Goal: Task Accomplishment & Management: Use online tool/utility

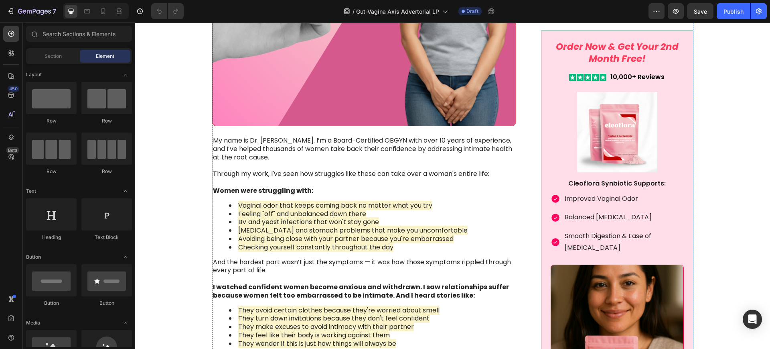
scroll to position [802, 0]
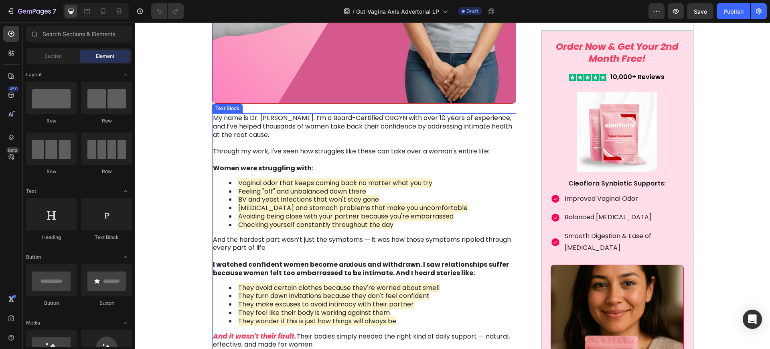
click at [311, 124] on p "My name is Dr. [PERSON_NAME]. I’m a Board-Certified OBGYN with over 10 years of…" at bounding box center [364, 126] width 302 height 25
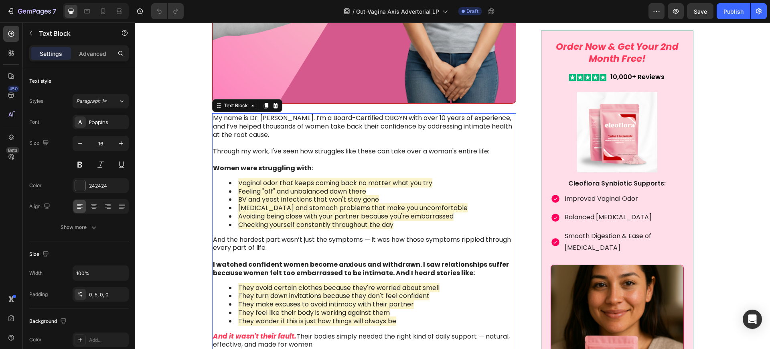
click at [306, 121] on p "My name is Dr. [PERSON_NAME]. I’m a Board-Certified OBGYN with over 10 years of…" at bounding box center [364, 126] width 302 height 25
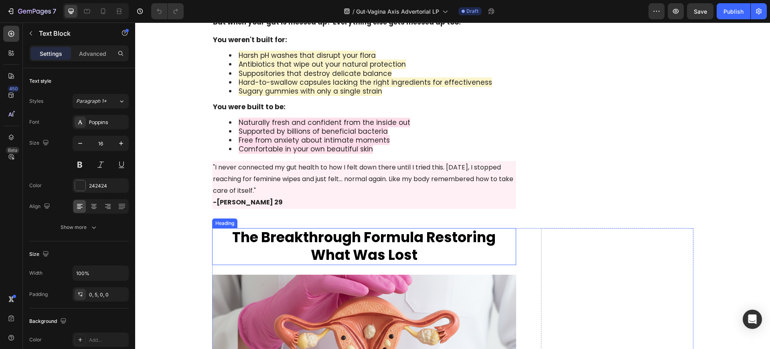
scroll to position [1554, 0]
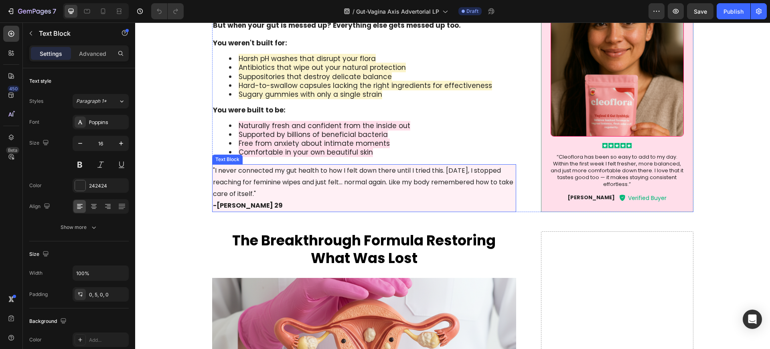
click at [385, 187] on p ""I never connected my gut health to how I felt down there until I tried this. […" at bounding box center [364, 182] width 303 height 34
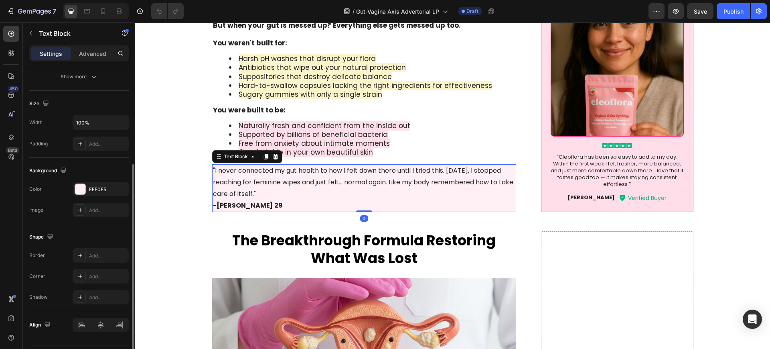
scroll to position [172, 0]
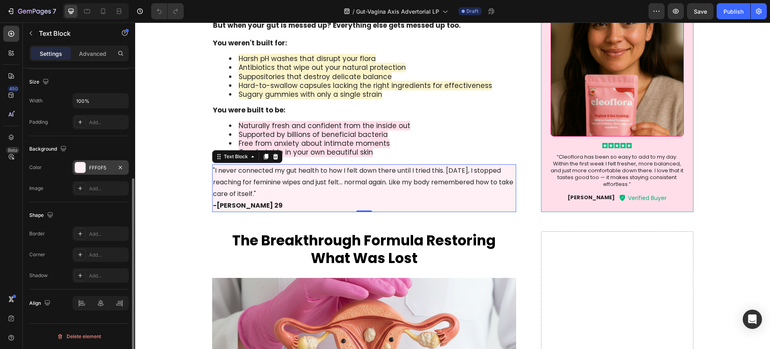
click at [89, 166] on div "FFF0F5" at bounding box center [101, 167] width 56 height 14
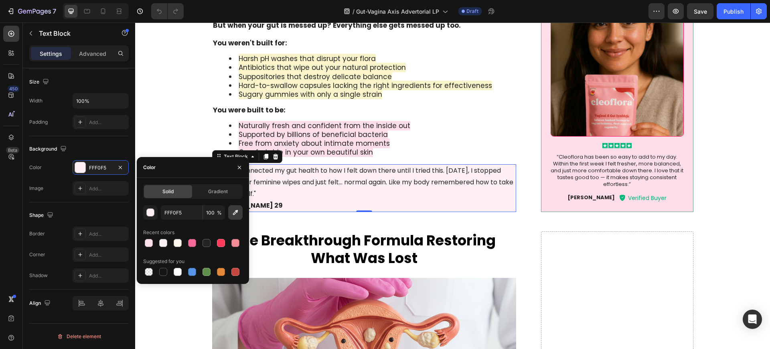
click at [236, 211] on icon "button" at bounding box center [235, 212] width 8 height 8
type input "FFDEEA"
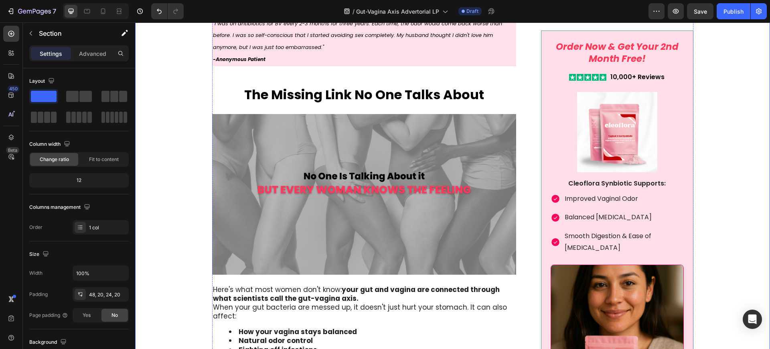
scroll to position [1604, 0]
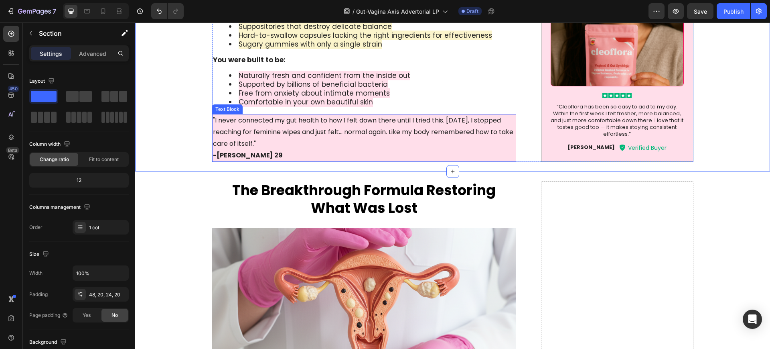
click at [264, 126] on p ""I never connected my gut health to how I felt down there until I tried this. […" at bounding box center [364, 132] width 303 height 34
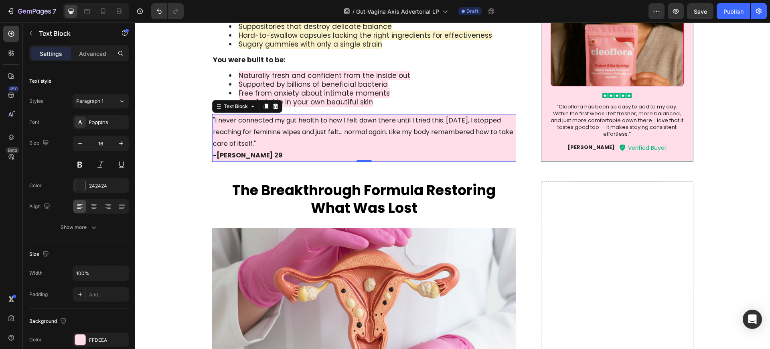
click at [264, 126] on p ""I never connected my gut health to how I felt down there until I tried this. […" at bounding box center [364, 132] width 303 height 34
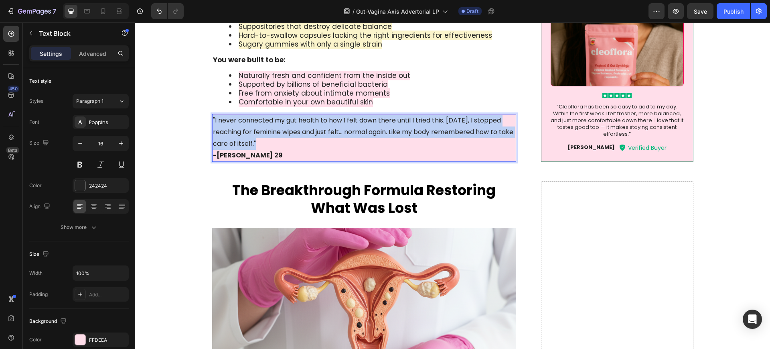
click at [264, 126] on p ""I never connected my gut health to how I felt down there until I tried this. […" at bounding box center [364, 132] width 303 height 34
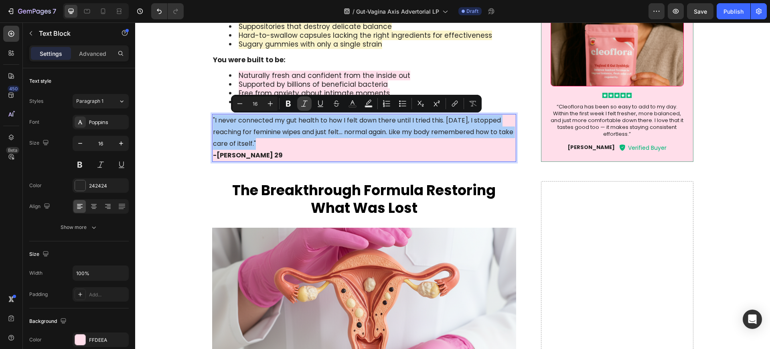
click at [302, 103] on icon "Editor contextual toolbar" at bounding box center [304, 103] width 8 height 8
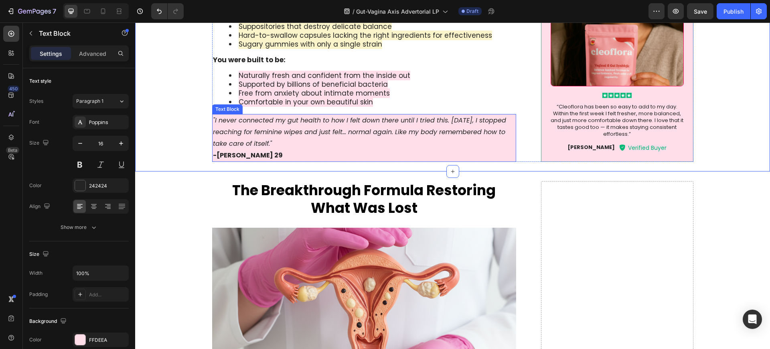
click at [259, 136] on p ""I never connected my gut health to how I felt down there until I tried this. […" at bounding box center [364, 132] width 303 height 34
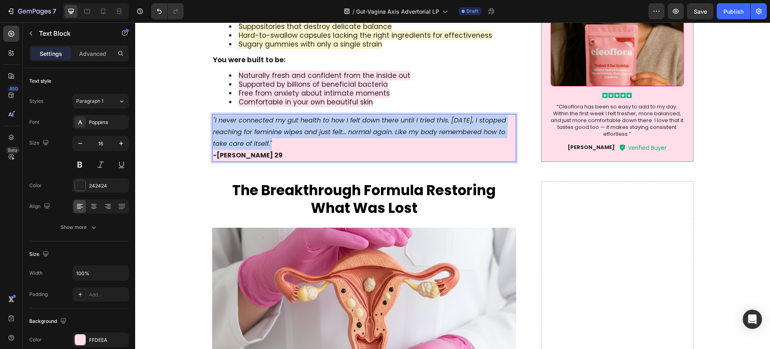
click at [259, 136] on p ""I never connected my gut health to how I felt down there until I tried this. […" at bounding box center [364, 132] width 303 height 34
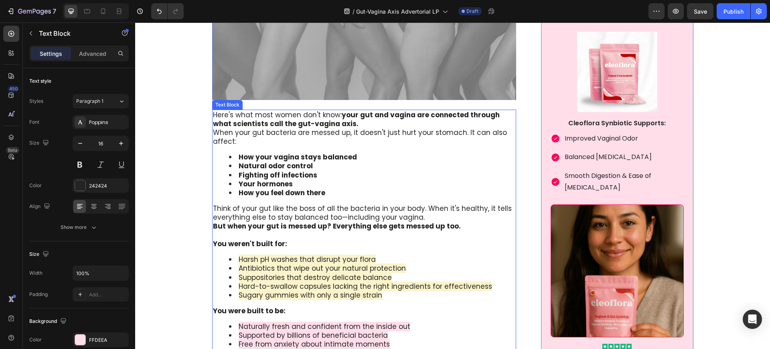
scroll to position [1053, 0]
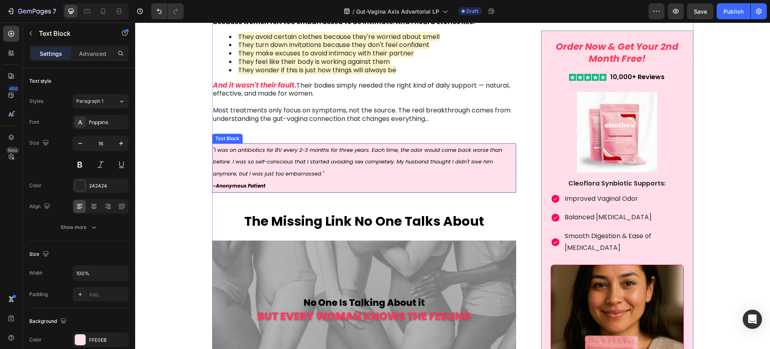
click at [304, 146] on icon ""I was on antibiotics for BV every 2-3 months for three years. Each time, the o…" at bounding box center [357, 162] width 289 height 32
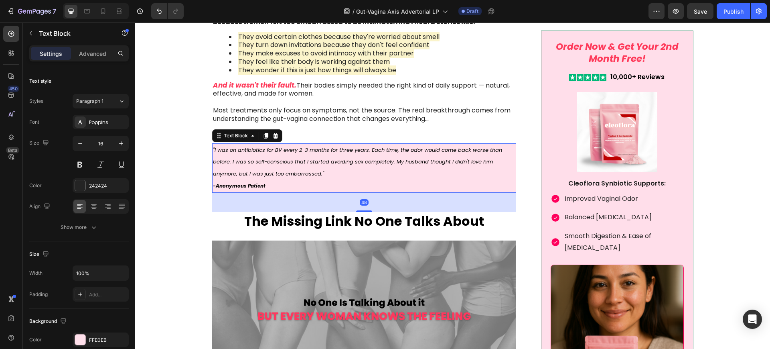
click at [304, 146] on icon ""I was on antibiotics for BV every 2-3 months for three years. Each time, the o…" at bounding box center [357, 162] width 289 height 32
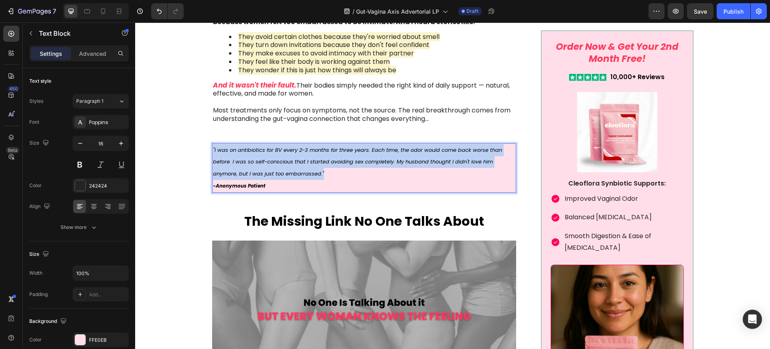
click at [304, 146] on icon ""I was on antibiotics for BV every 2-3 months for three years. Each time, the o…" at bounding box center [357, 162] width 289 height 32
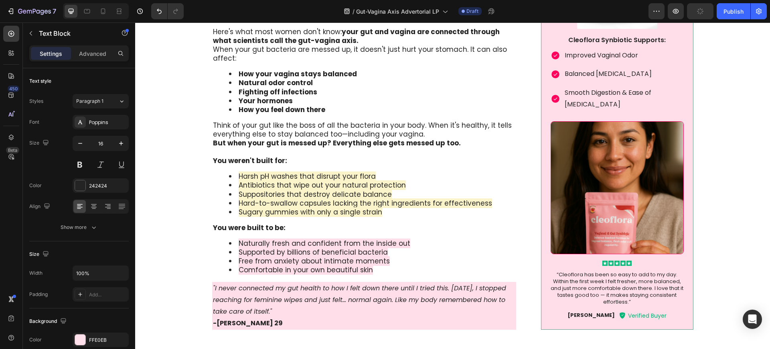
scroll to position [1504, 0]
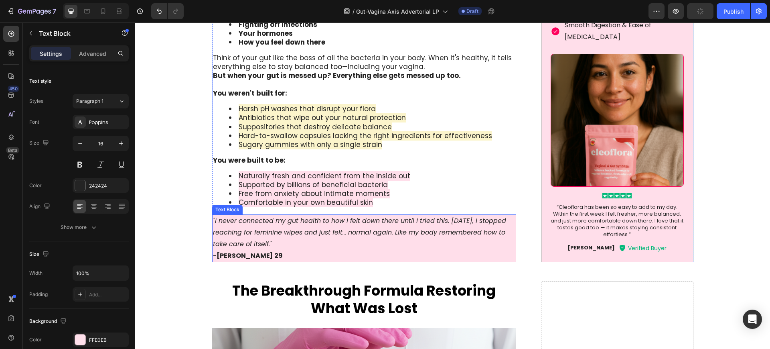
click at [285, 222] on icon ""I never connected my gut health to how I felt down there until I tried this. […" at bounding box center [359, 232] width 293 height 32
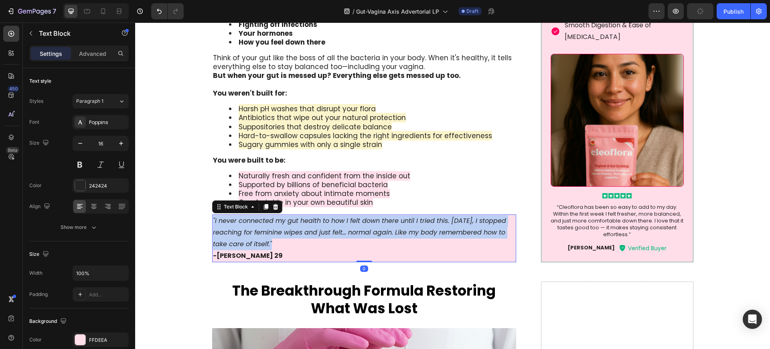
click at [285, 222] on icon ""I never connected my gut health to how I felt down there until I tried this. […" at bounding box center [359, 232] width 293 height 32
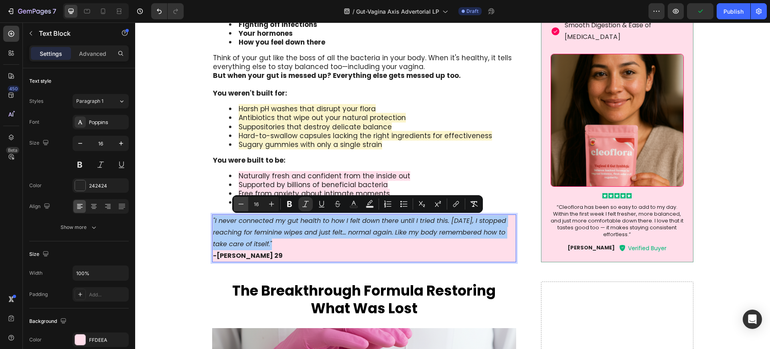
click at [238, 201] on icon "Editor contextual toolbar" at bounding box center [241, 204] width 8 height 8
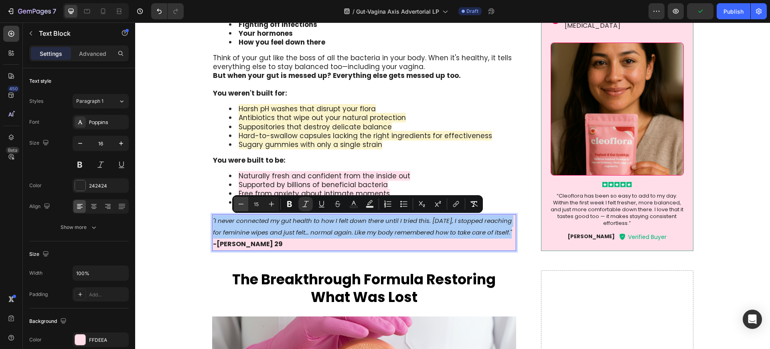
click at [238, 201] on icon "Editor contextual toolbar" at bounding box center [241, 204] width 8 height 8
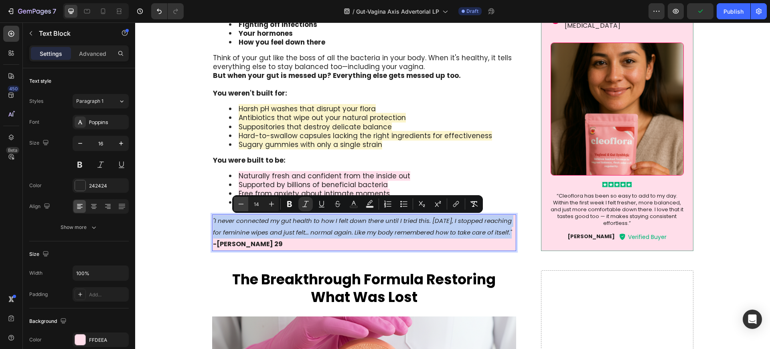
type input "13"
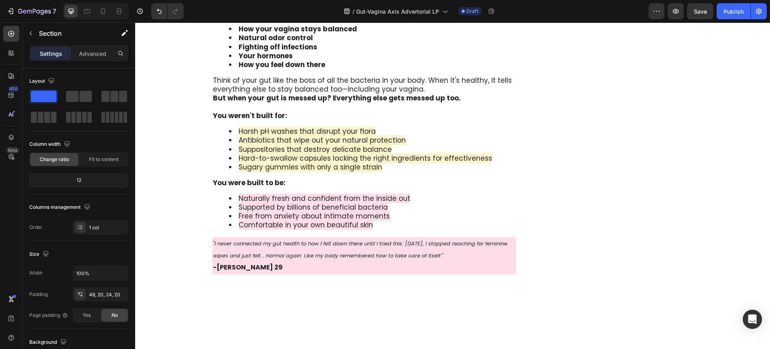
scroll to position [1404, 0]
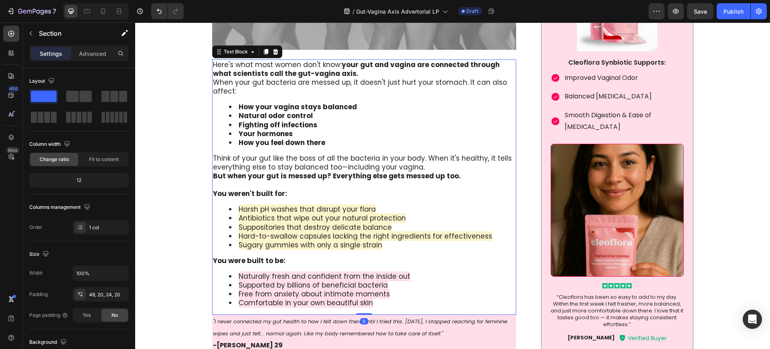
click at [265, 87] on p "When your gut bacteria are messed up, it doesn't just hurt your stomach. It can…" at bounding box center [364, 87] width 303 height 18
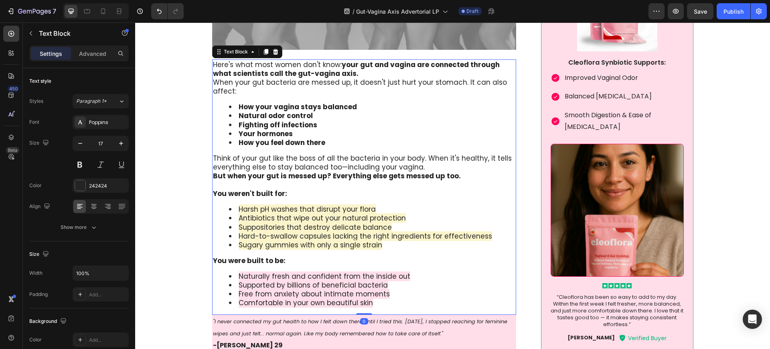
click at [265, 87] on p "When your gut bacteria are messed up, it doesn't just hurt your stomach. It can…" at bounding box center [364, 87] width 303 height 18
click at [392, 95] on p "When your gut bacteria are messed up, it doesn't just hurt your stomach. It can…" at bounding box center [364, 87] width 303 height 18
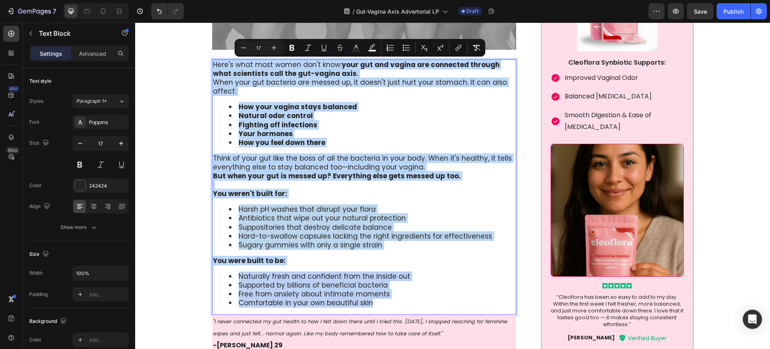
drag, startPoint x: 209, startPoint y: 62, endPoint x: 406, endPoint y: 299, distance: 308.1
click at [406, 299] on div "Here's what most women don't know: your gut and vagina are connected through wh…" at bounding box center [364, 186] width 304 height 255
copy div "Here's what most women don't know: your gut and vagina are connected through wh…"
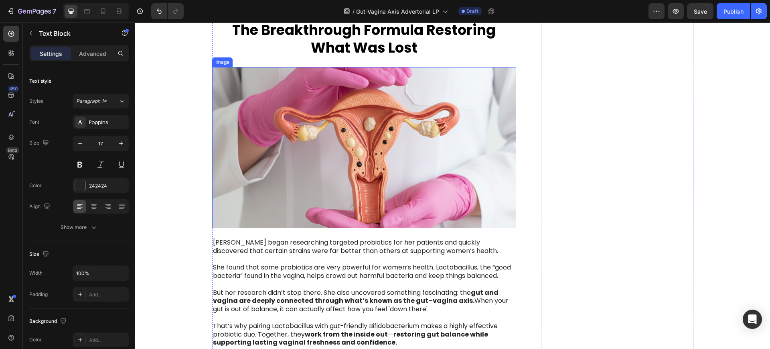
type input "16"
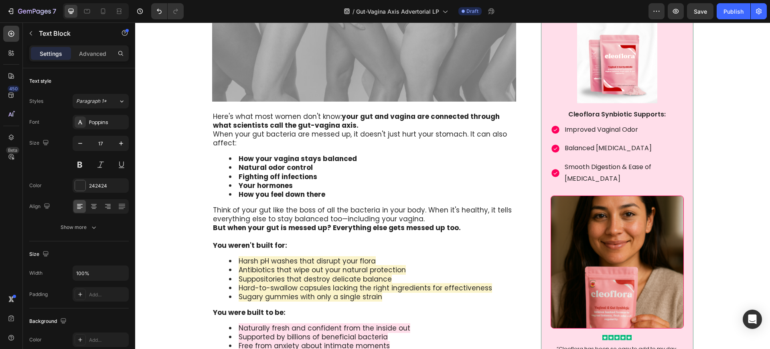
scroll to position [1354, 0]
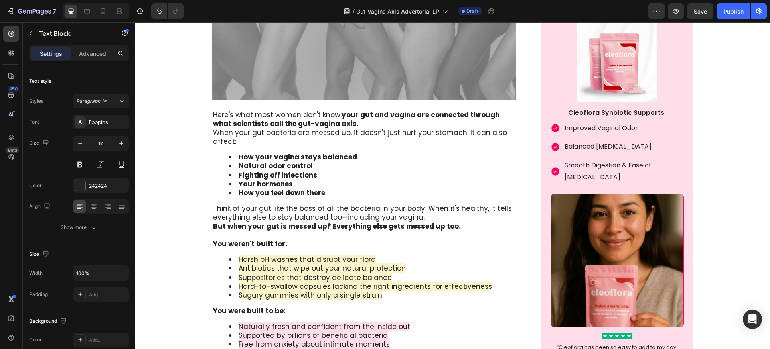
click at [290, 128] on p "When your gut bacteria are messed up, it doesn't just hurt your stomach. It can…" at bounding box center [364, 137] width 303 height 18
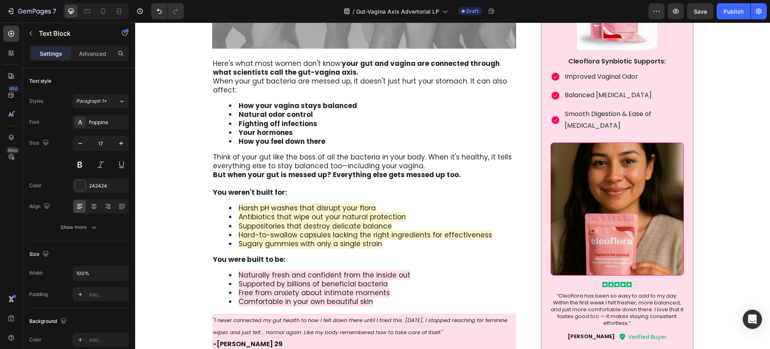
scroll to position [1404, 0]
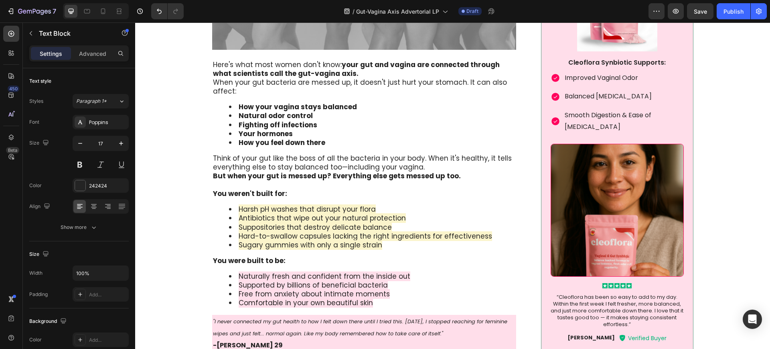
click at [324, 200] on div "Here's what most women don't know: your gut and vagina are connected through wh…" at bounding box center [364, 186] width 304 height 255
click at [272, 199] on div "Here's what most women don't know: your gut and vagina are connected through wh…" at bounding box center [364, 186] width 304 height 255
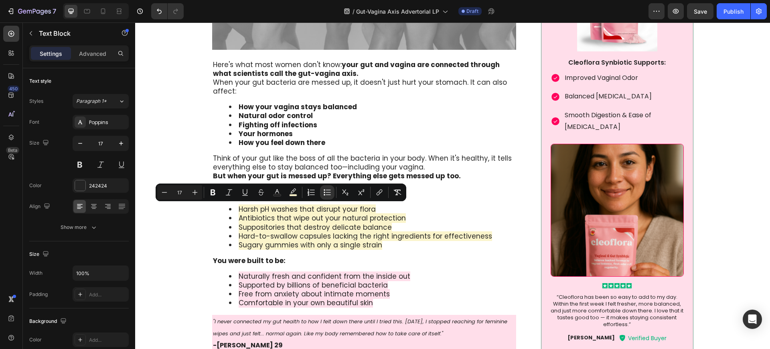
click at [212, 215] on div "Here's what most women don't know: your gut and vagina are connected through wh…" at bounding box center [364, 186] width 304 height 255
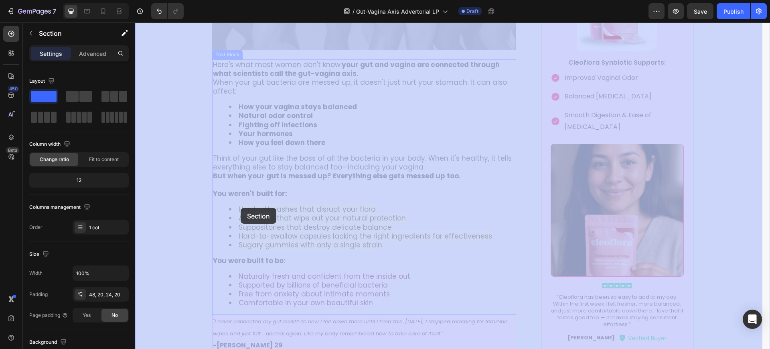
drag, startPoint x: 207, startPoint y: 190, endPoint x: 240, endPoint y: 207, distance: 36.8
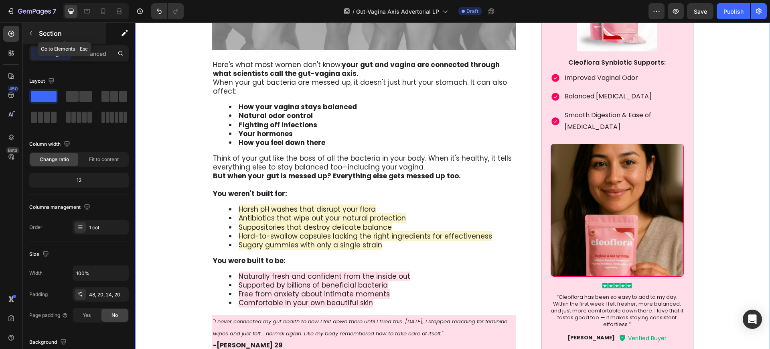
click at [33, 33] on icon "button" at bounding box center [31, 33] width 6 height 6
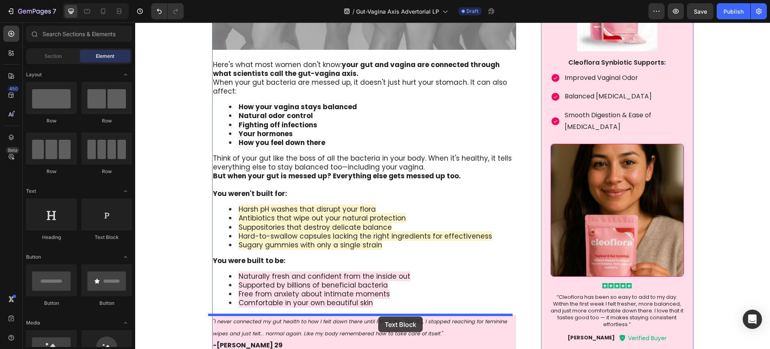
drag, startPoint x: 241, startPoint y: 243, endPoint x: 371, endPoint y: 304, distance: 143.7
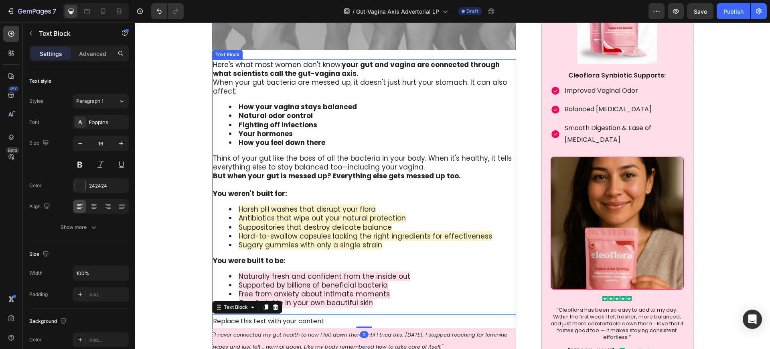
click at [334, 245] on span "Sugary gummies with only a single strain" at bounding box center [311, 245] width 144 height 10
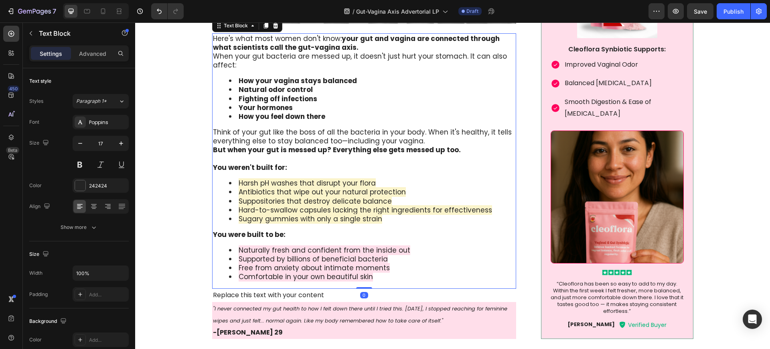
scroll to position [1454, 0]
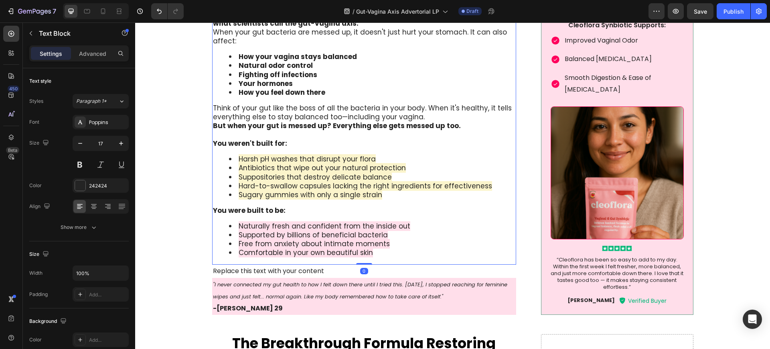
click at [379, 258] on div "Here's what most women don't know: your gut and vagina are connected through wh…" at bounding box center [364, 136] width 304 height 255
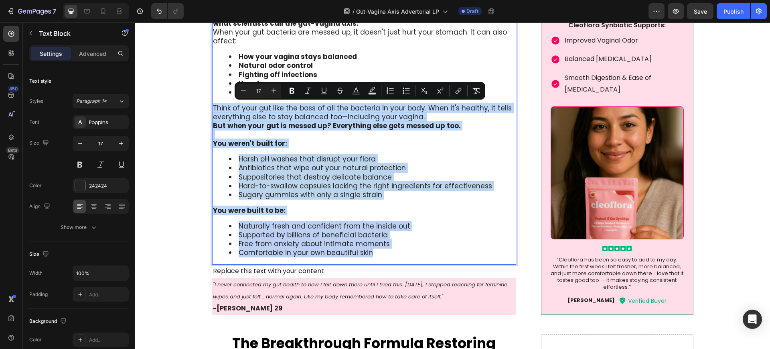
drag, startPoint x: 372, startPoint y: 251, endPoint x: 210, endPoint y: 103, distance: 219.7
click at [212, 103] on div "Here's what most women don't know: your gut and vagina are connected through wh…" at bounding box center [364, 136] width 304 height 255
copy div "Think of your gut like the boss of all the bacteria in your body. When it's hea…"
click at [245, 271] on div "Replace this text with your content" at bounding box center [364, 270] width 304 height 13
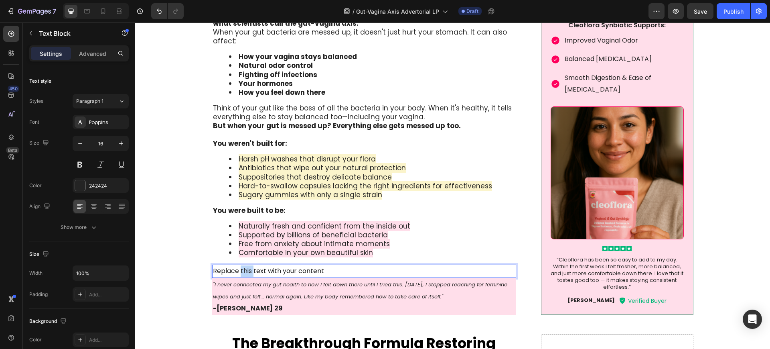
click at [245, 271] on div "Replace this text with your content" at bounding box center [364, 270] width 304 height 13
click at [245, 271] on p "Replace this text with your content" at bounding box center [364, 271] width 303 height 12
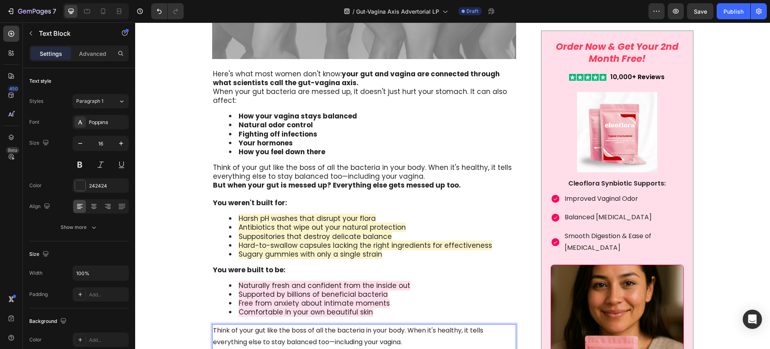
scroll to position [1419, 0]
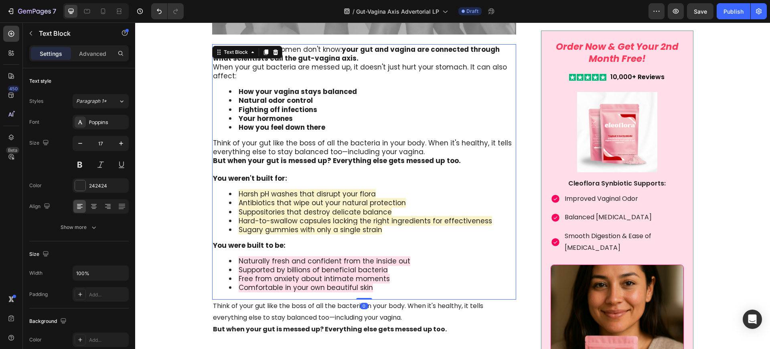
click at [337, 261] on span "Naturally fresh and confident from the inside out" at bounding box center [325, 261] width 172 height 10
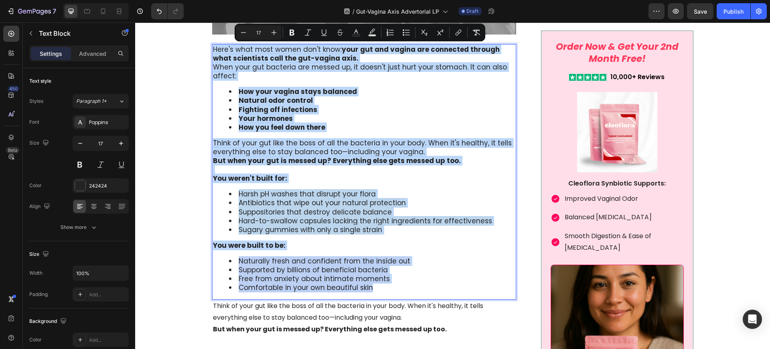
drag, startPoint x: 383, startPoint y: 288, endPoint x: 211, endPoint y: 47, distance: 296.6
click at [263, 132] on div "Here's what most women don't know: your gut and vagina are connected through wh…" at bounding box center [364, 171] width 304 height 255
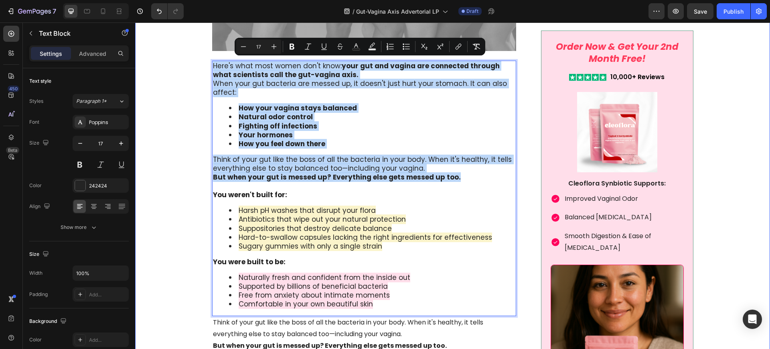
scroll to position [1400, 0]
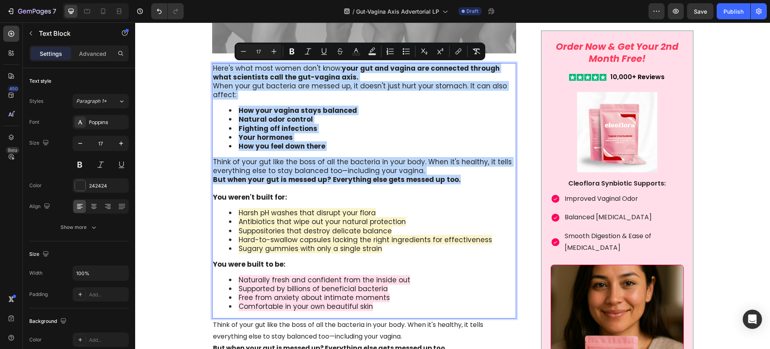
drag, startPoint x: 457, startPoint y: 163, endPoint x: 208, endPoint y: 70, distance: 265.7
click at [212, 70] on div "Here's what most women don't know: your gut and vagina are connected through wh…" at bounding box center [364, 190] width 304 height 255
copy div "Here's what most women don't know: your gut and vagina are connected through wh…"
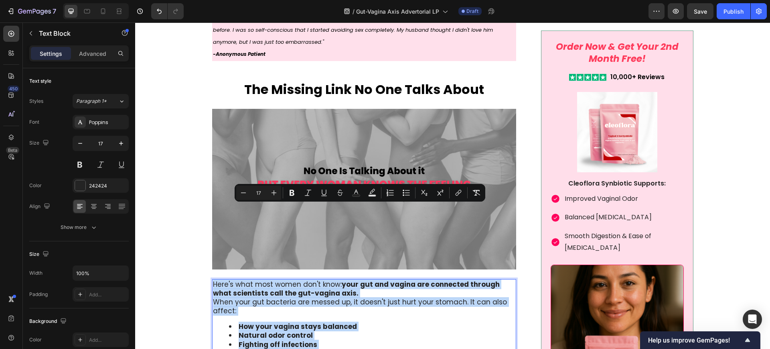
scroll to position [1049, 0]
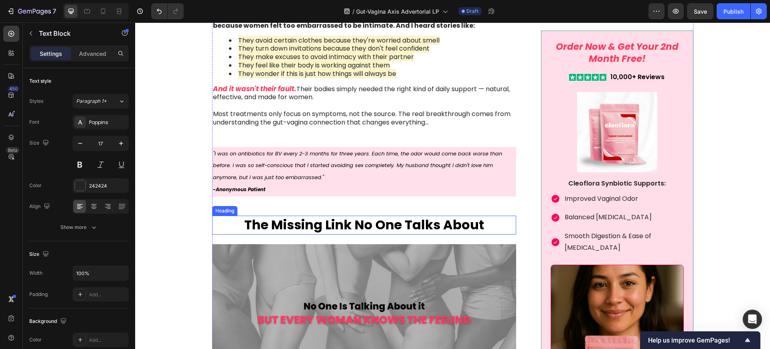
click at [357, 220] on strong "The Missing Link No One Talks About" at bounding box center [364, 224] width 240 height 18
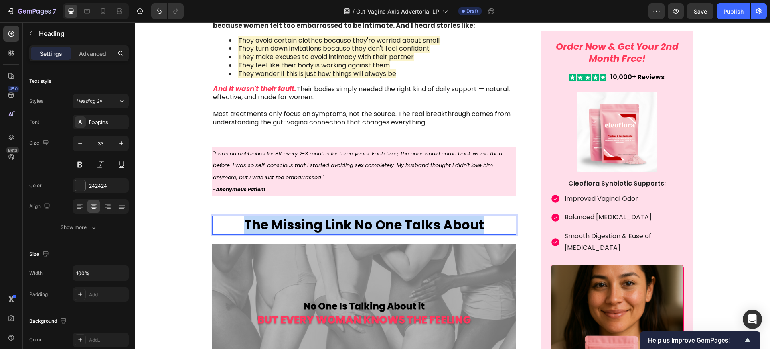
click at [357, 220] on strong "The Missing Link No One Talks About" at bounding box center [364, 224] width 240 height 18
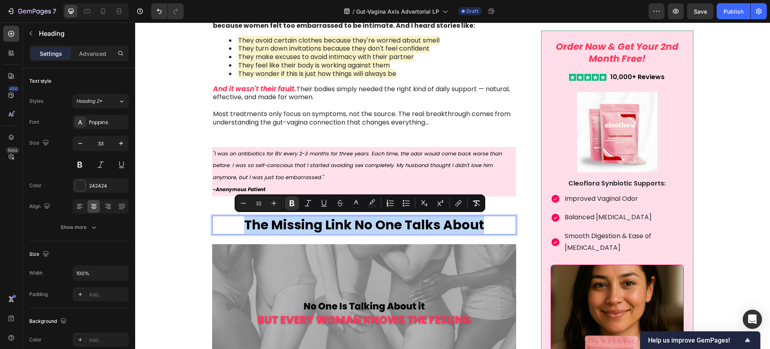
click at [326, 226] on strong "The Missing Link No One Talks About" at bounding box center [364, 224] width 240 height 18
drag, startPoint x: 270, startPoint y: 225, endPoint x: 493, endPoint y: 233, distance: 223.1
click at [493, 233] on p "The Missing Link No One Talks About" at bounding box center [364, 224] width 303 height 17
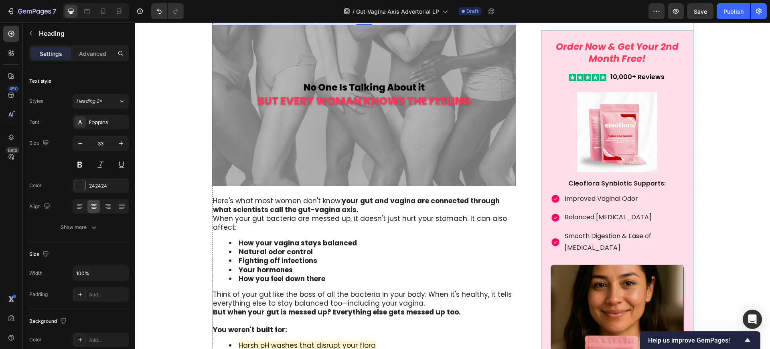
scroll to position [1350, 0]
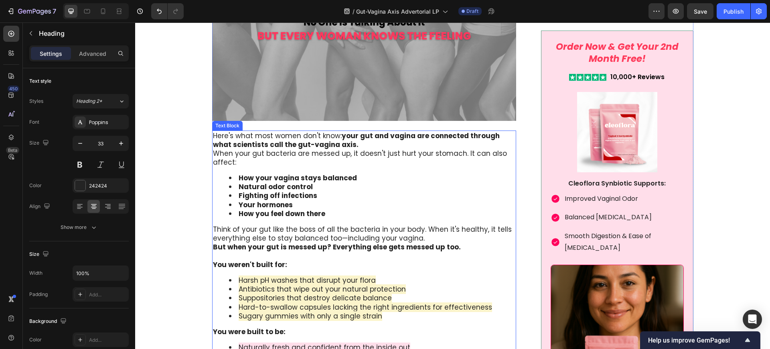
click at [275, 192] on strong "Fighting off infections" at bounding box center [278, 195] width 79 height 10
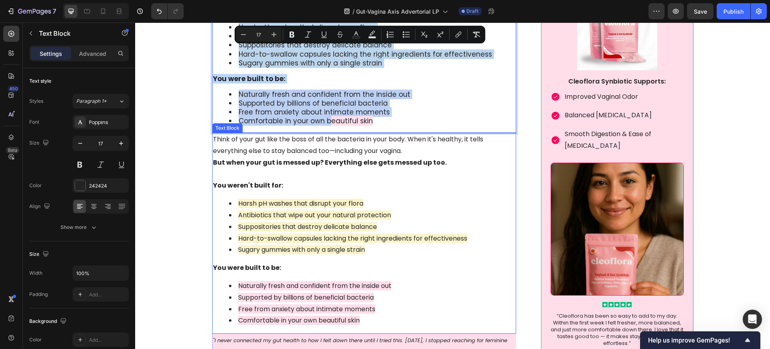
scroll to position [1601, 0]
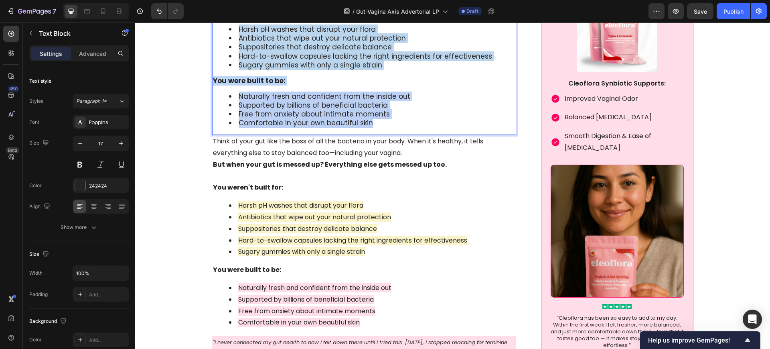
drag, startPoint x: 209, startPoint y: 138, endPoint x: 433, endPoint y: 126, distance: 224.9
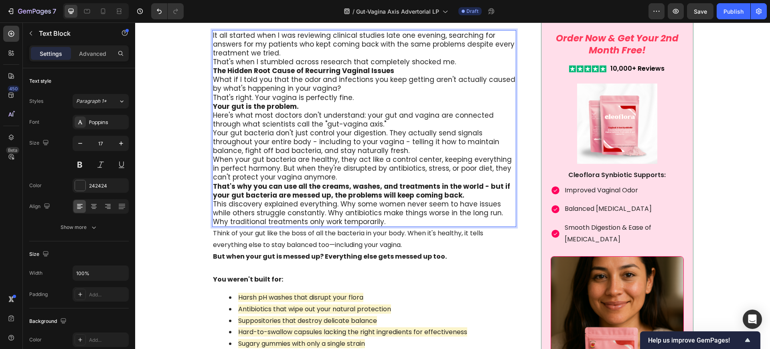
scroll to position [1400, 0]
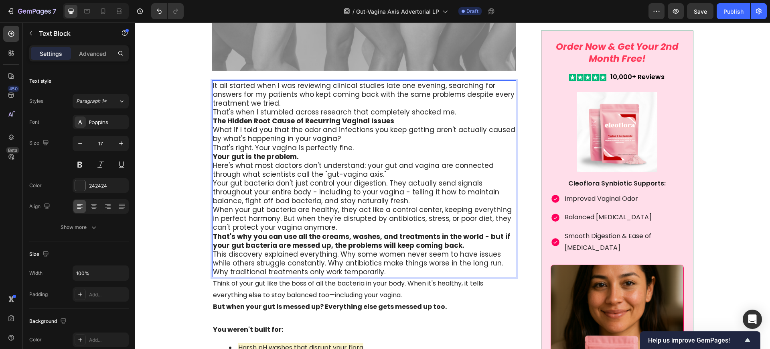
click at [284, 105] on p "It all started when I was reviewing clinical studies late one evening, searchin…" at bounding box center [364, 94] width 303 height 26
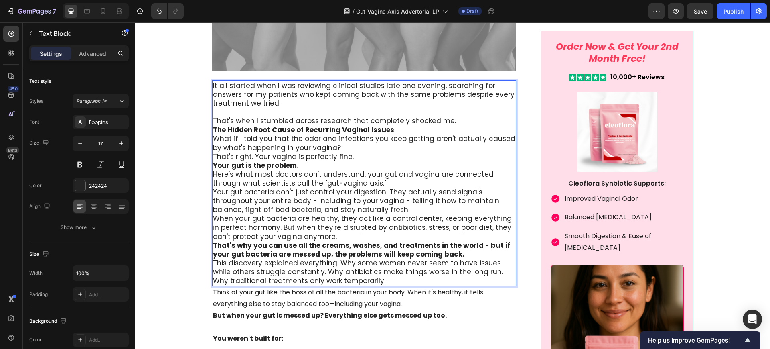
click at [452, 119] on p "That's when I stumbled across research that completely shocked me." at bounding box center [364, 120] width 303 height 9
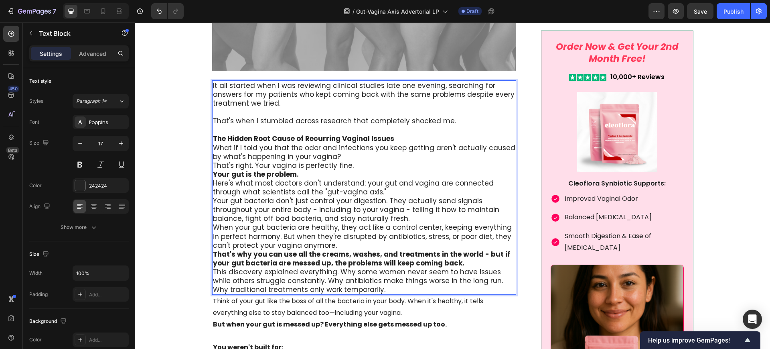
click at [403, 138] on p "The Hidden Root Cause of Recurring Vaginal Issues" at bounding box center [364, 138] width 303 height 9
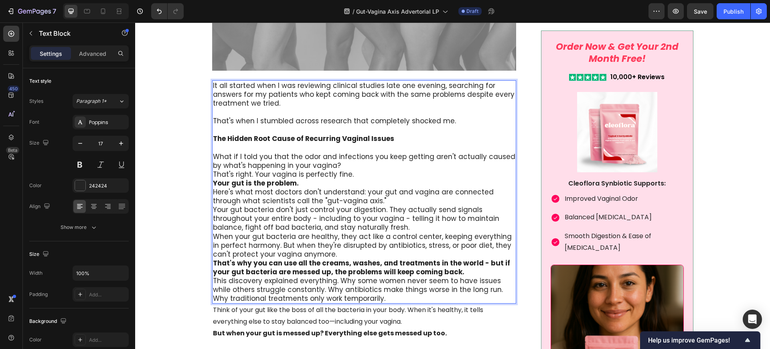
click at [335, 164] on p "What if I told you that the odor and infections you keep getting aren't actuall…" at bounding box center [364, 161] width 303 height 18
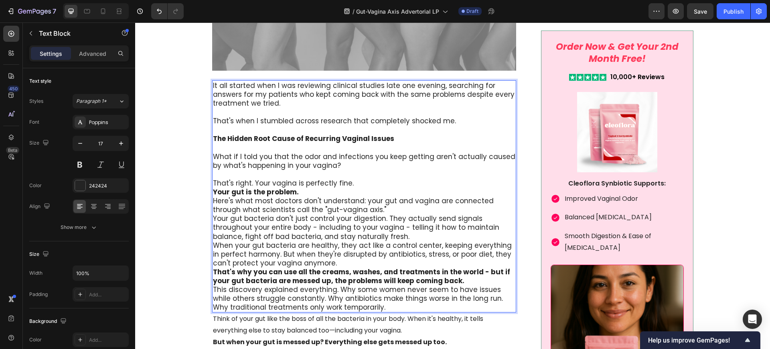
click at [353, 180] on p "That's right. Your vagina is perfectly fine." at bounding box center [364, 182] width 303 height 9
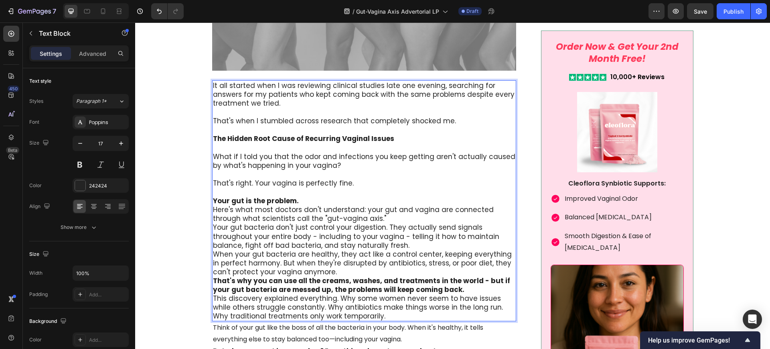
click at [314, 201] on p "Your gut is the problem." at bounding box center [364, 200] width 303 height 9
click at [357, 217] on p "Here's what most doctors don't understand: your gut and vagina are connected th…" at bounding box center [364, 214] width 303 height 18
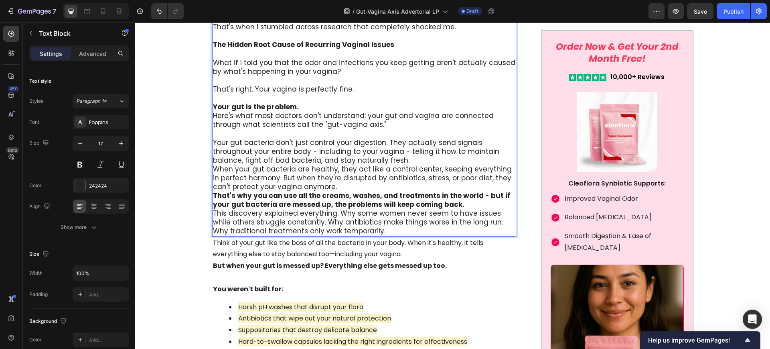
scroll to position [1500, 0]
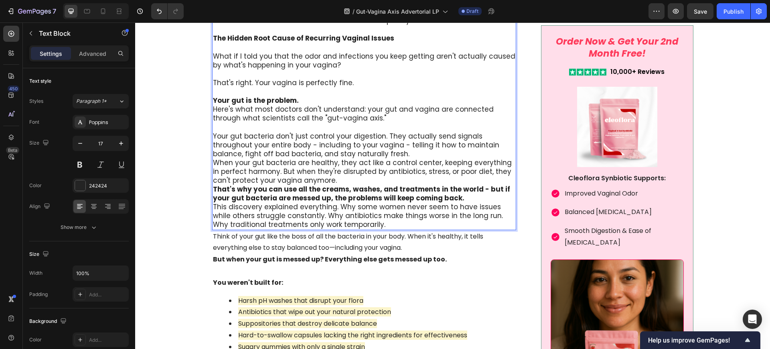
click at [373, 150] on p "Your gut bacteria don't just control your digestion. They actually send signals…" at bounding box center [364, 145] width 303 height 26
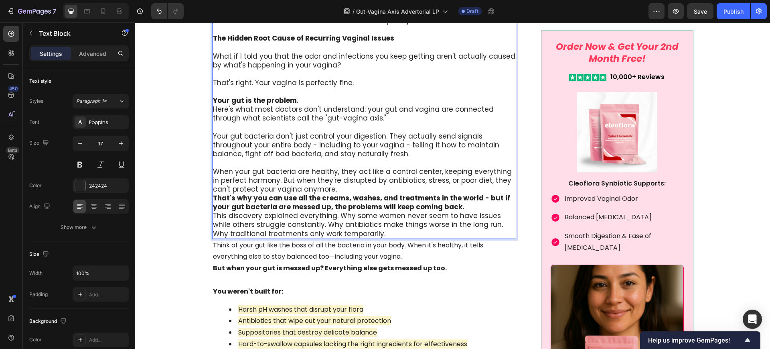
click at [324, 187] on p "When your gut bacteria are healthy, they act like a control center, keeping eve…" at bounding box center [364, 180] width 303 height 26
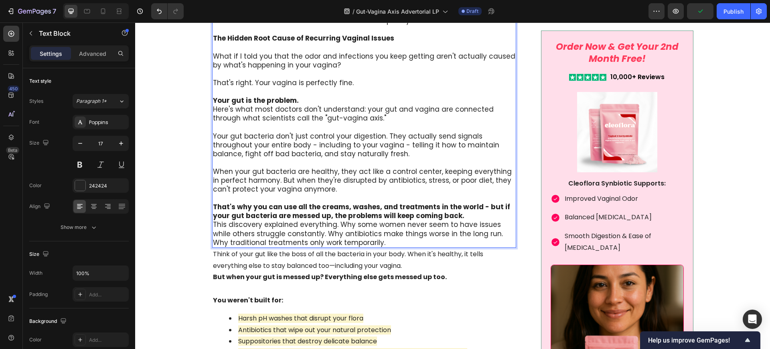
click at [463, 216] on p "That's why you can use all the creams, washes, and treatments in the world - bu…" at bounding box center [364, 211] width 303 height 18
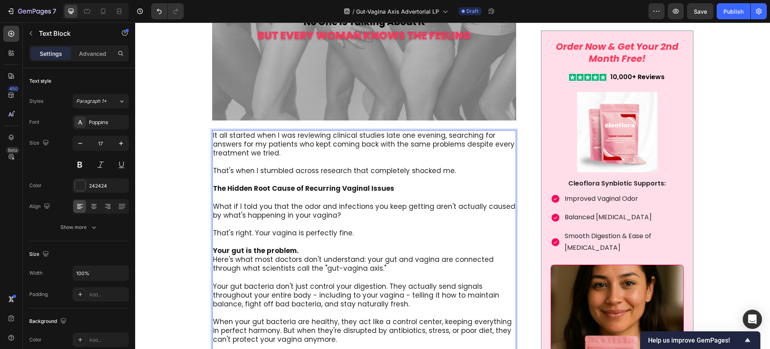
scroll to position [1350, 0]
click at [363, 173] on p "That's when I stumbled across research that completely shocked me." at bounding box center [364, 170] width 303 height 9
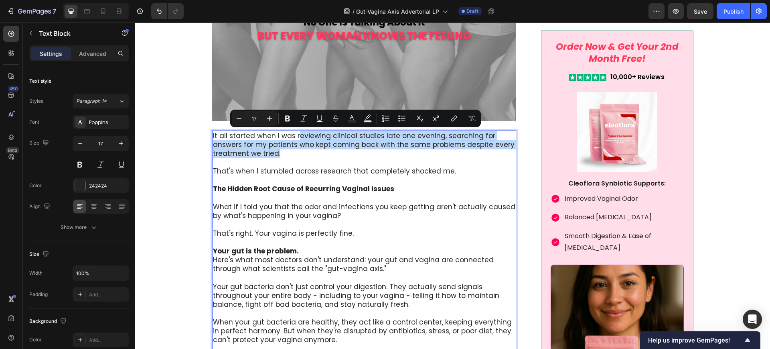
drag, startPoint x: 288, startPoint y: 153, endPoint x: 292, endPoint y: 133, distance: 20.4
click at [292, 133] on p "It all started when I was reviewing clinical studies late one evening, searchin…" at bounding box center [364, 144] width 303 height 26
click at [296, 150] on p "It all started when I was reviewing clinical studies late one evening, searchin…" at bounding box center [364, 144] width 303 height 26
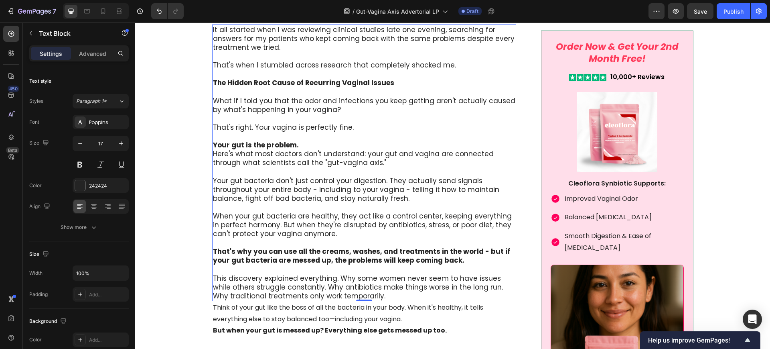
scroll to position [1450, 0]
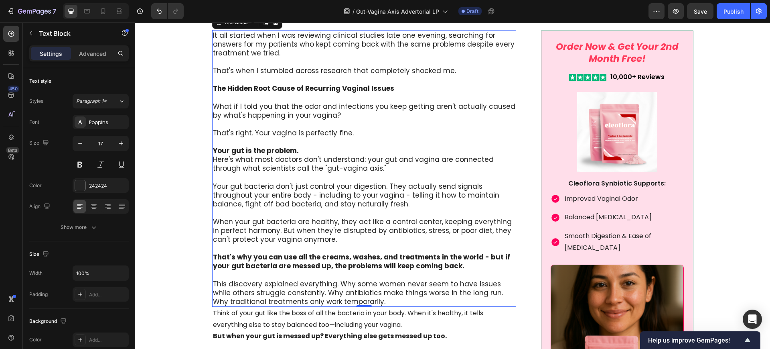
click at [370, 301] on p "This discovery explained everything. Why some women never seem to have issues w…" at bounding box center [364, 292] width 303 height 26
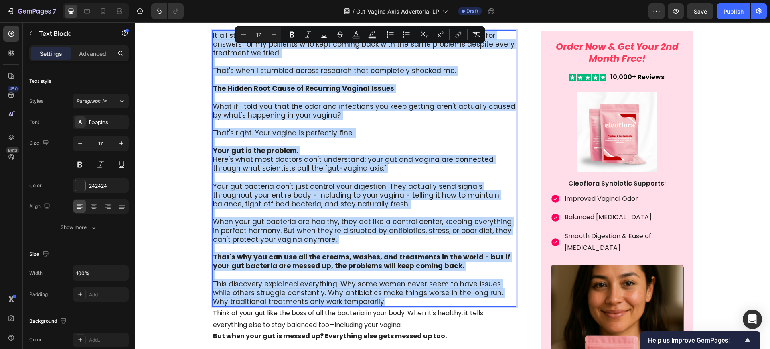
drag, startPoint x: 369, startPoint y: 300, endPoint x: 210, endPoint y: 30, distance: 313.5
click at [212, 30] on div "It all started when I was reviewing clinical studies late one evening, searchin…" at bounding box center [364, 168] width 304 height 276
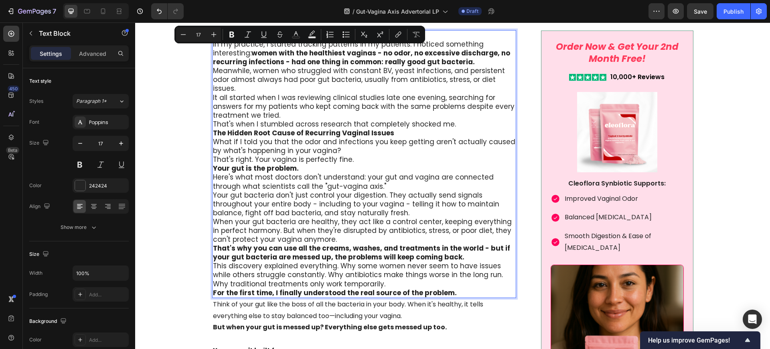
drag, startPoint x: 395, startPoint y: 30, endPoint x: 210, endPoint y: 33, distance: 185.3
click at [212, 33] on div "The Breakthrough Discovery That Changes Everything In my practice, I started tr…" at bounding box center [364, 163] width 304 height 267
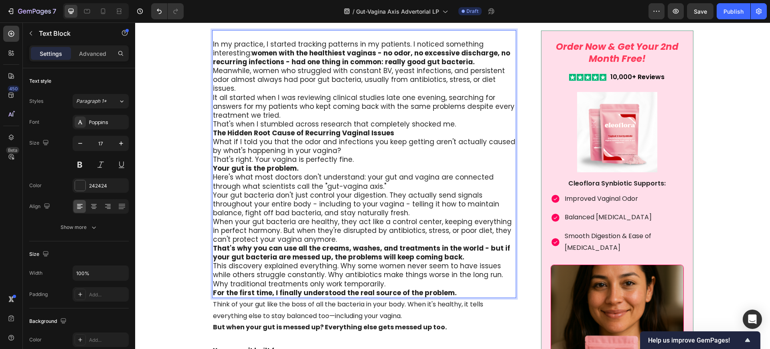
click at [213, 46] on p "In my practice, I started tracking patterns in my patients. I noticed something…" at bounding box center [364, 53] width 303 height 26
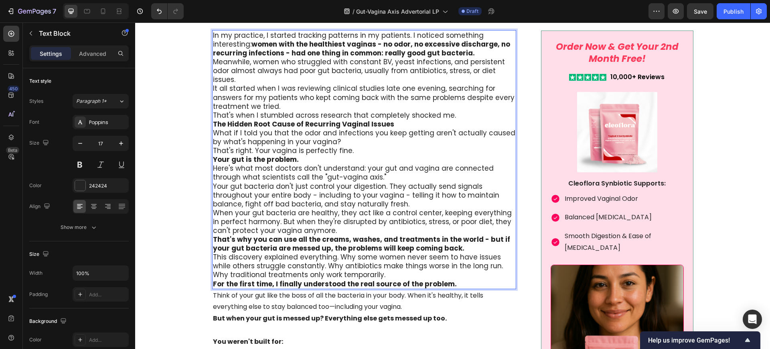
click at [450, 51] on p "In my practice, I started tracking patterns in my patients. I noticed something…" at bounding box center [364, 44] width 303 height 26
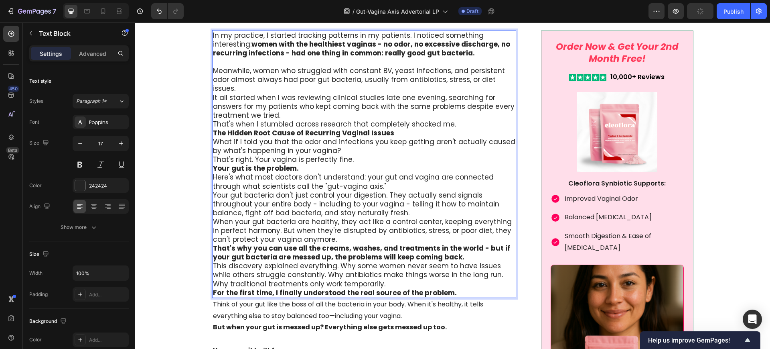
click at [494, 78] on p "Meanwhile, women who struggled with constant BV, yeast infections, and persiste…" at bounding box center [364, 79] width 303 height 26
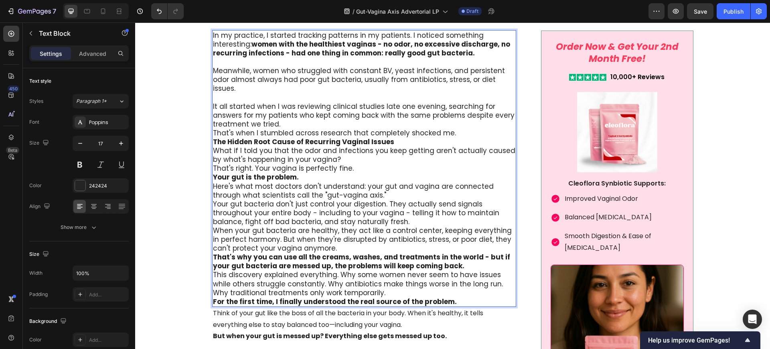
click at [288, 114] on p "It all started when I was reviewing clinical studies late one evening, searchin…" at bounding box center [364, 115] width 303 height 26
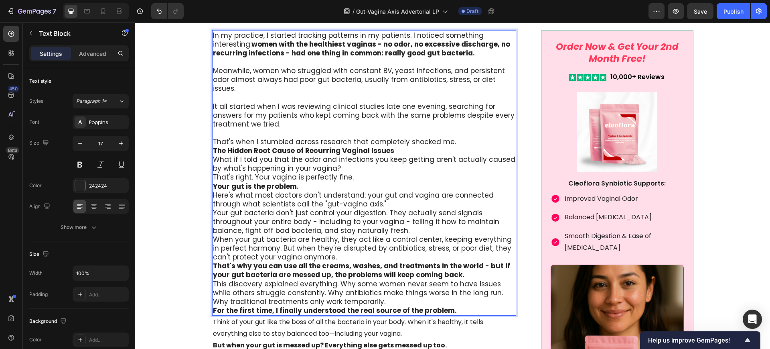
click at [450, 137] on p "That's when I stumbled across research that completely shocked me." at bounding box center [364, 141] width 303 height 9
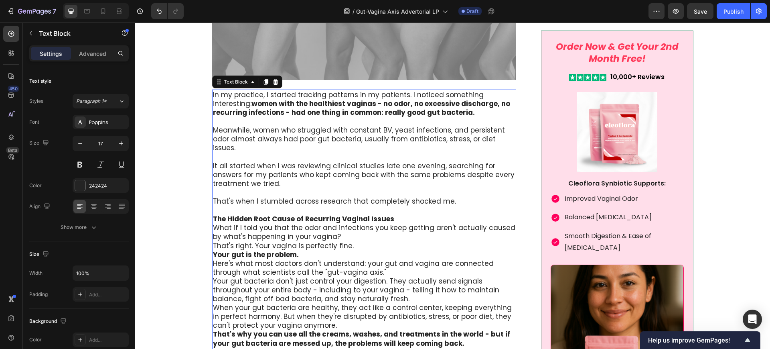
scroll to position [1400, 0]
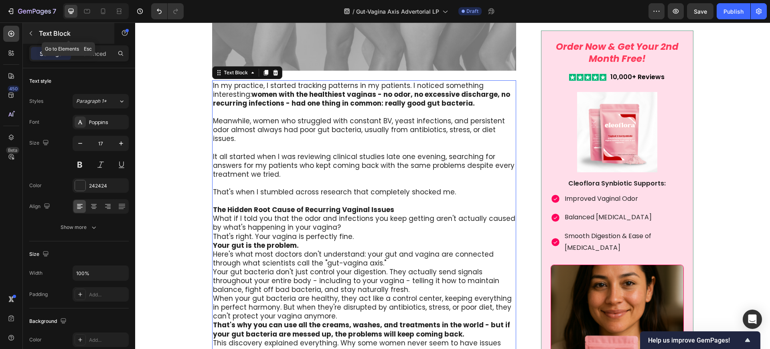
click at [30, 38] on button "button" at bounding box center [30, 33] width 13 height 13
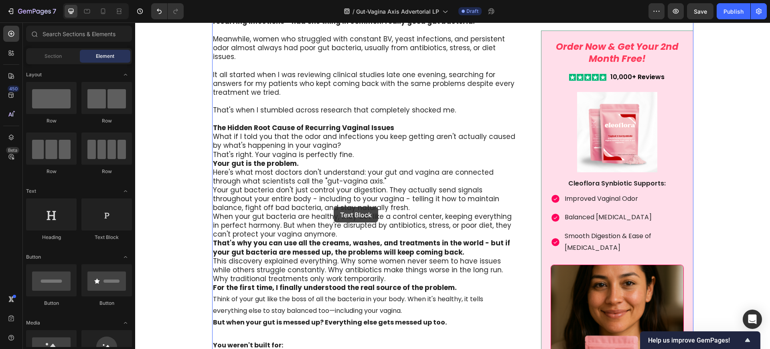
scroll to position [1601, 0]
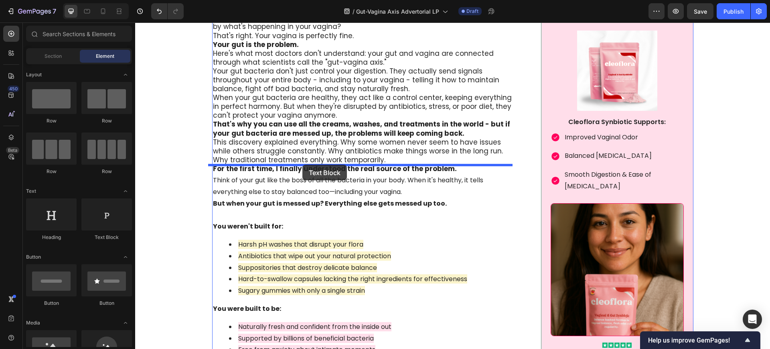
drag, startPoint x: 239, startPoint y: 240, endPoint x: 302, endPoint y: 164, distance: 98.8
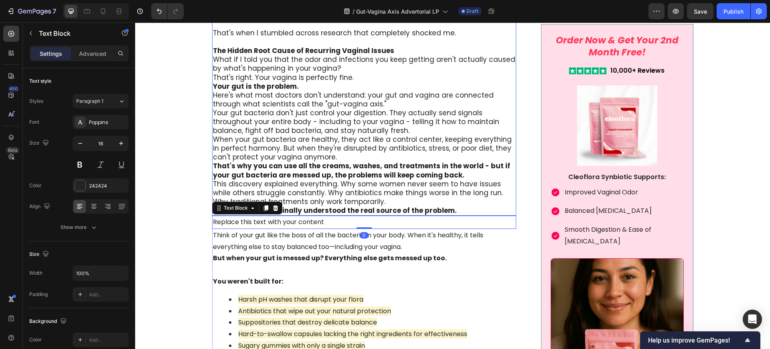
scroll to position [1500, 0]
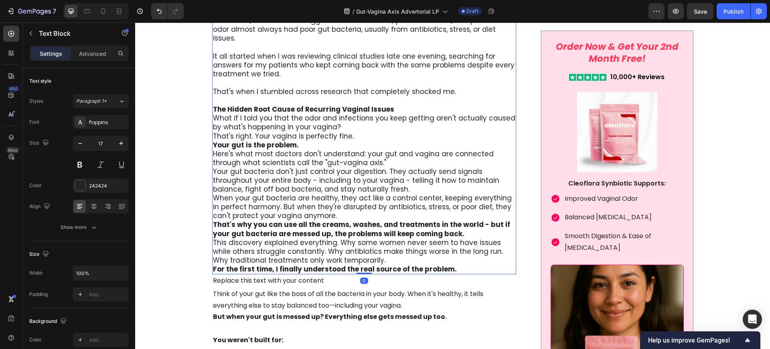
click at [216, 96] on p "Rich Text Editor. Editing area: main" at bounding box center [364, 100] width 303 height 9
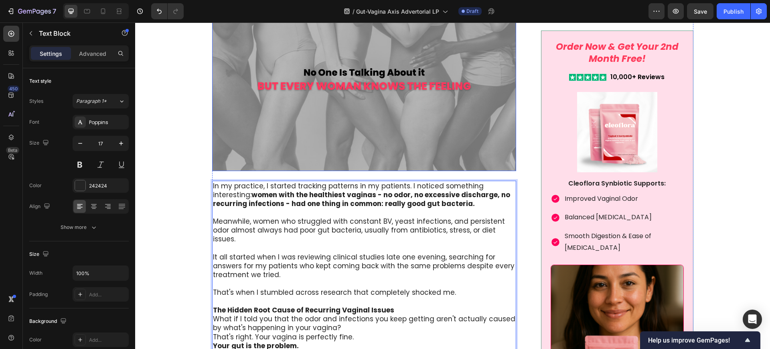
drag, startPoint x: 210, startPoint y: 98, endPoint x: 321, endPoint y: 146, distance: 121.2
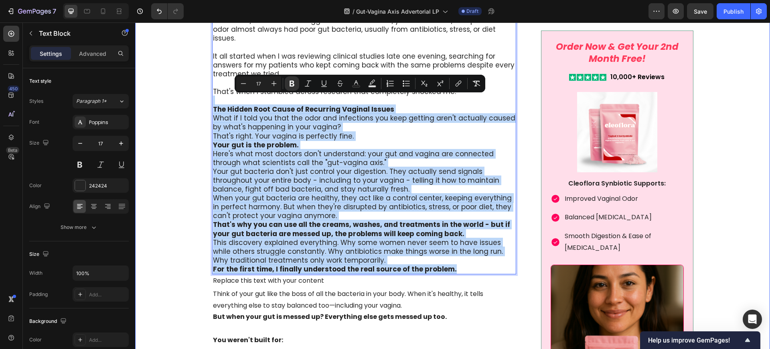
drag, startPoint x: 449, startPoint y: 261, endPoint x: 202, endPoint y: 94, distance: 298.2
copy div "The Hidden Root Cause of Recurring Vaginal Issues What if I told you that the o…"
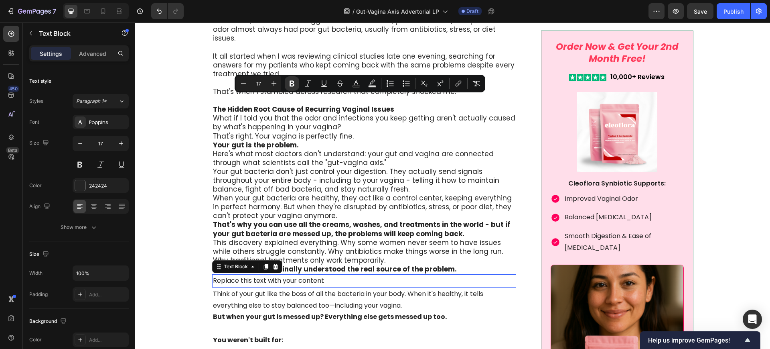
click at [243, 274] on div "Replace this text with your content" at bounding box center [364, 280] width 304 height 13
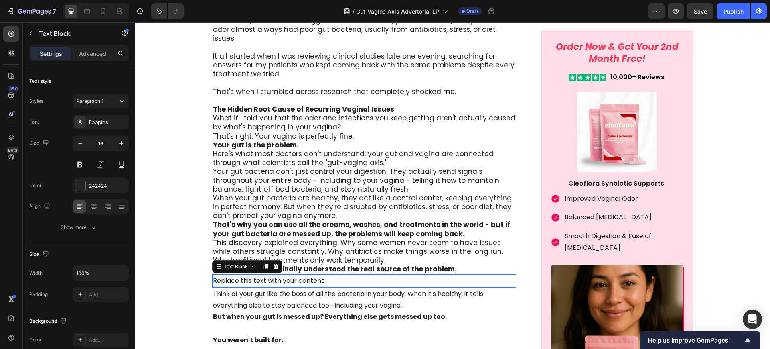
click at [243, 274] on div "Replace this text with your content" at bounding box center [364, 280] width 304 height 13
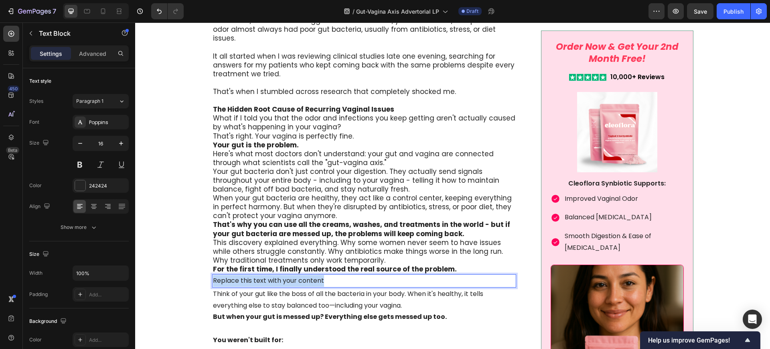
click at [243, 275] on p "Replace this text with your content" at bounding box center [364, 281] width 303 height 12
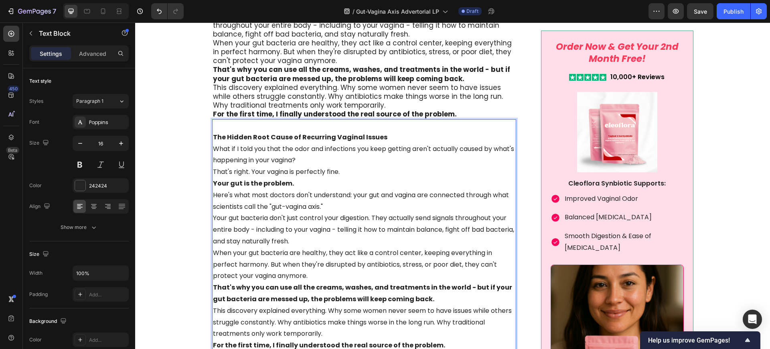
scroll to position [1505, 0]
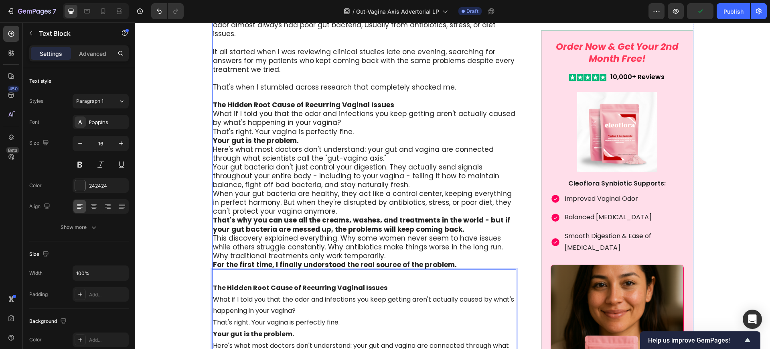
click at [343, 199] on p "When your gut bacteria are healthy, they act like a control center, keeping eve…" at bounding box center [364, 202] width 303 height 26
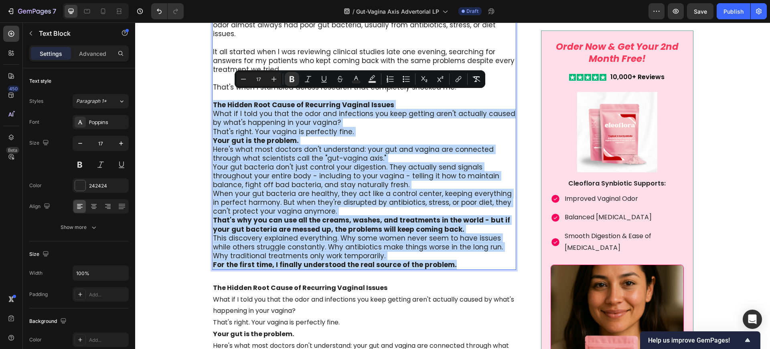
drag, startPoint x: 454, startPoint y: 256, endPoint x: 209, endPoint y: 93, distance: 293.9
click at [212, 93] on div "In my practice, I started tracking patterns in my patients. I noticed something…" at bounding box center [364, 123] width 304 height 294
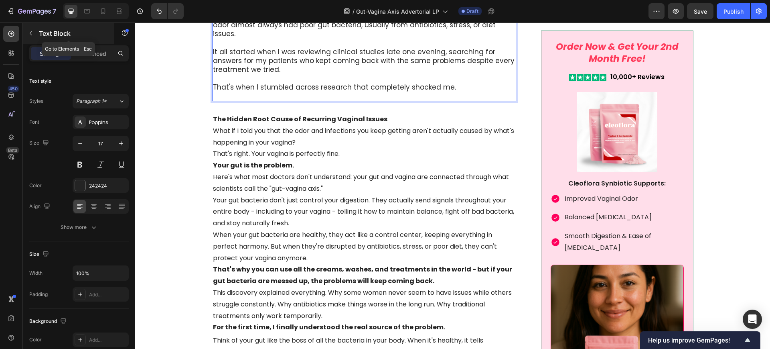
click at [32, 33] on icon "button" at bounding box center [31, 33] width 6 height 6
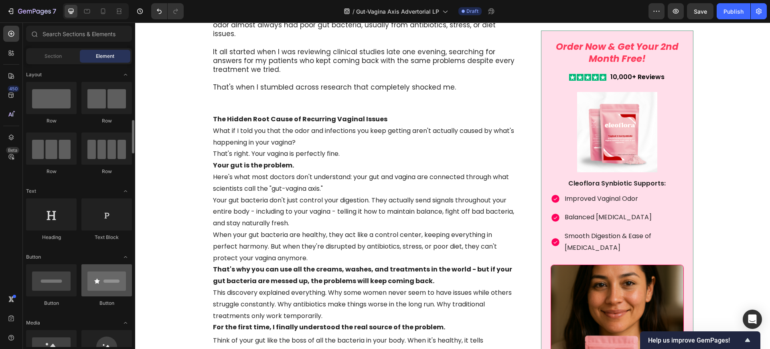
scroll to position [100, 0]
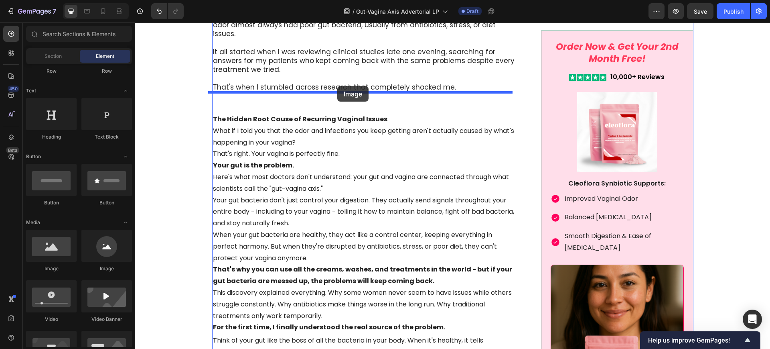
drag, startPoint x: 230, startPoint y: 272, endPoint x: 338, endPoint y: 93, distance: 209.2
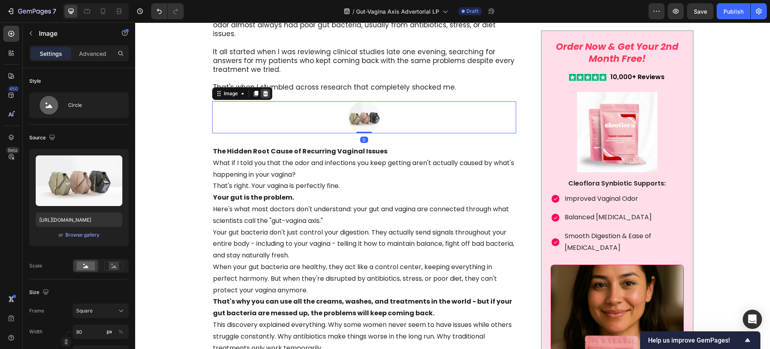
click at [262, 90] on icon at bounding box center [265, 93] width 6 height 6
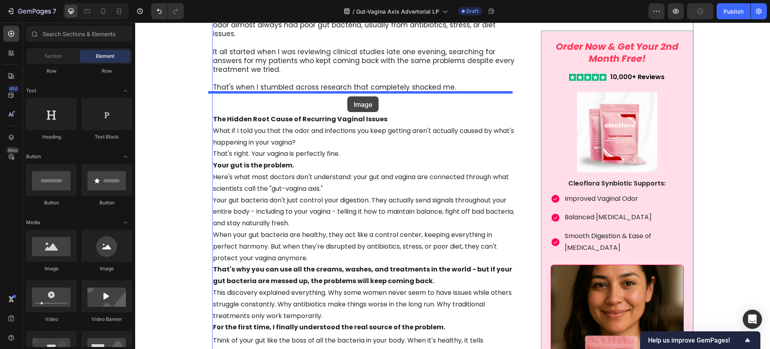
drag, startPoint x: 189, startPoint y: 274, endPoint x: 347, endPoint y: 96, distance: 237.8
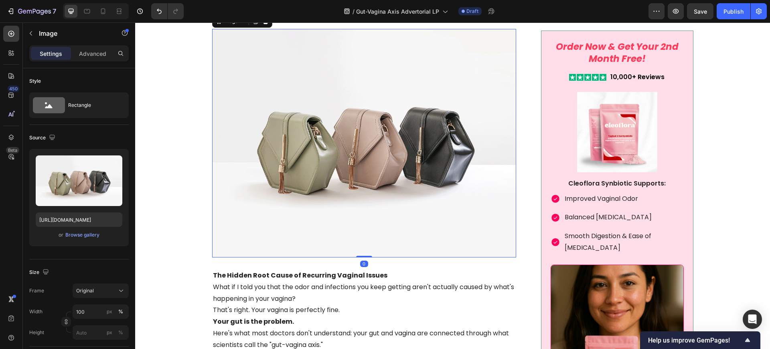
scroll to position [1655, 0]
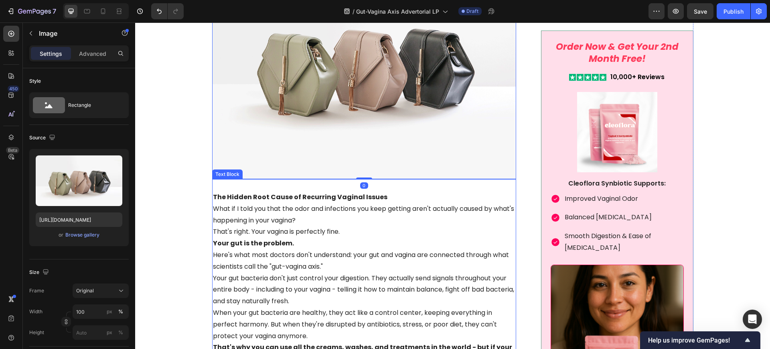
click at [277, 192] on strong "The Hidden Root Cause of Recurring Vaginal Issues" at bounding box center [300, 196] width 174 height 9
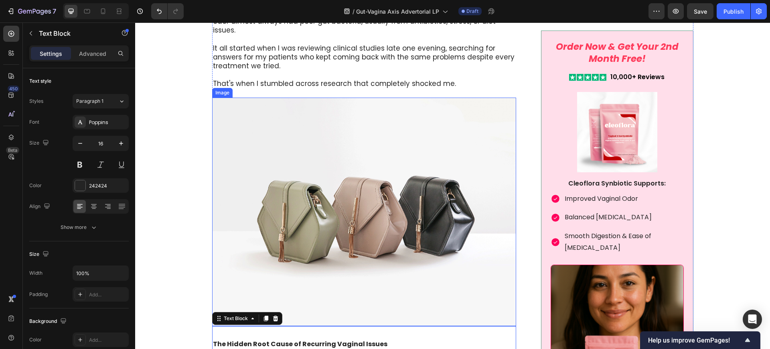
scroll to position [1505, 0]
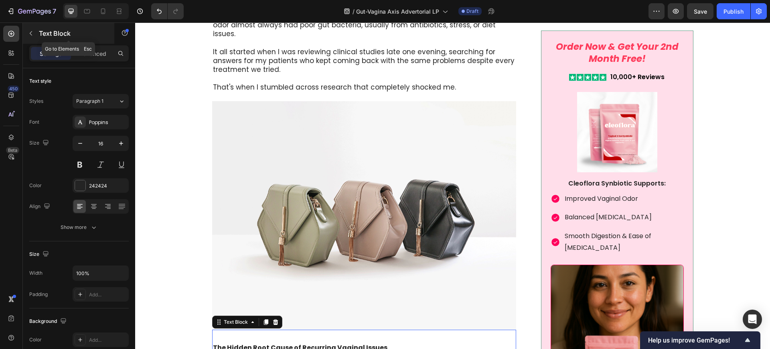
click at [33, 31] on icon "button" at bounding box center [31, 33] width 6 height 6
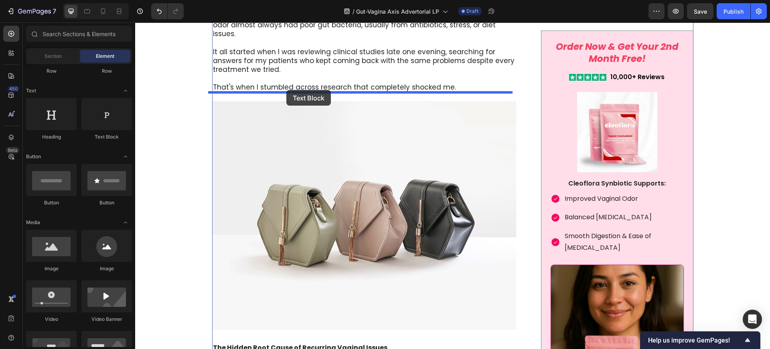
drag, startPoint x: 240, startPoint y: 147, endPoint x: 286, endPoint y: 90, distance: 73.3
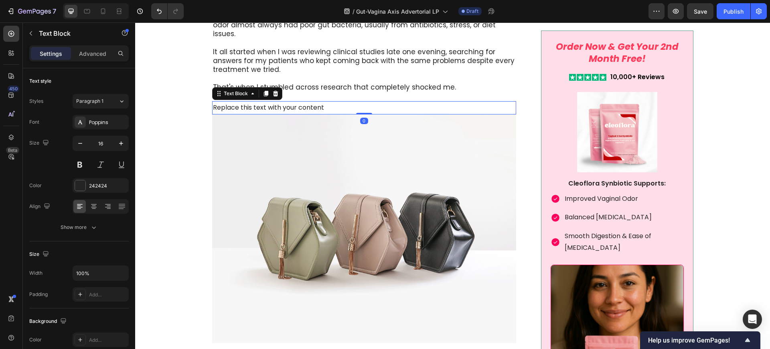
click at [283, 101] on div "Replace this text with your content" at bounding box center [364, 107] width 304 height 13
click at [283, 102] on p "Replace this text with your content" at bounding box center [364, 108] width 303 height 12
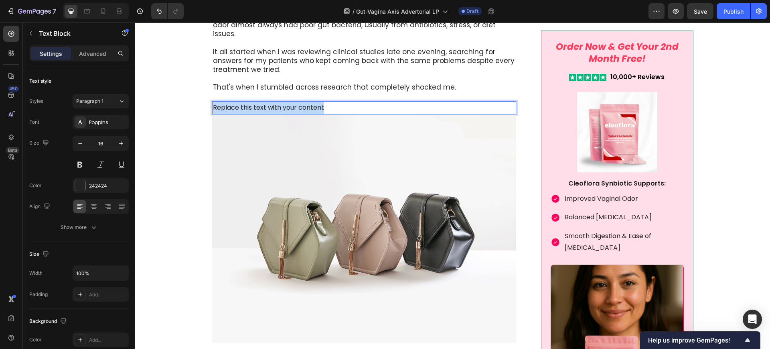
click at [283, 102] on p "Replace this text with your content" at bounding box center [364, 108] width 303 height 12
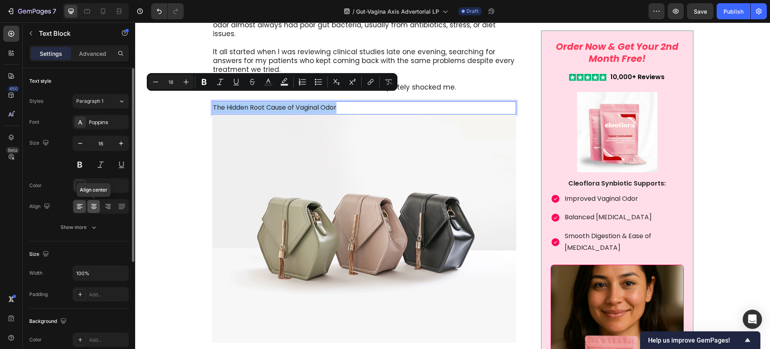
click at [95, 211] on div at bounding box center [93, 206] width 12 height 13
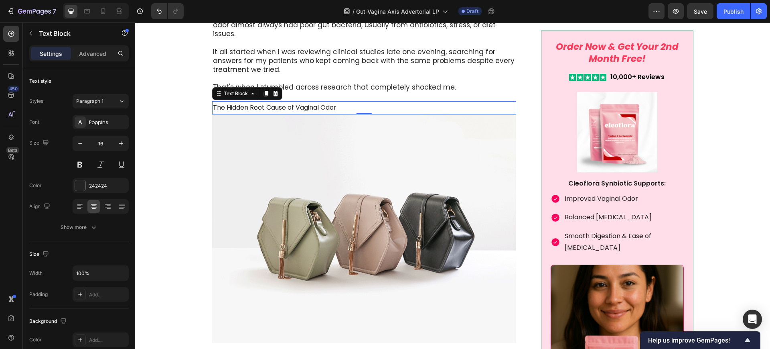
click at [259, 102] on p "The Hidden Root Cause of Vaginal Odor" at bounding box center [364, 108] width 303 height 12
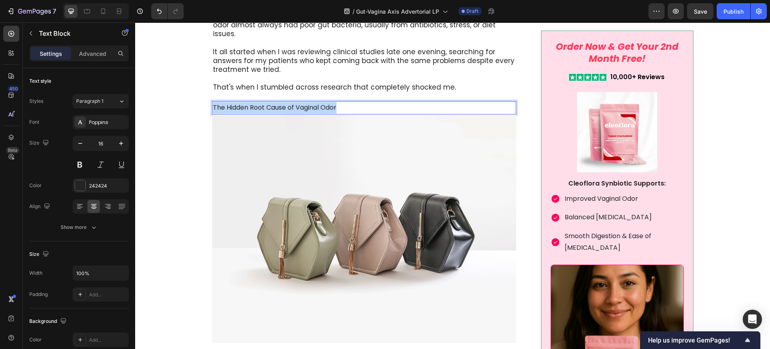
click at [259, 102] on p "The Hidden Root Cause of Vaginal Odor" at bounding box center [364, 108] width 303 height 12
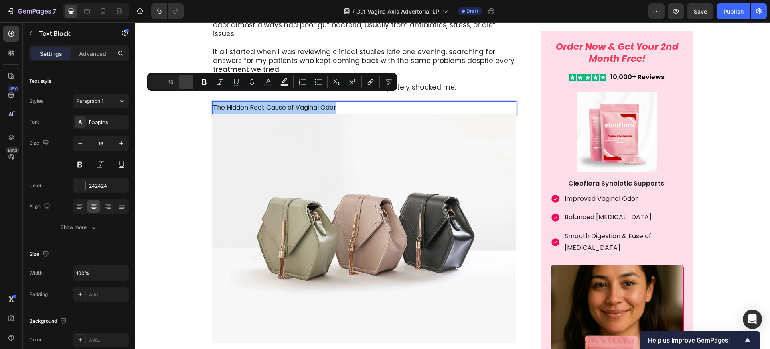
click at [190, 81] on icon "Editor contextual toolbar" at bounding box center [186, 82] width 8 height 8
click at [189, 81] on icon "Editor contextual toolbar" at bounding box center [186, 82] width 8 height 8
type input "20"
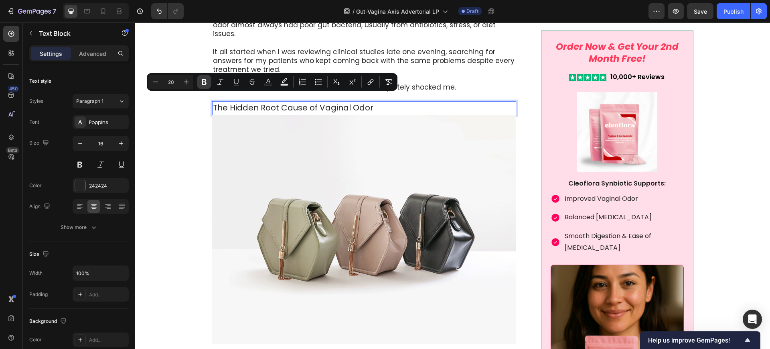
click at [205, 81] on icon "Editor contextual toolbar" at bounding box center [204, 82] width 5 height 6
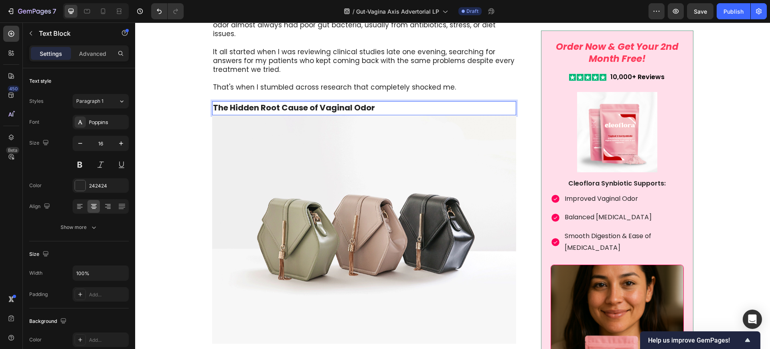
click at [229, 102] on strong "The Hidden Root Cause of Vaginal Odor" at bounding box center [294, 107] width 162 height 11
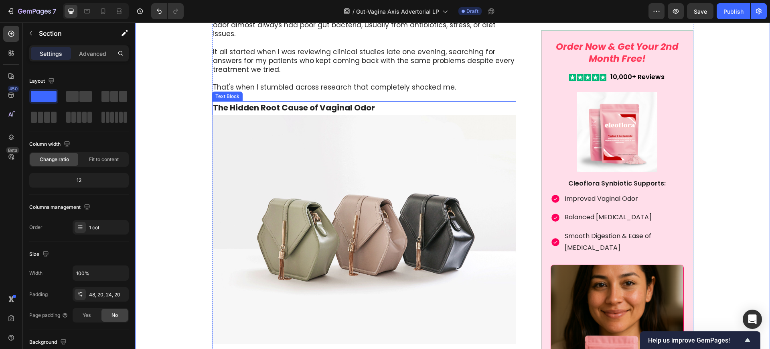
click at [241, 103] on strong "The Hidden Root Cause of Vaginal Odor" at bounding box center [294, 107] width 162 height 11
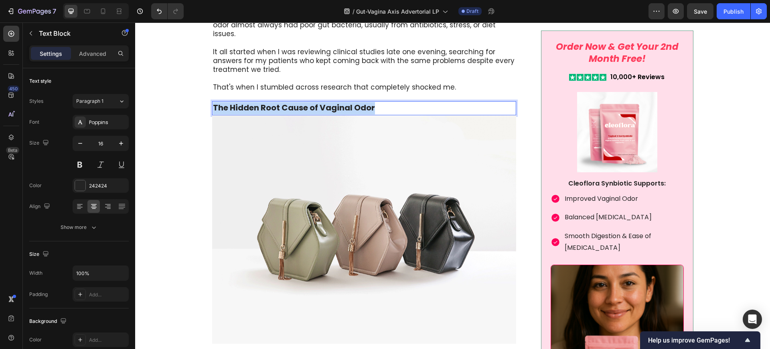
click at [241, 103] on strong "The Hidden Root Cause of Vaginal Odor" at bounding box center [294, 107] width 162 height 11
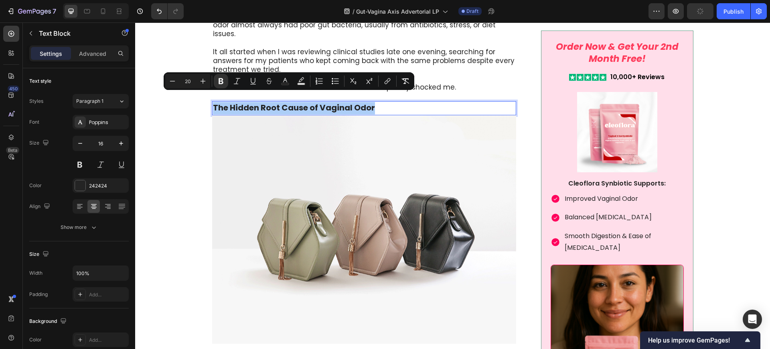
click at [191, 79] on input "20" at bounding box center [188, 81] width 16 height 10
type input "2"
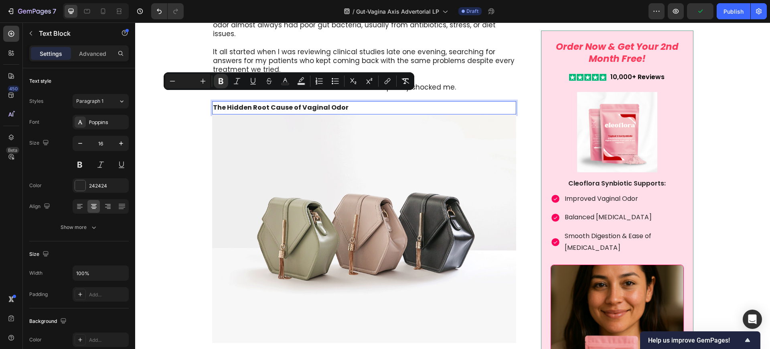
click at [214, 74] on button "Bold" at bounding box center [221, 81] width 14 height 14
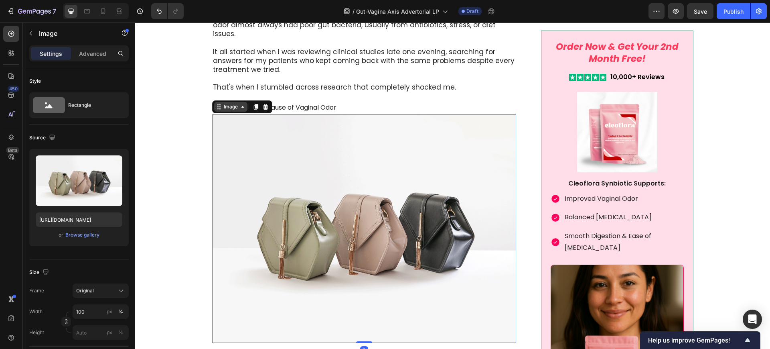
click at [225, 103] on div "Image" at bounding box center [230, 106] width 17 height 7
click at [308, 103] on span "The Hidden Root Cause of Vaginal Odor" at bounding box center [275, 107] width 124 height 9
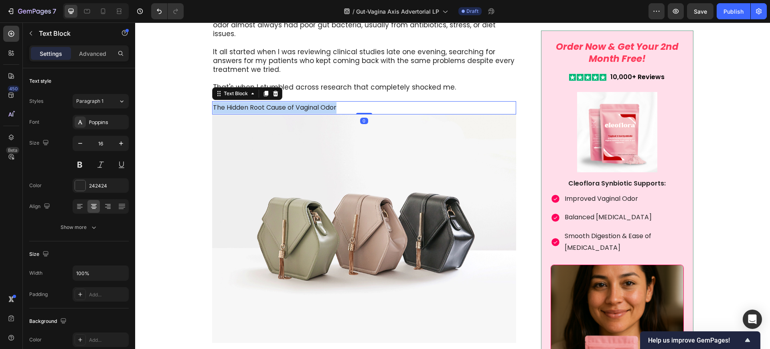
click at [308, 103] on span "The Hidden Root Cause of Vaginal Odor" at bounding box center [275, 107] width 124 height 9
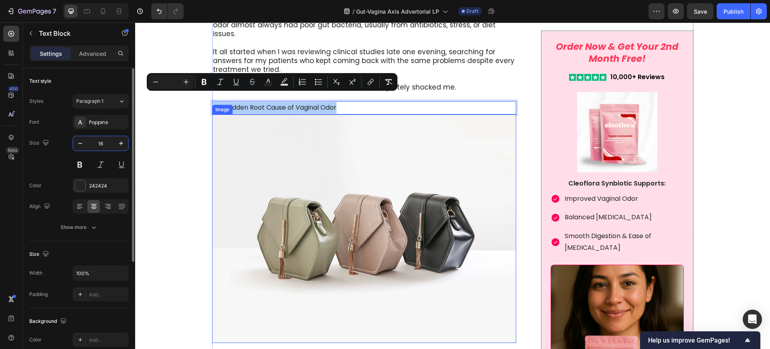
click at [105, 146] on input "16" at bounding box center [100, 143] width 26 height 14
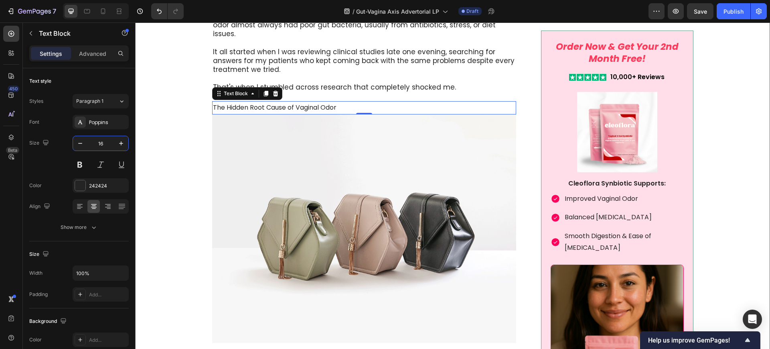
click at [237, 103] on span "The Hidden Root Cause of Vaginal Odor" at bounding box center [275, 107] width 124 height 9
click at [265, 89] on div at bounding box center [266, 94] width 10 height 10
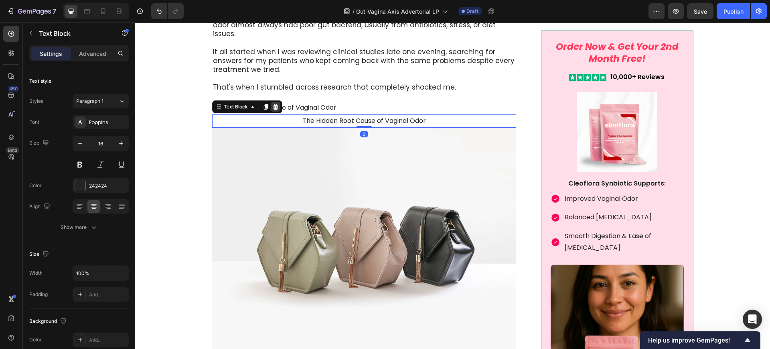
click at [273, 104] on icon at bounding box center [275, 107] width 5 height 6
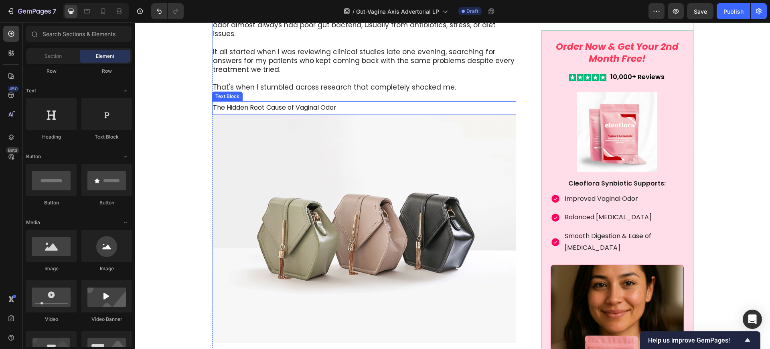
click at [298, 103] on span "The Hidden Root Cause of Vaginal Odor" at bounding box center [275, 107] width 124 height 9
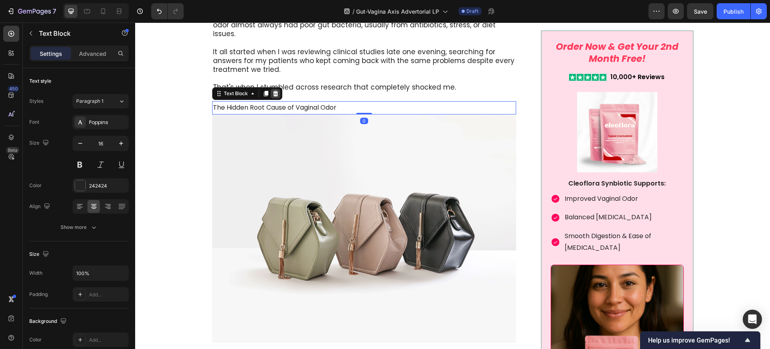
click at [274, 90] on icon at bounding box center [275, 93] width 6 height 6
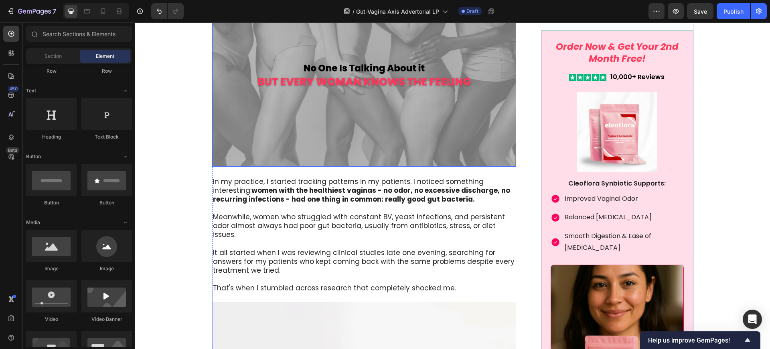
scroll to position [1003, 0]
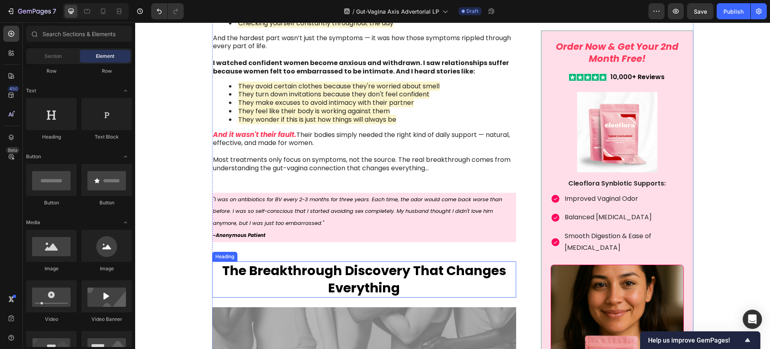
click at [343, 279] on strong "The Breakthrough Discovery That Changes Everything" at bounding box center [364, 278] width 284 height 35
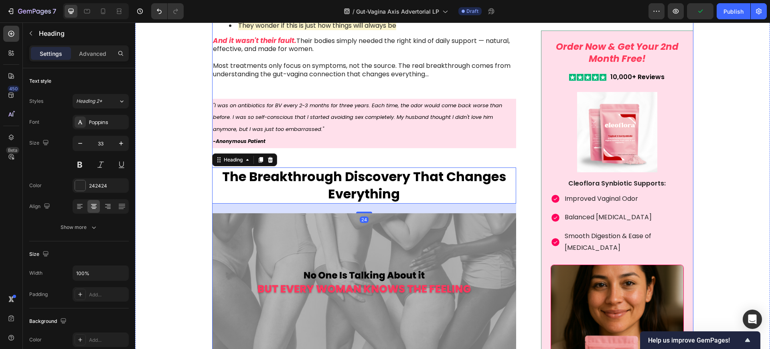
scroll to position [1154, 0]
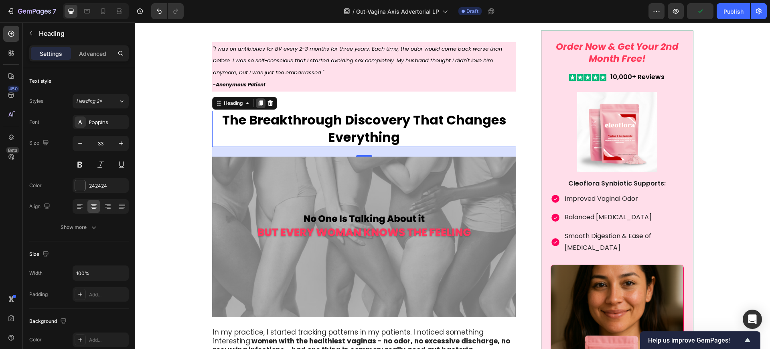
click at [260, 105] on icon at bounding box center [260, 103] width 6 height 6
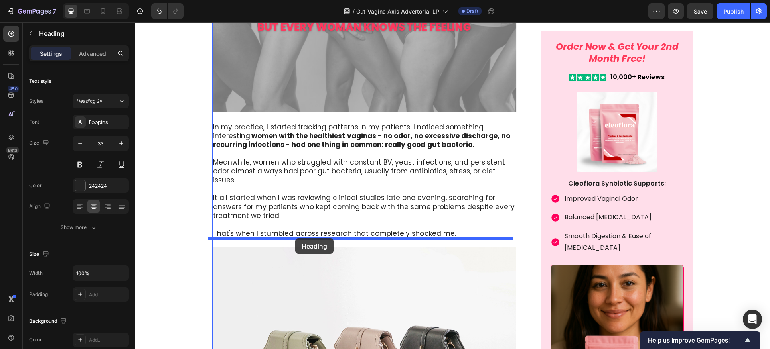
drag, startPoint x: 213, startPoint y: 149, endPoint x: 295, endPoint y: 238, distance: 120.9
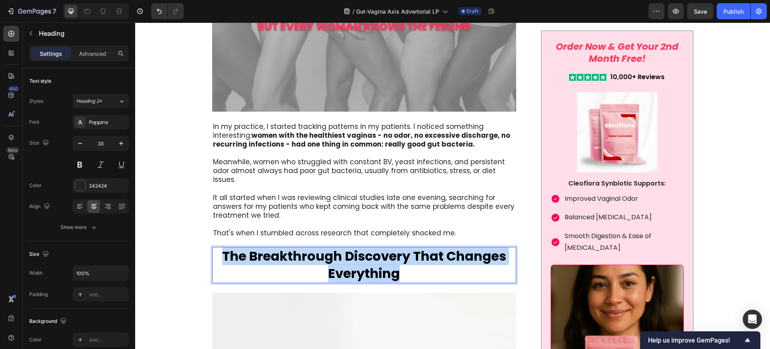
click at [314, 255] on strong "The Breakthrough Discovery That Changes Everything" at bounding box center [364, 264] width 284 height 35
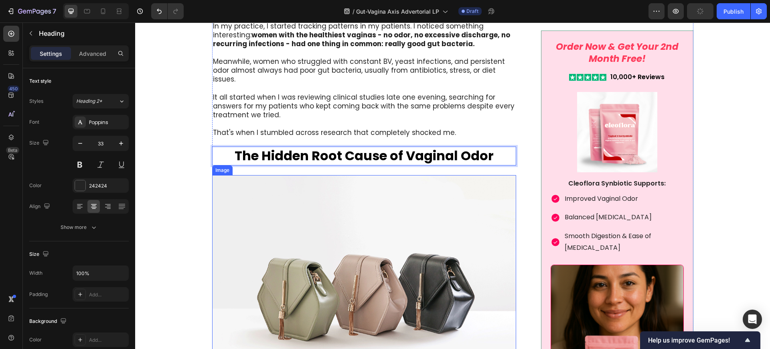
scroll to position [1760, 0]
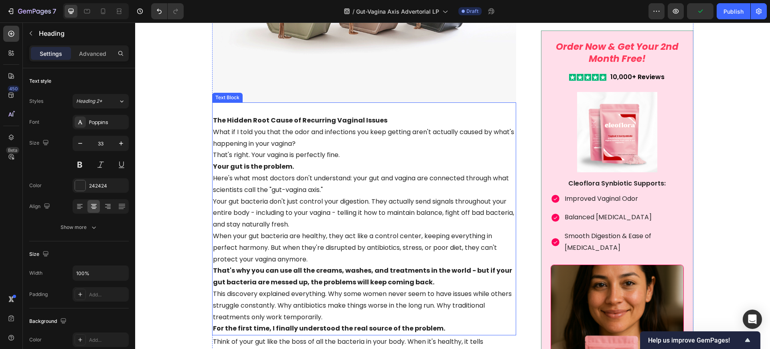
click at [274, 126] on p "What if I told you that the odor and infections you keep getting aren't actuall…" at bounding box center [364, 137] width 303 height 23
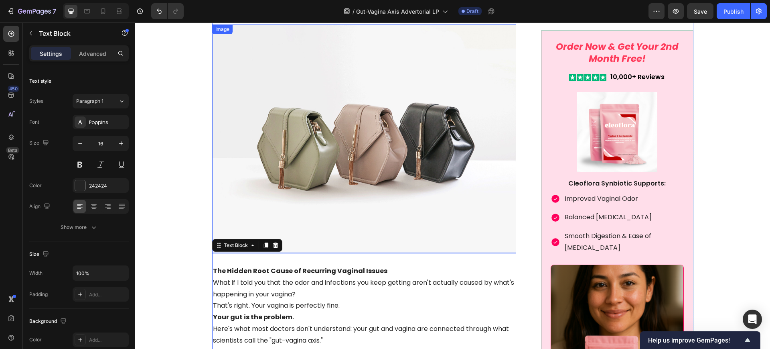
scroll to position [1510, 0]
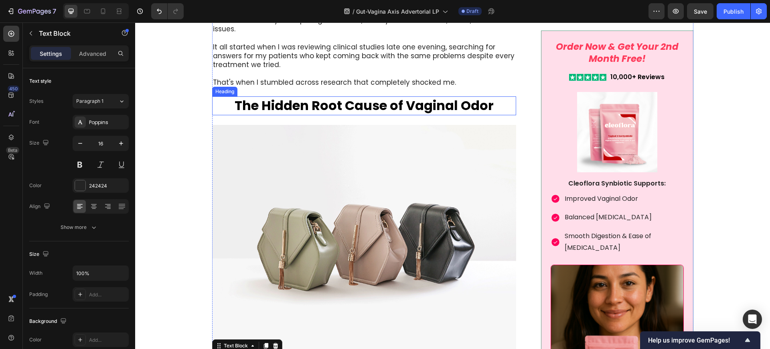
click at [472, 101] on strong "The Hidden Root Cause of Vaginal Odor" at bounding box center [364, 105] width 259 height 18
click at [428, 100] on strong "The Hidden Root Cause of Vaginal Odor" at bounding box center [364, 105] width 259 height 18
click at [401, 98] on strong "The Hidden Root Cause of Vaginal Odor" at bounding box center [364, 105] width 259 height 18
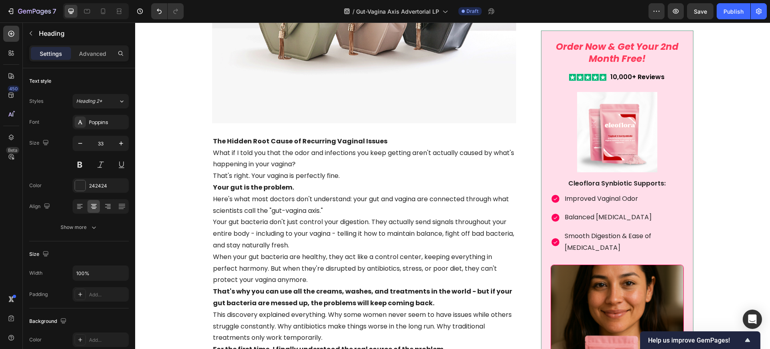
scroll to position [1760, 0]
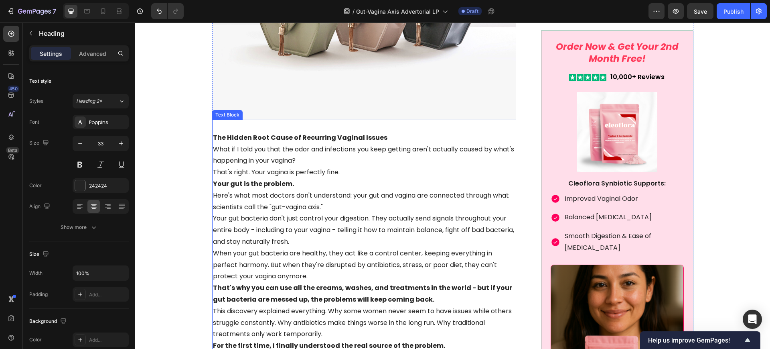
click at [309, 133] on strong "The Hidden Root Cause of Recurring Vaginal Issues" at bounding box center [300, 137] width 174 height 9
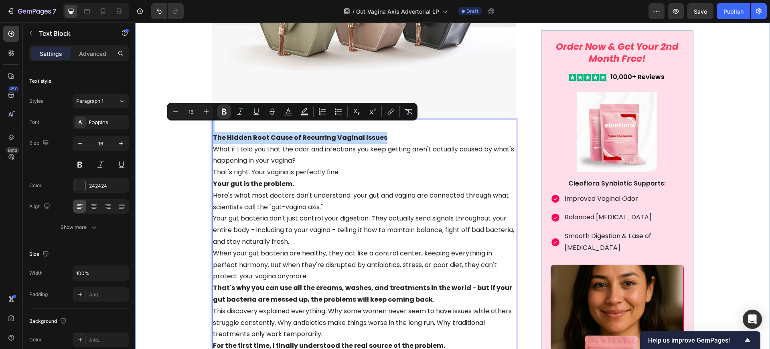
drag, startPoint x: 380, startPoint y: 129, endPoint x: 319, endPoint y: 132, distance: 61.1
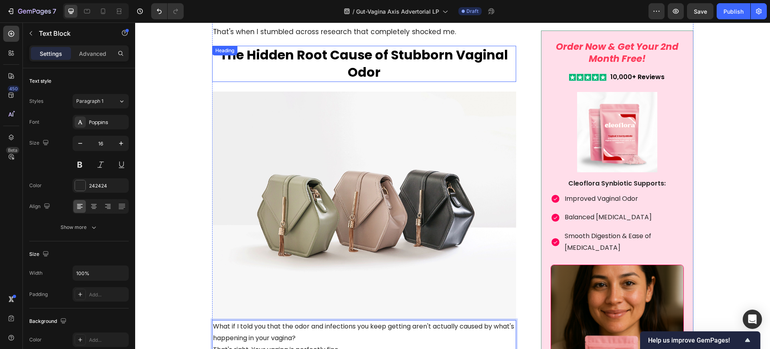
scroll to position [1560, 0]
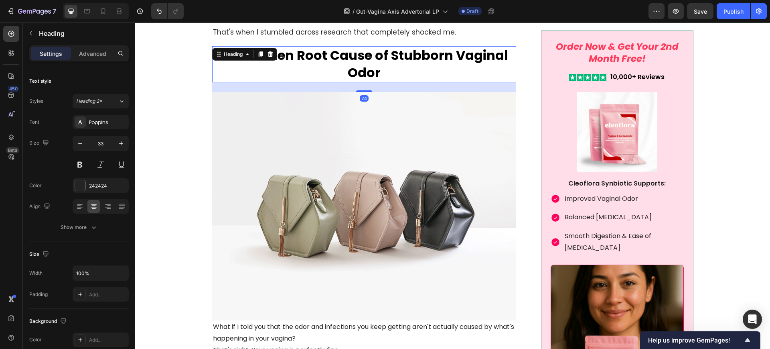
click at [387, 53] on strong "The Hidden Root Cause of Stubborn Vaginal Odor" at bounding box center [364, 63] width 288 height 35
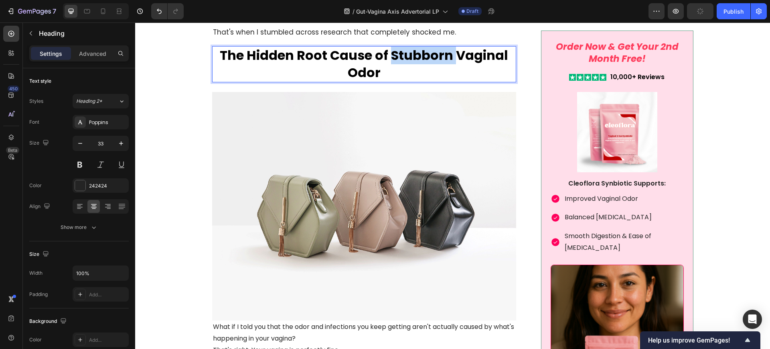
click at [393, 49] on strong "The Hidden Root Cause of Stubborn Vaginal Odor" at bounding box center [364, 63] width 288 height 35
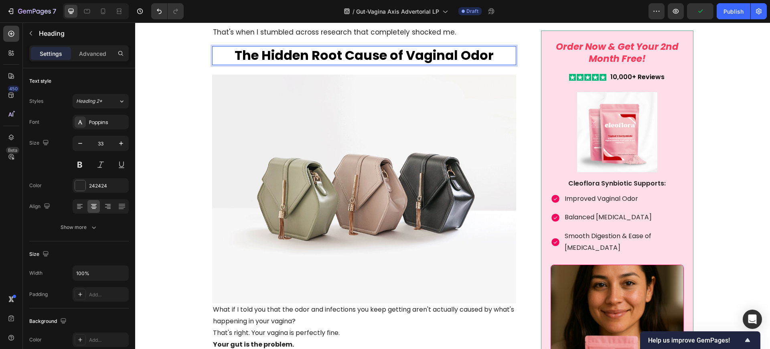
click at [396, 47] on strong "The Hidden Root Cause of Vaginal Odor" at bounding box center [364, 55] width 259 height 18
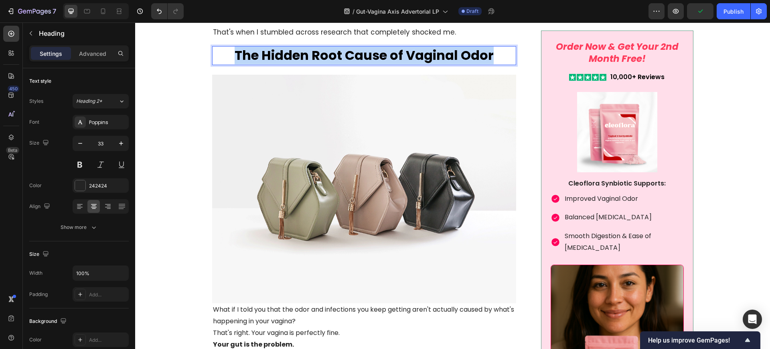
click at [396, 47] on strong "The Hidden Root Cause of Vaginal Odor" at bounding box center [364, 55] width 259 height 18
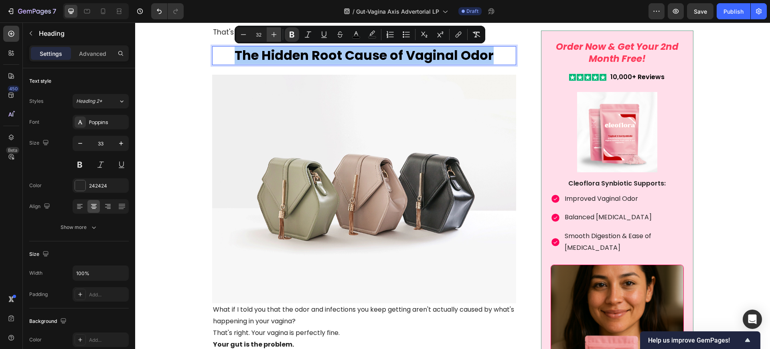
click at [278, 35] on button "Plus" at bounding box center [274, 34] width 14 height 14
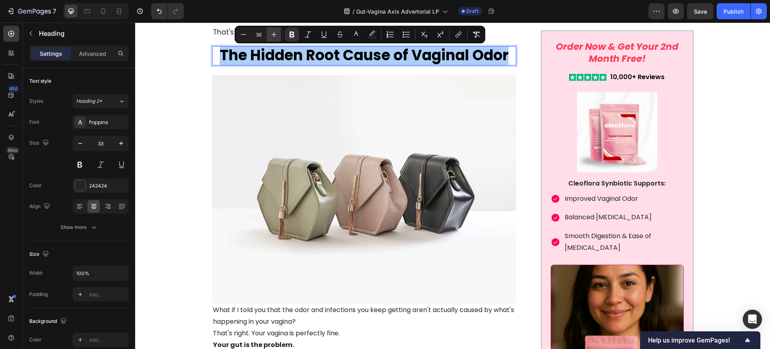
click at [278, 35] on button "Plus" at bounding box center [274, 34] width 14 height 14
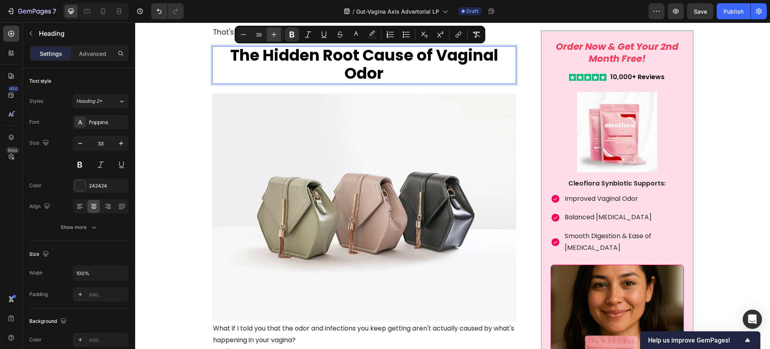
click at [277, 35] on icon "Editor contextual toolbar" at bounding box center [274, 34] width 8 height 8
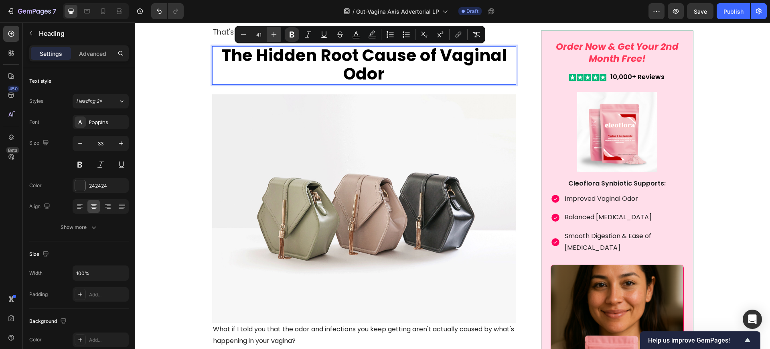
click at [277, 35] on icon "Editor contextual toolbar" at bounding box center [274, 34] width 8 height 8
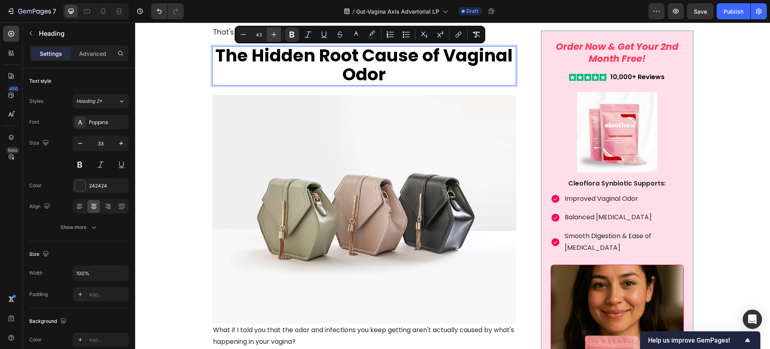
click at [277, 35] on icon "Editor contextual toolbar" at bounding box center [274, 34] width 8 height 8
type input "44"
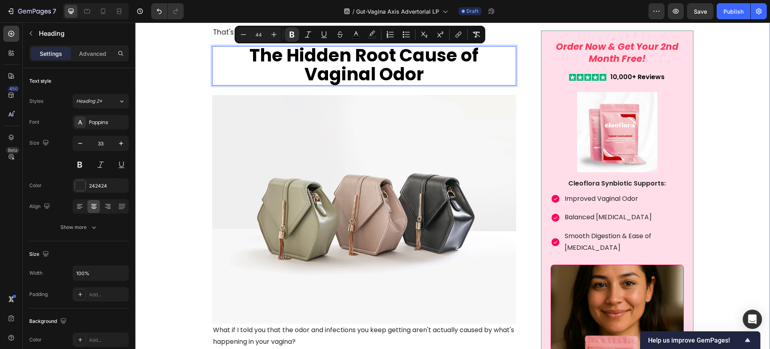
drag, startPoint x: 184, startPoint y: 113, endPoint x: 252, endPoint y: 116, distance: 67.4
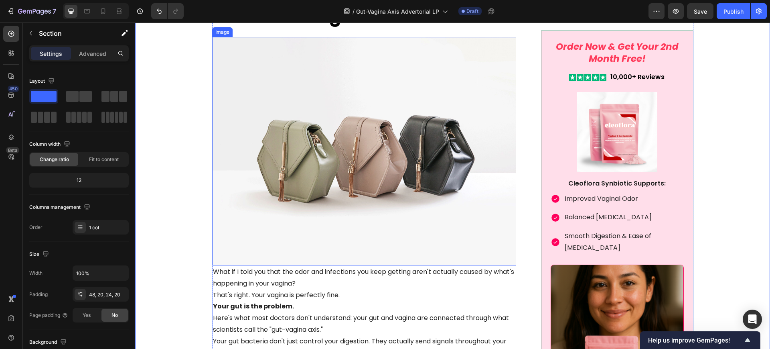
scroll to position [1710, 0]
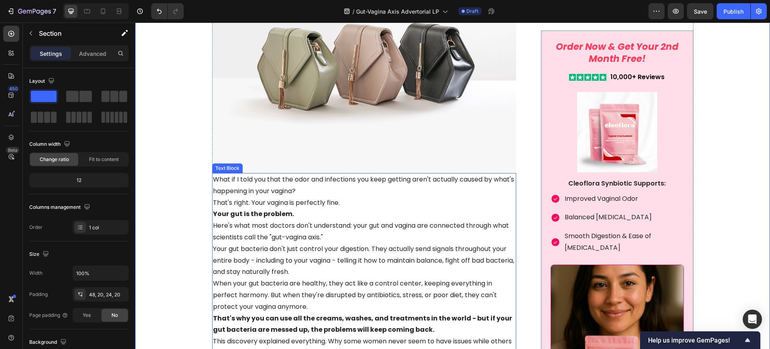
click at [307, 185] on p "What if I told you that the odor and infections you keep getting aren't actuall…" at bounding box center [364, 185] width 303 height 23
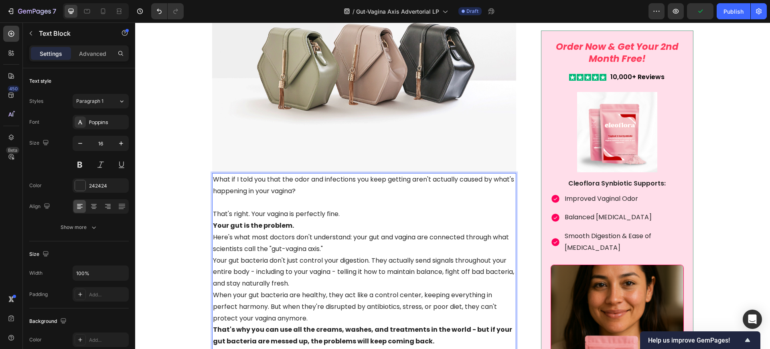
click at [342, 208] on p "That's right. Your vagina is perfectly fine." at bounding box center [364, 214] width 303 height 12
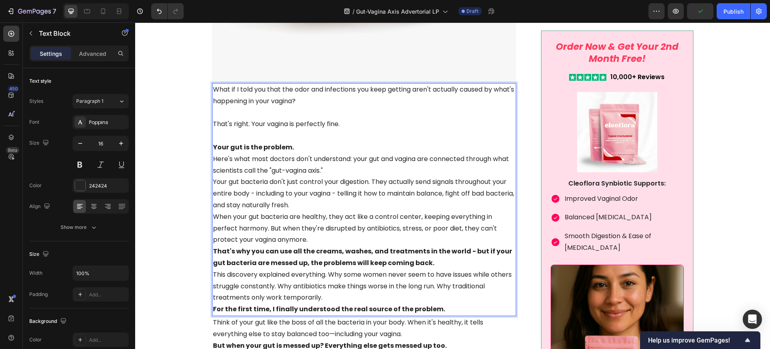
scroll to position [1810, 0]
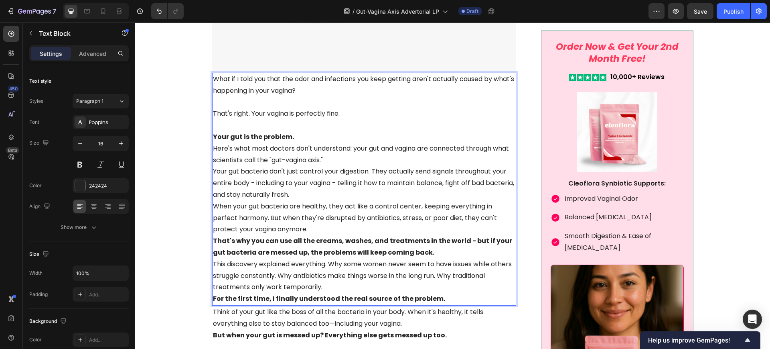
click at [339, 152] on p "Here's what most doctors don't understand: your gut and vagina are connected th…" at bounding box center [364, 154] width 303 height 23
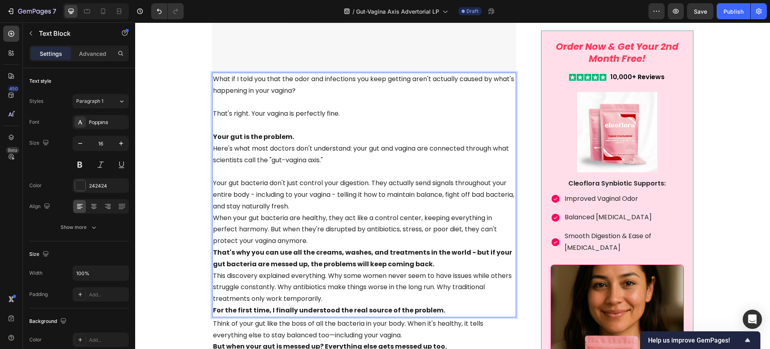
click at [342, 197] on p "Your gut bacteria don't just control your digestion. They actually send signals…" at bounding box center [364, 194] width 303 height 34
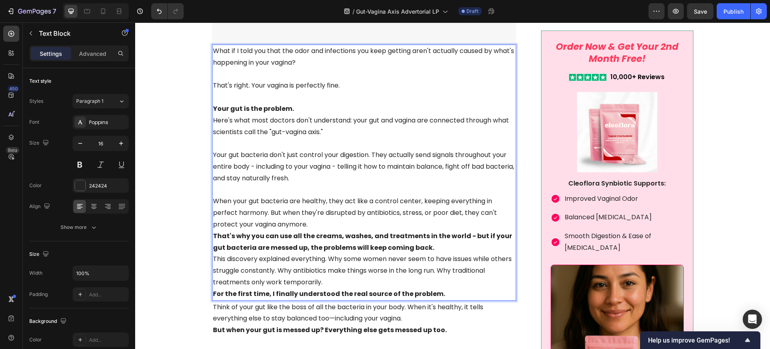
scroll to position [1860, 0]
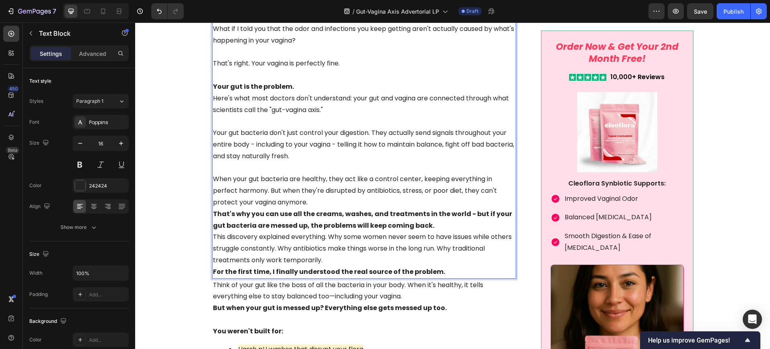
click at [359, 192] on p "When your gut bacteria are healthy, they act like a control center, keeping eve…" at bounding box center [364, 190] width 303 height 34
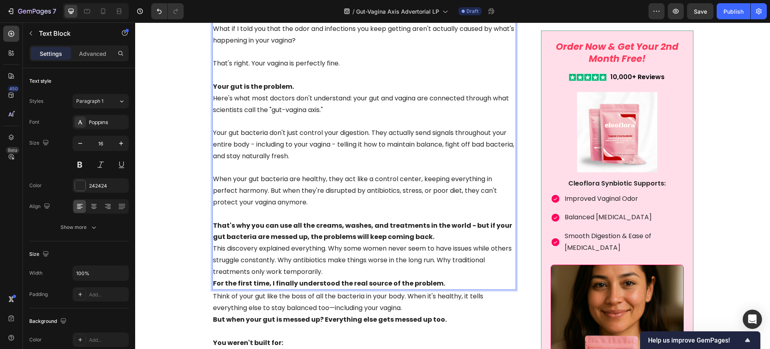
click at [322, 259] on p "This discovery explained everything. Why some women never seem to have issues w…" at bounding box center [364, 260] width 303 height 34
click at [416, 227] on p "That's why you can use all the creams, washes, and treatments in the world - bu…" at bounding box center [364, 231] width 303 height 23
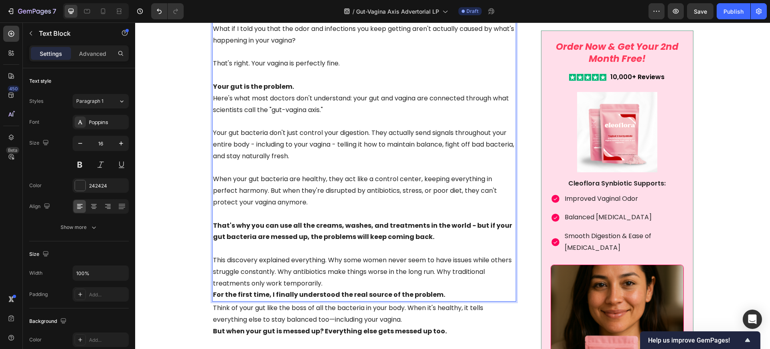
click at [320, 276] on p "This discovery explained everything. Why some women never seem to have issues w…" at bounding box center [364, 271] width 303 height 34
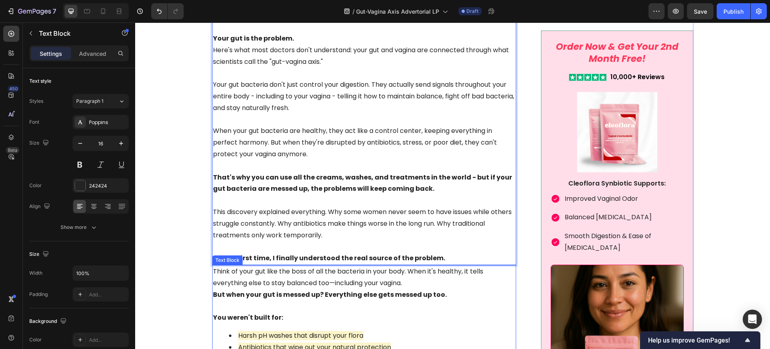
scroll to position [2011, 0]
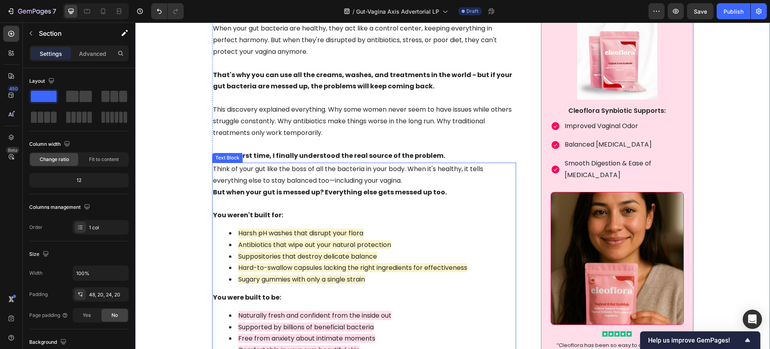
scroll to position [2061, 0]
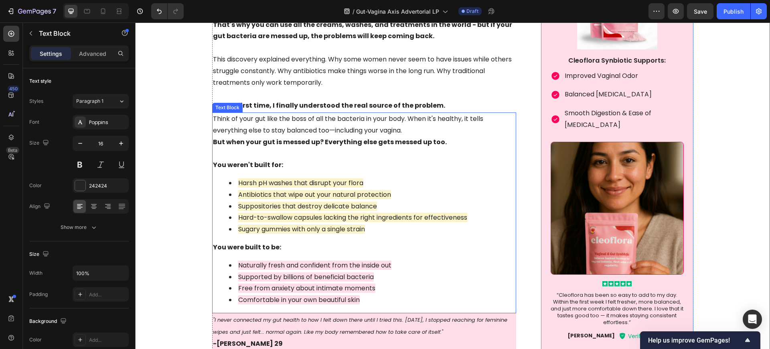
click at [288, 148] on p "Rich Text Editor. Editing area: main" at bounding box center [364, 154] width 303 height 12
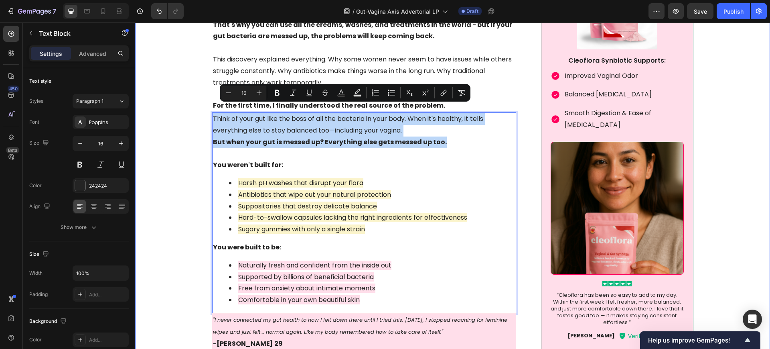
drag, startPoint x: 448, startPoint y: 134, endPoint x: 203, endPoint y: 110, distance: 246.2
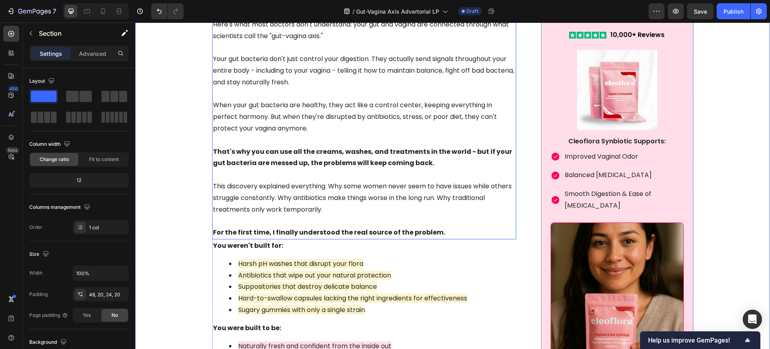
scroll to position [1911, 0]
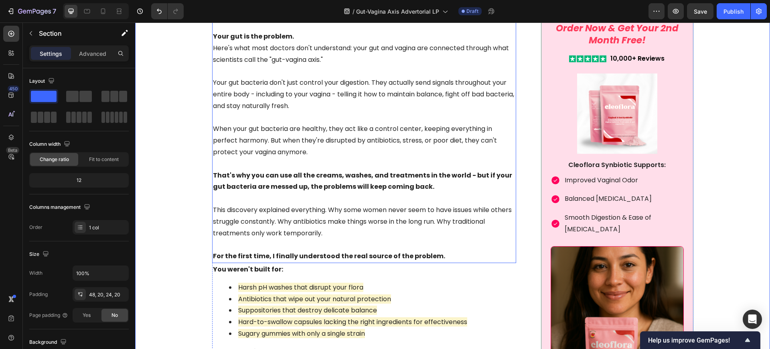
click at [283, 239] on p "Rich Text Editor. Editing area: main" at bounding box center [364, 245] width 303 height 12
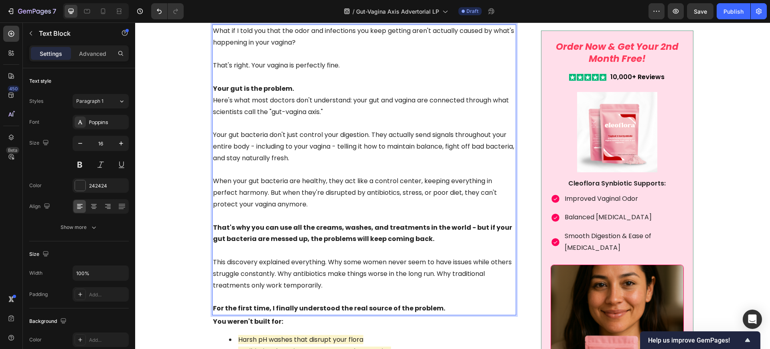
scroll to position [1946, 0]
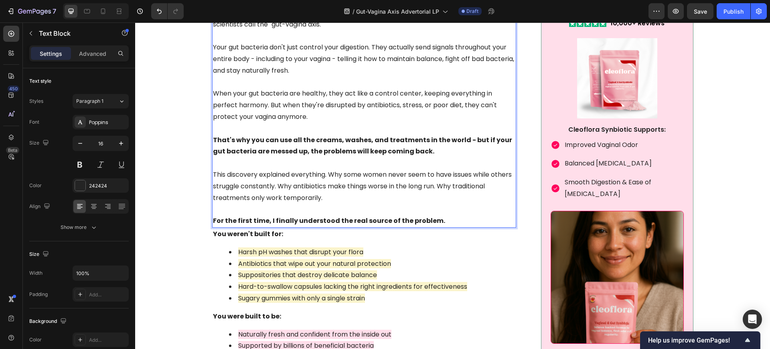
click at [404, 203] on p "Rich Text Editor. Editing area: main" at bounding box center [364, 209] width 303 height 12
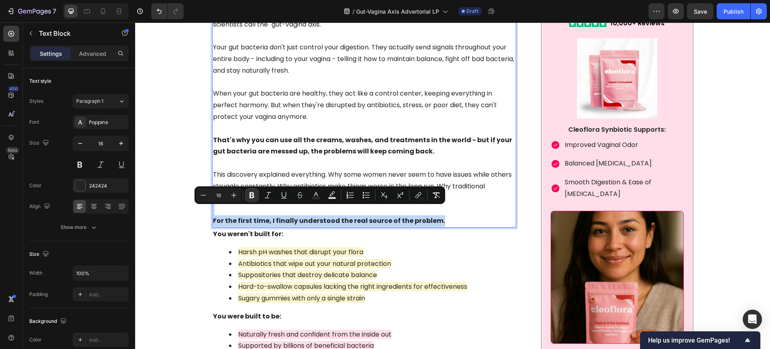
drag, startPoint x: 442, startPoint y: 212, endPoint x: 210, endPoint y: 201, distance: 232.9
click at [212, 201] on div "What if I told you that the odor and infections you keep getting aren't actuall…" at bounding box center [364, 82] width 304 height 290
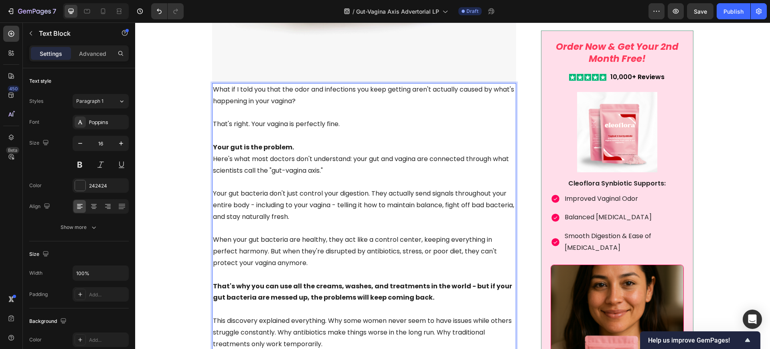
scroll to position [1846, 0]
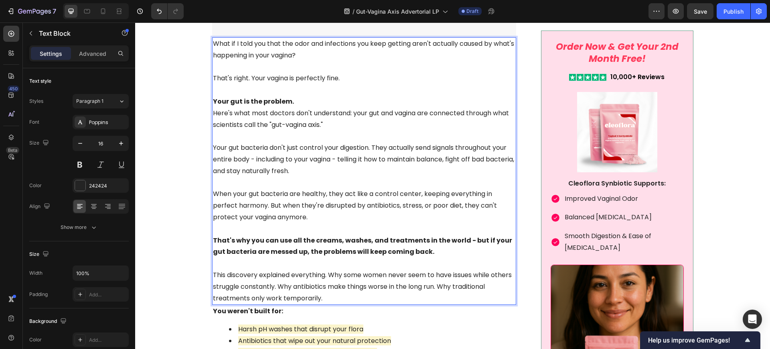
click at [276, 132] on p "Rich Text Editor. Editing area: main" at bounding box center [364, 136] width 303 height 12
click at [325, 285] on p "This discovery explained everything. Why some women never seem to have issues w…" at bounding box center [364, 286] width 303 height 34
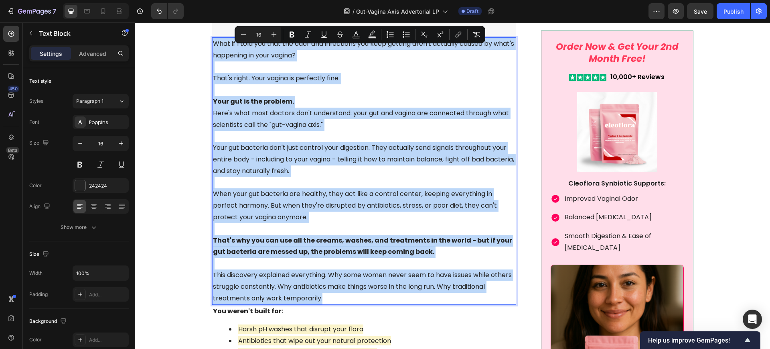
drag, startPoint x: 324, startPoint y: 290, endPoint x: 209, endPoint y: 40, distance: 275.3
click at [212, 40] on div "What if I told you that the odor and infections you keep getting aren't actuall…" at bounding box center [364, 170] width 304 height 267
copy div "What if I told you that the odor and infections you keep getting aren't actuall…"
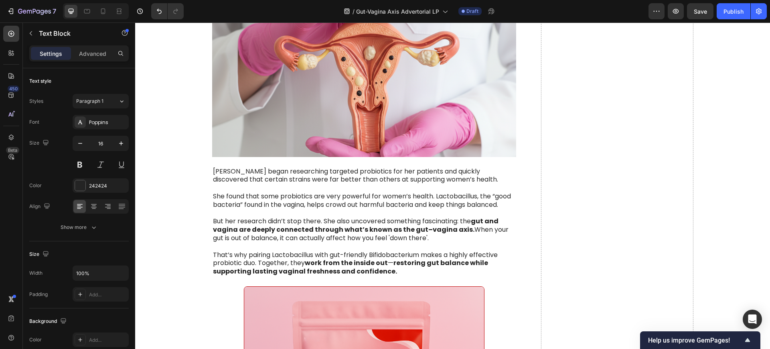
scroll to position [2447, 0]
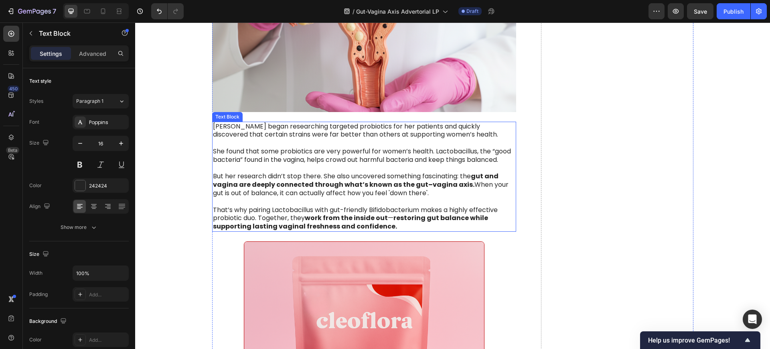
click at [312, 161] on p "She found that some probiotics are very powerful for women’s health. Lactobacil…" at bounding box center [364, 155] width 303 height 17
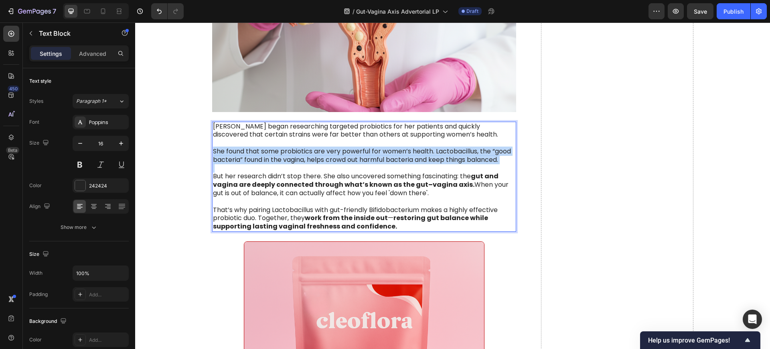
click at [312, 161] on p "She found that some probiotics are very powerful for women’s health. Lactobacil…" at bounding box center [364, 155] width 303 height 17
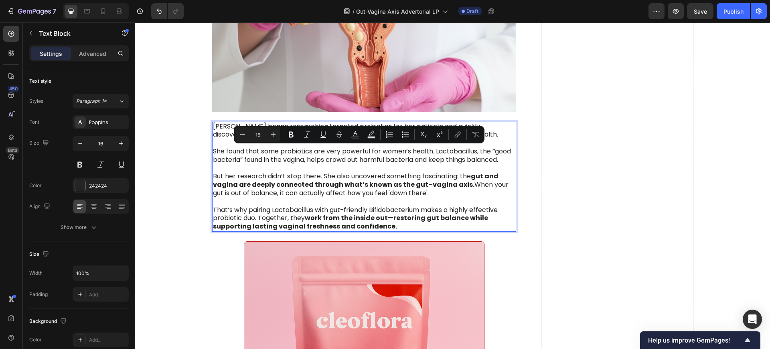
click at [379, 196] on p "But her research didn’t stop there. She also uncovered something fascinating: t…" at bounding box center [364, 184] width 303 height 25
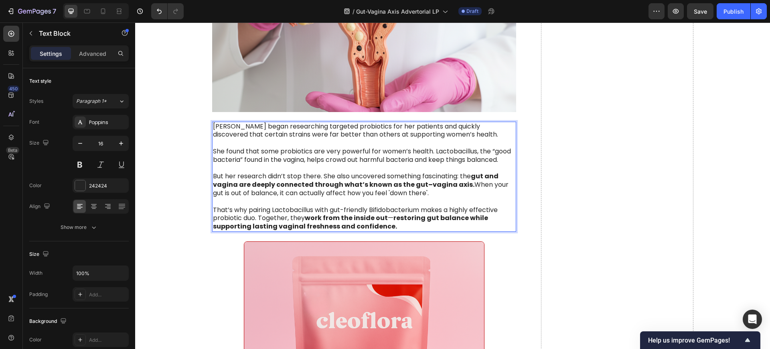
scroll to position [2247, 0]
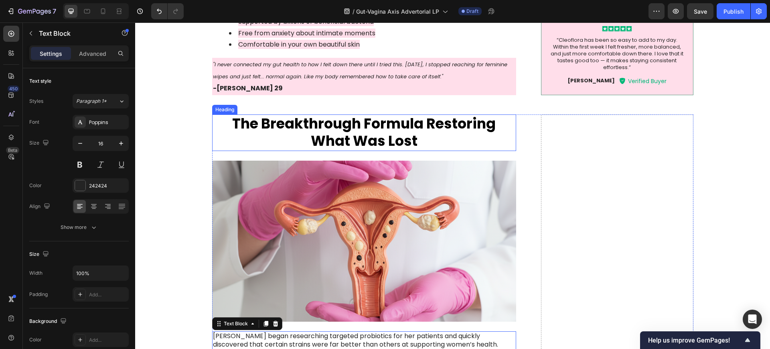
click at [393, 119] on strong "The Breakthrough Formula Restoring What Was Lost" at bounding box center [363, 131] width 263 height 37
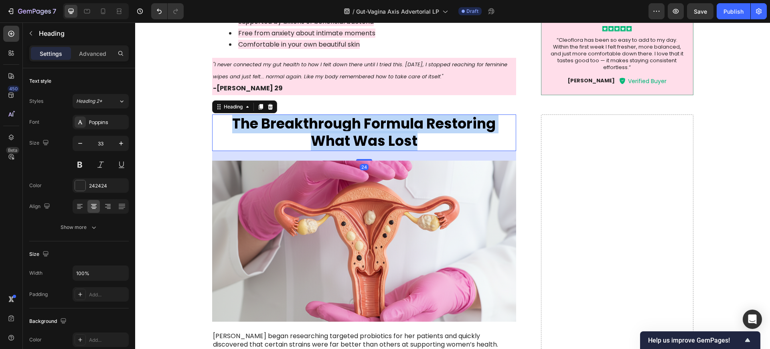
click at [393, 119] on strong "The Breakthrough Formula Restoring What Was Lost" at bounding box center [363, 131] width 263 height 37
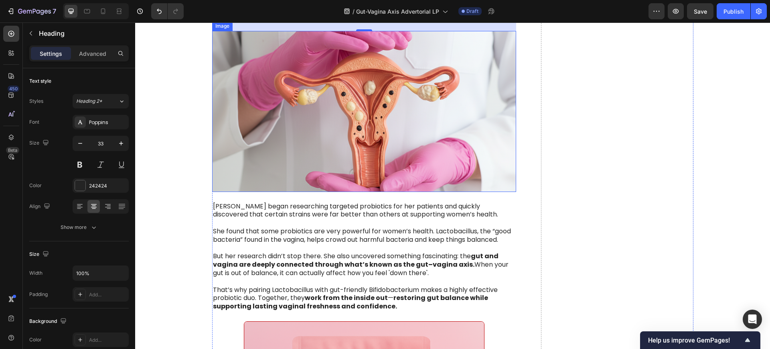
scroll to position [2397, 0]
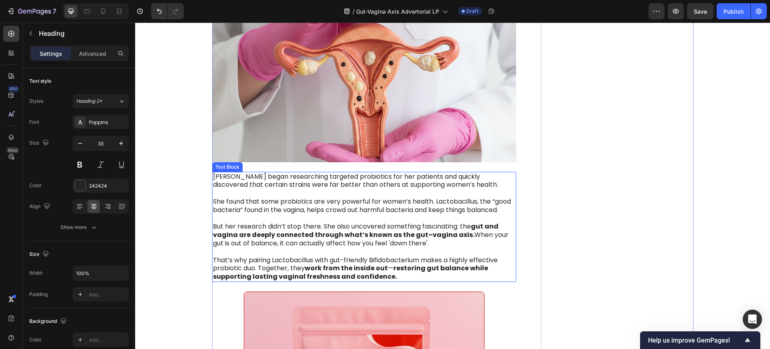
click at [246, 215] on p "Rich Text Editor. Editing area: main" at bounding box center [364, 218] width 303 height 8
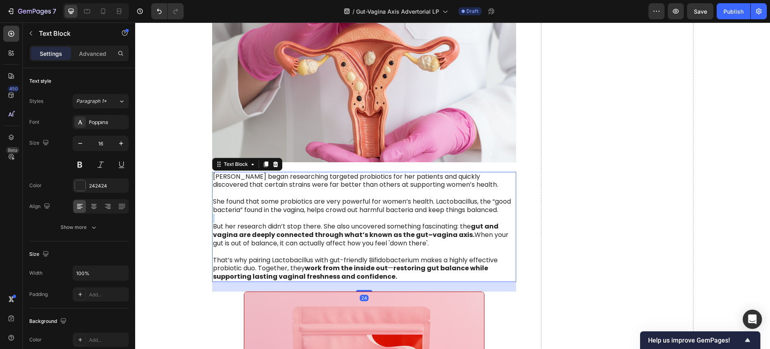
click at [246, 215] on p "Rich Text Editor. Editing area: main" at bounding box center [364, 218] width 303 height 8
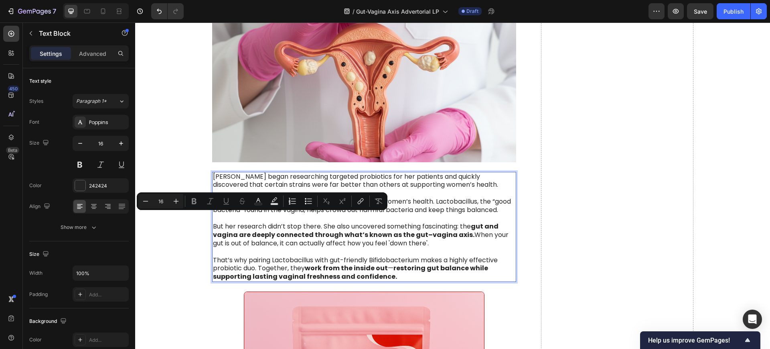
click at [354, 268] on strong "work from the inside out" at bounding box center [346, 267] width 83 height 9
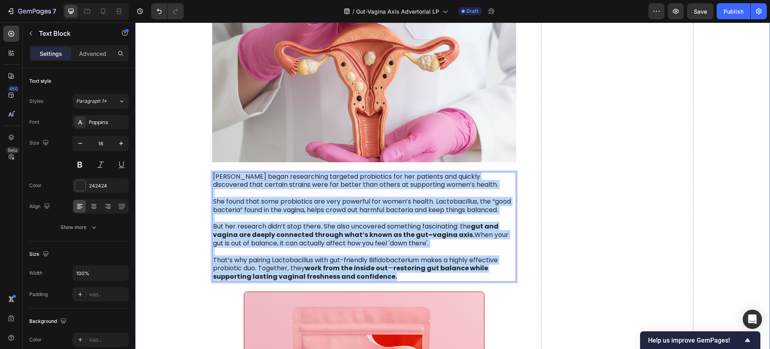
drag, startPoint x: 282, startPoint y: 215, endPoint x: 186, endPoint y: 165, distance: 108.9
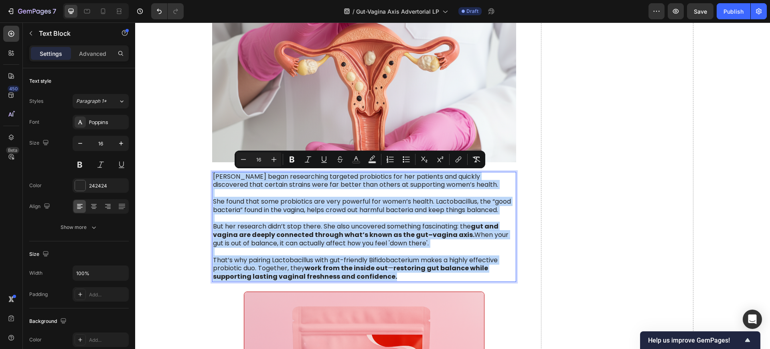
copy div "[PERSON_NAME] began researching targeted probiotics for her patients and quickl…"
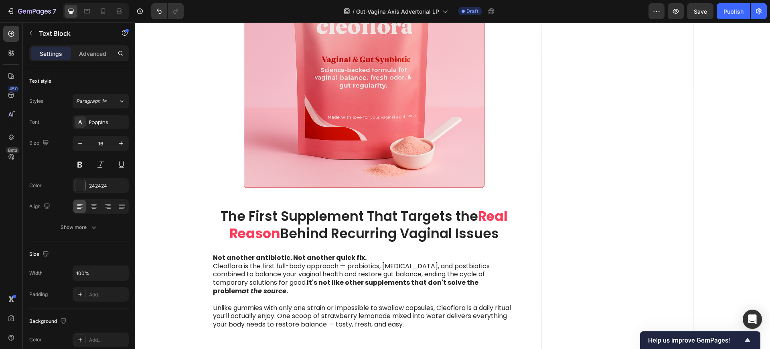
scroll to position [2742, 0]
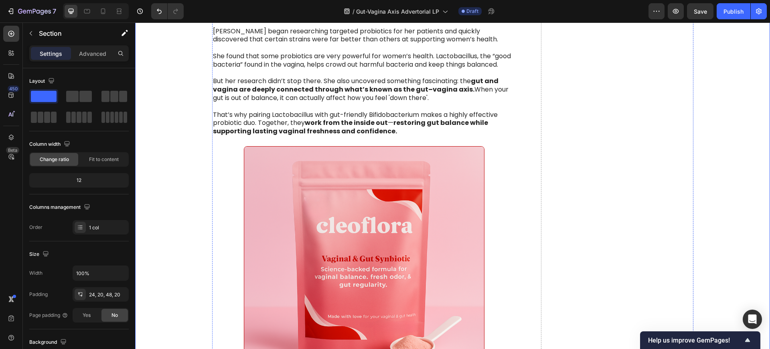
scroll to position [2442, 0]
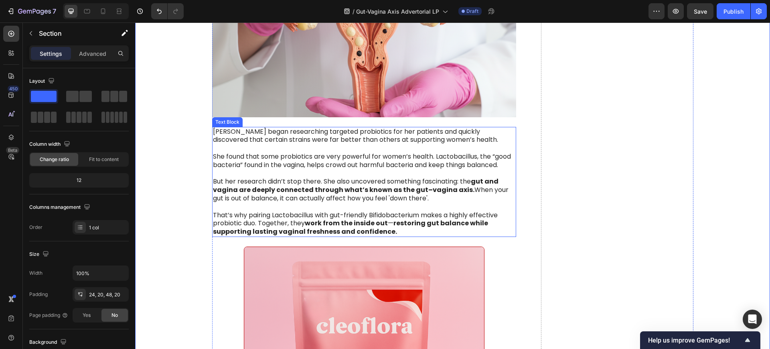
click at [225, 141] on p "[PERSON_NAME] began researching targeted probiotics for her patients and quickl…" at bounding box center [364, 136] width 303 height 17
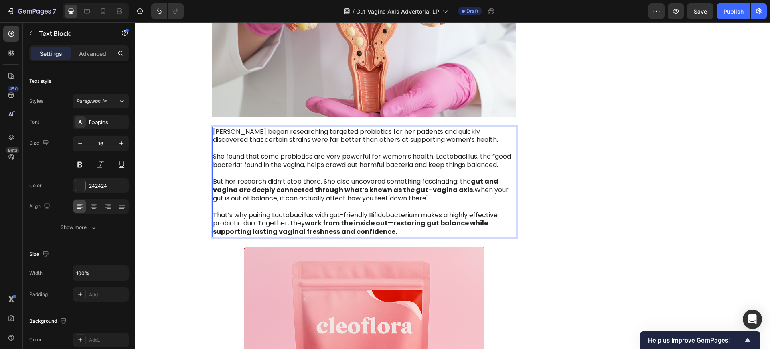
click at [227, 128] on p "[PERSON_NAME] began researching targeted probiotics for her patients and quickl…" at bounding box center [364, 136] width 303 height 17
drag, startPoint x: 261, startPoint y: 133, endPoint x: 211, endPoint y: 134, distance: 49.7
click at [213, 134] on p "[PERSON_NAME] began researching targeted probiotics for her patients and quickl…" at bounding box center [364, 136] width 303 height 17
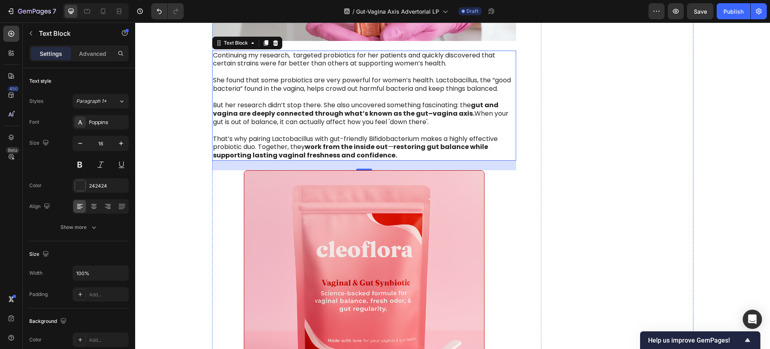
scroll to position [2542, 0]
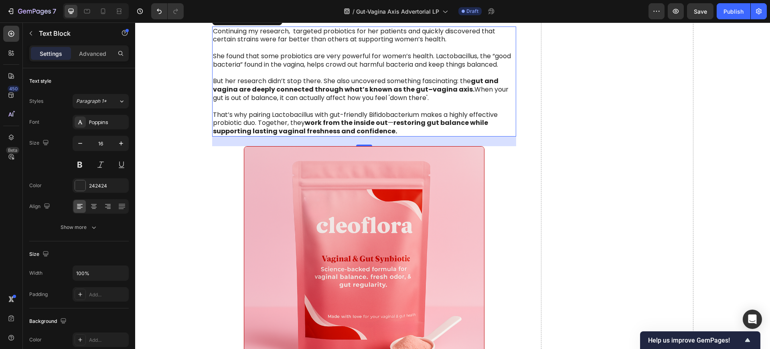
click at [286, 81] on p "But her research didn’t stop there. She also uncovered something fascinating: t…" at bounding box center [364, 89] width 303 height 25
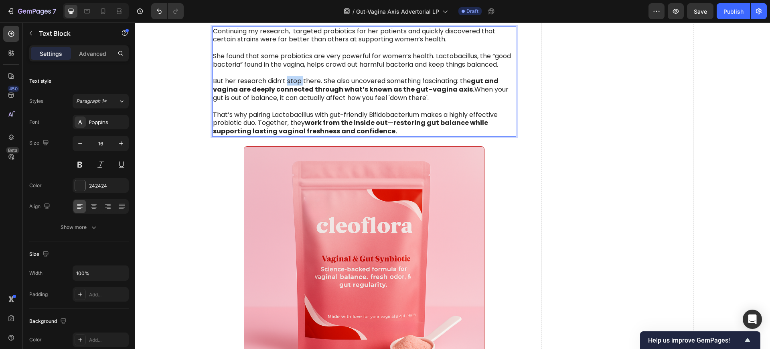
click at [286, 81] on p "But her research didn’t stop there. She also uncovered something fascinating: t…" at bounding box center [364, 89] width 303 height 25
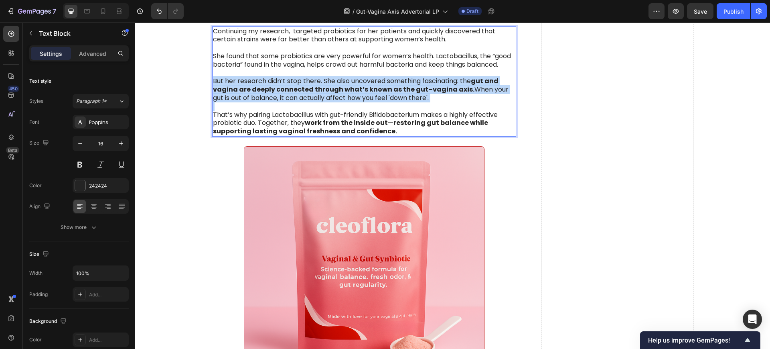
click at [286, 81] on p "But her research didn’t stop there. She also uncovered something fascinating: t…" at bounding box center [364, 89] width 303 height 25
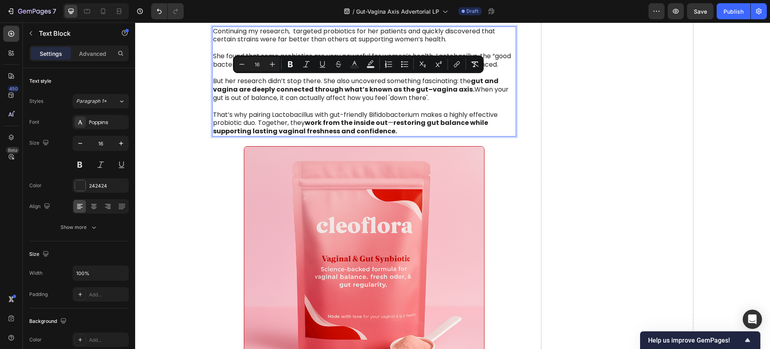
click at [380, 118] on strong "work from the inside out" at bounding box center [346, 122] width 83 height 9
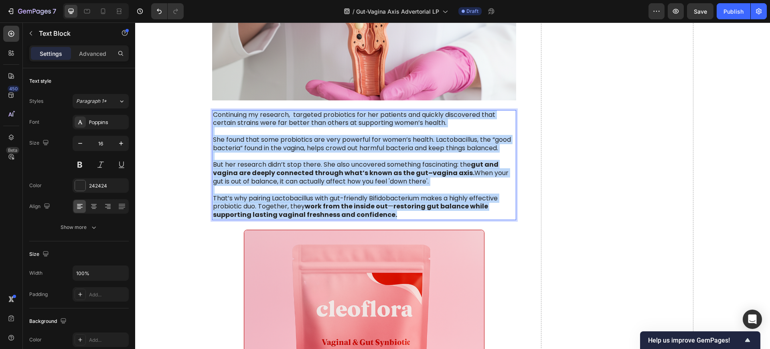
scroll to position [2414, 0]
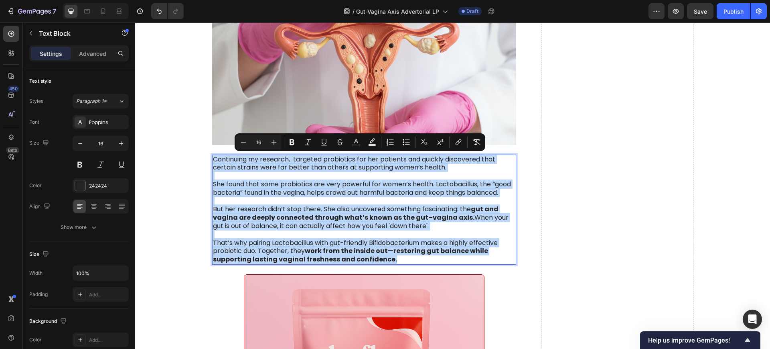
drag, startPoint x: 389, startPoint y: 132, endPoint x: 209, endPoint y: 159, distance: 182.5
click at [212, 159] on div "Continuing my research, targeted probiotics for her patients and quickly discov…" at bounding box center [364, 209] width 304 height 110
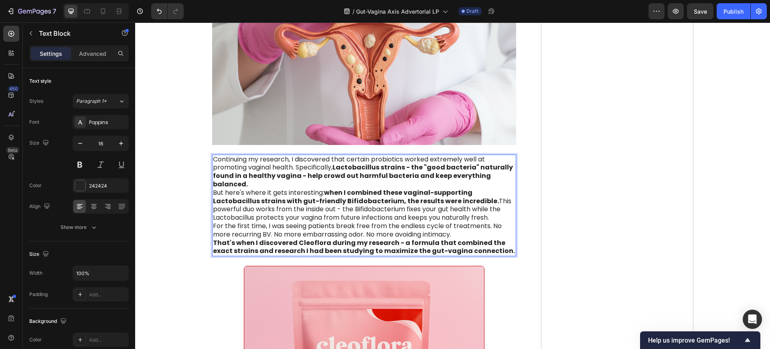
click at [293, 164] on p "Continuing my research, I discovered that certain probiotics worked extremely w…" at bounding box center [364, 171] width 303 height 33
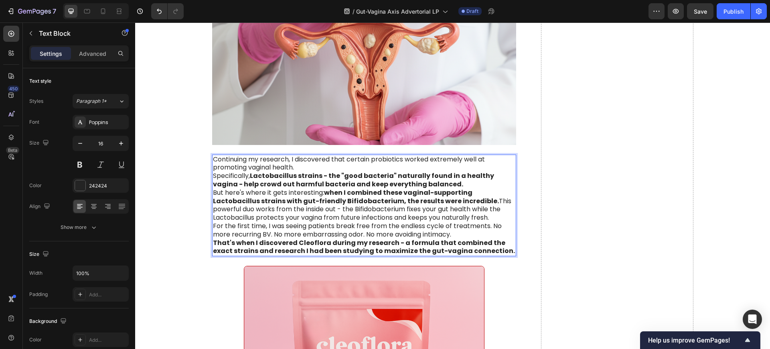
click at [303, 169] on p "Continuing my research, I discovered that certain probiotics worked extremely w…" at bounding box center [364, 163] width 303 height 17
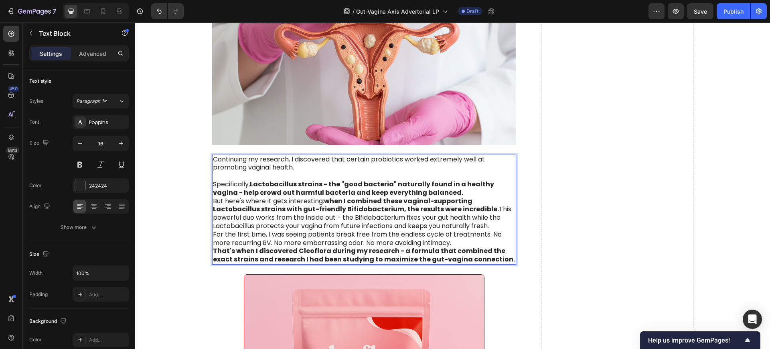
click at [429, 192] on p "Specifically, Lactobacillus strains - the "good bacteria" naturally found in a …" at bounding box center [364, 188] width 303 height 17
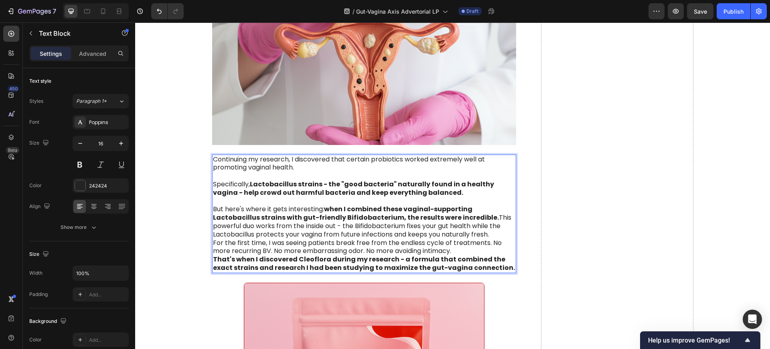
click at [452, 233] on p "But here's where it gets interesting: when I combined these vaginal-supporting …" at bounding box center [364, 221] width 303 height 33
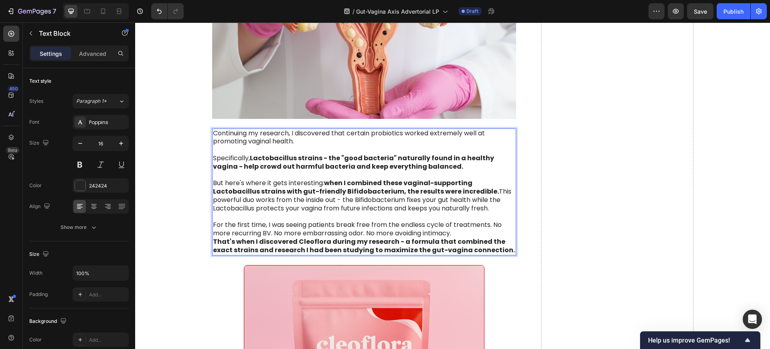
scroll to position [2464, 0]
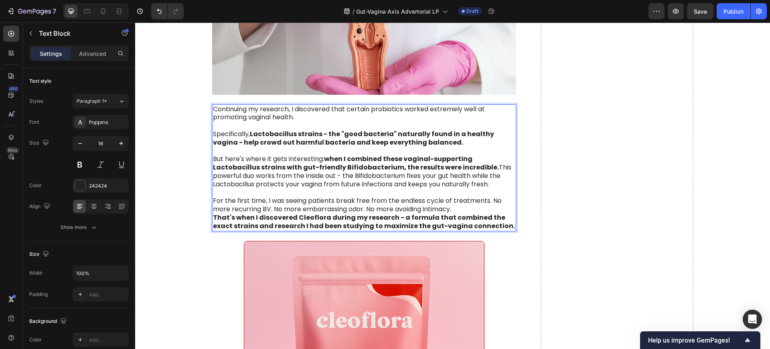
click at [455, 208] on p "For the first time, I was seeing patients break free from the endless cycle of …" at bounding box center [364, 205] width 303 height 17
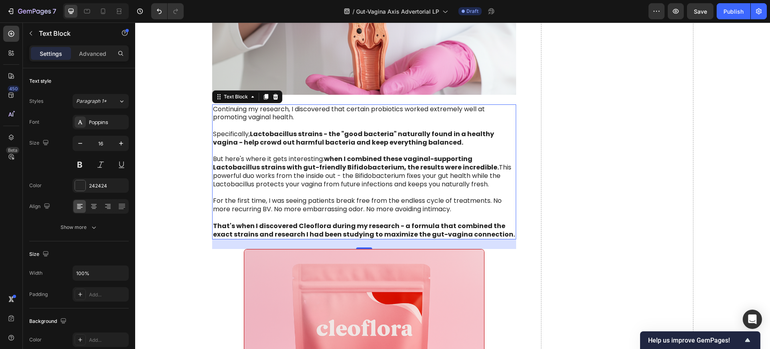
click at [427, 112] on p "Continuing my research, I discovered that certain probiotics worked extremely w…" at bounding box center [364, 113] width 303 height 17
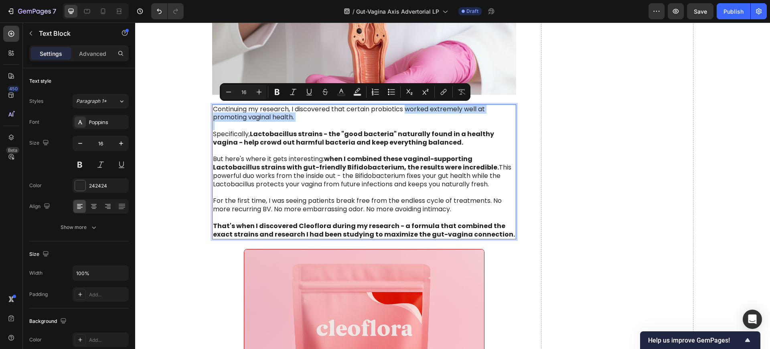
drag, startPoint x: 403, startPoint y: 108, endPoint x: 429, endPoint y: 127, distance: 32.2
click at [429, 127] on div "Continuing my research, I discovered that certain probiotics worked extremely w…" at bounding box center [364, 171] width 304 height 135
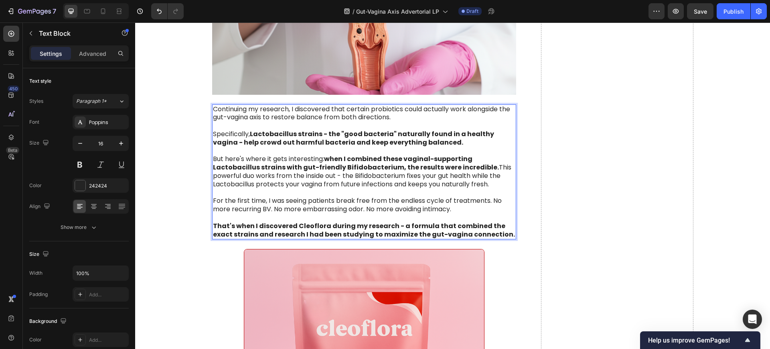
click at [438, 168] on p "But here's where it gets interesting: when I combined these vaginal-supporting …" at bounding box center [364, 171] width 303 height 33
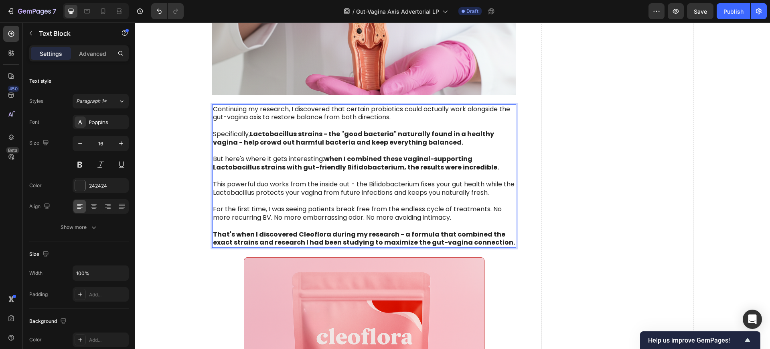
click at [322, 233] on strong "That's when I discovered Cleoflora during my research - a formula that combined…" at bounding box center [364, 238] width 302 height 18
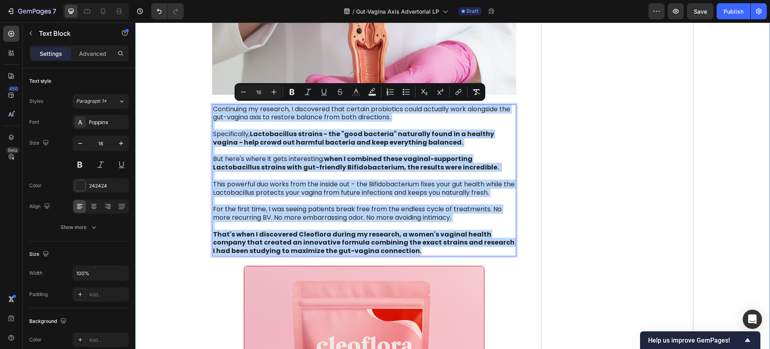
drag, startPoint x: 376, startPoint y: 252, endPoint x: 197, endPoint y: 87, distance: 243.5
click at [300, 223] on p "Rich Text Editor. Editing area: main" at bounding box center [364, 226] width 303 height 8
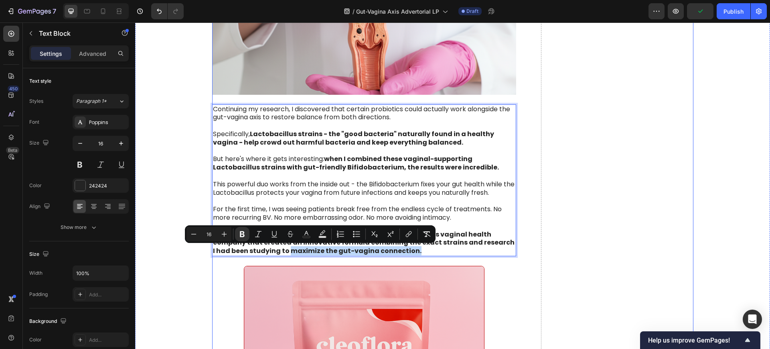
drag, startPoint x: 376, startPoint y: 250, endPoint x: 249, endPoint y: 259, distance: 127.5
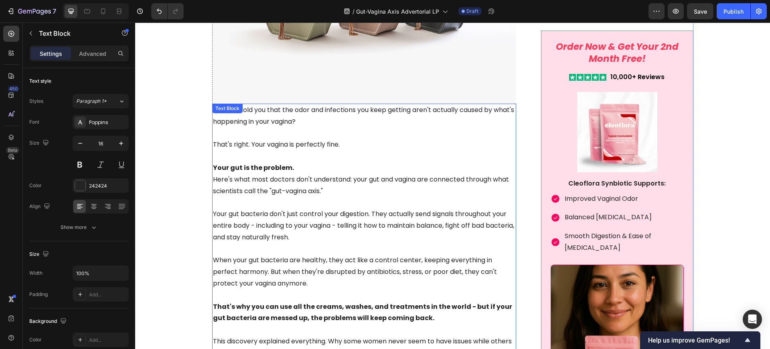
scroll to position [1763, 0]
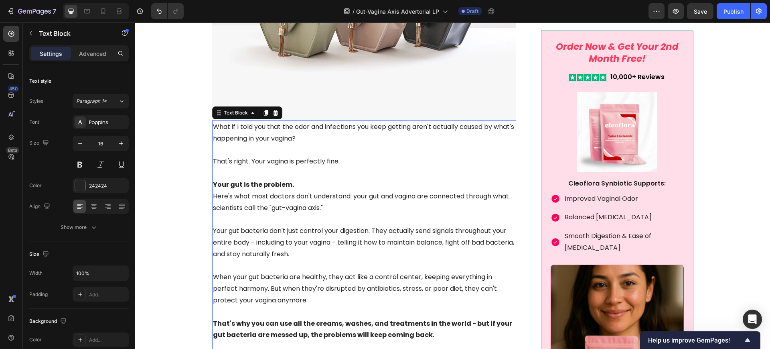
click at [360, 156] on p "That's right. Your vagina is perfectly fine." at bounding box center [364, 162] width 303 height 12
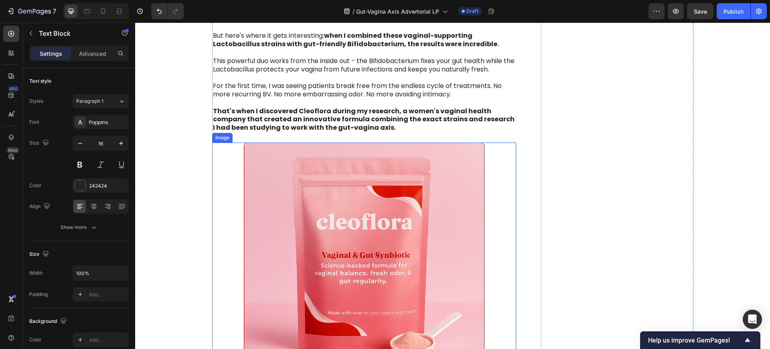
scroll to position [2515, 0]
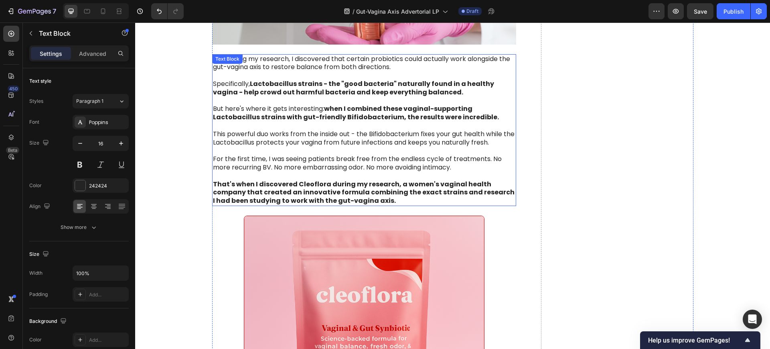
click at [359, 172] on p at bounding box center [364, 176] width 303 height 8
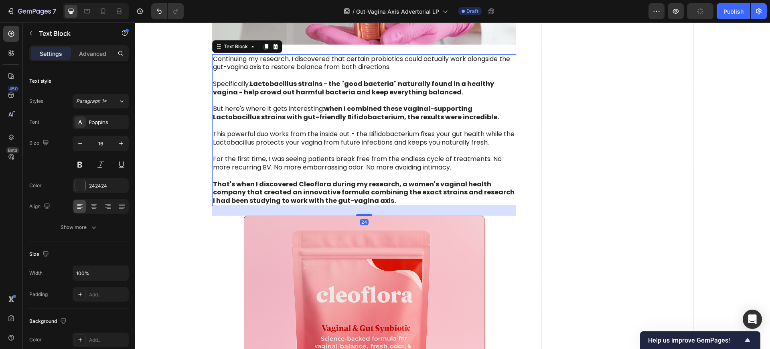
click at [356, 196] on strong "That's when I discovered Cleoflora during my research, a women's vaginal health…" at bounding box center [364, 192] width 302 height 26
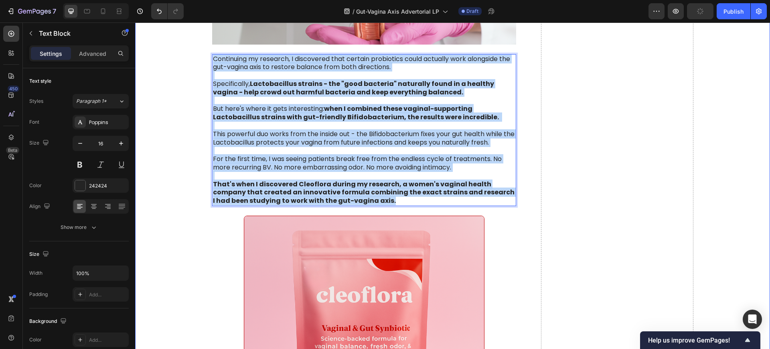
drag, startPoint x: 349, startPoint y: 201, endPoint x: 193, endPoint y: 51, distance: 216.4
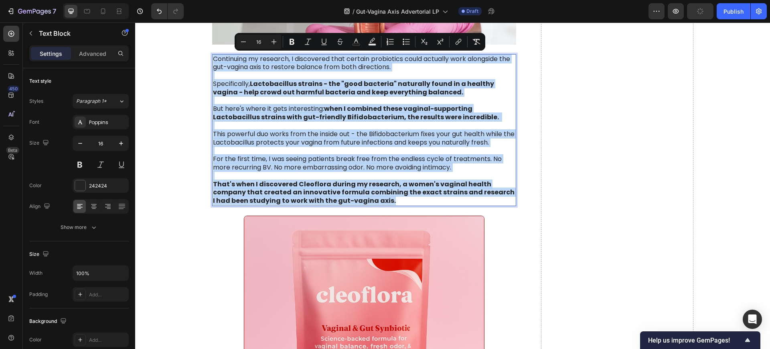
copy div "Loremipsum do sitametc, A elitseddoe temp incidid utlaboreet dolor magnaali eni…"
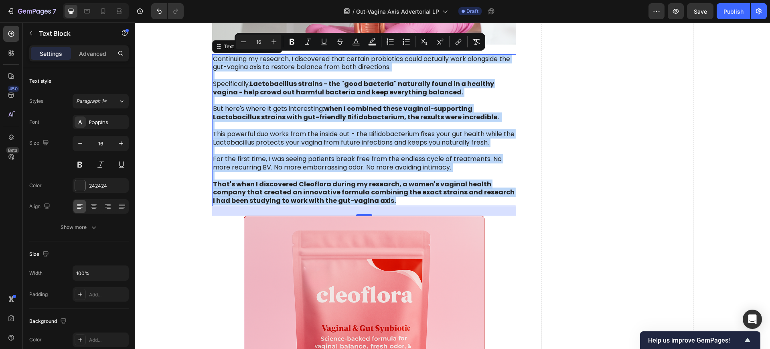
click at [299, 192] on strong "That's when I discovered Cleoflora during my research, a women's vaginal health…" at bounding box center [364, 192] width 302 height 26
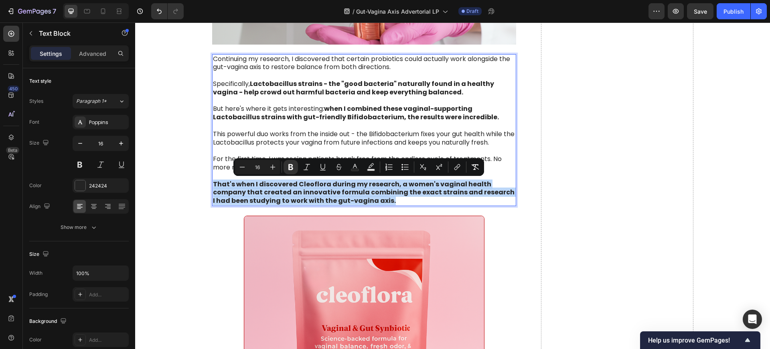
drag, startPoint x: 355, startPoint y: 201, endPoint x: 208, endPoint y: 183, distance: 147.4
click at [212, 183] on div "Continuing my research, I discovered that certain probiotics could actually wor…" at bounding box center [364, 130] width 304 height 152
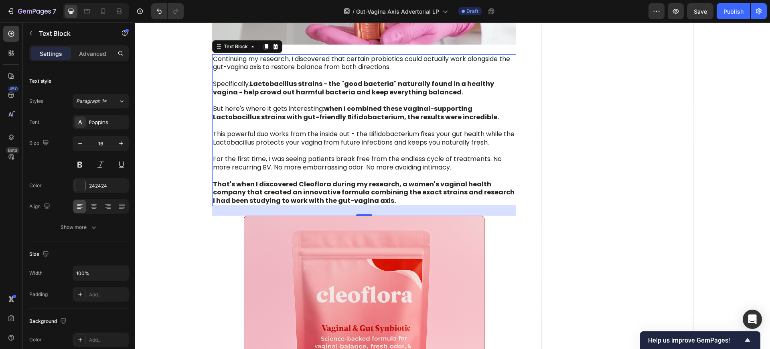
click at [375, 199] on p "That's when I discovered Cleoflora during my research, a women's vaginal health…" at bounding box center [364, 192] width 303 height 25
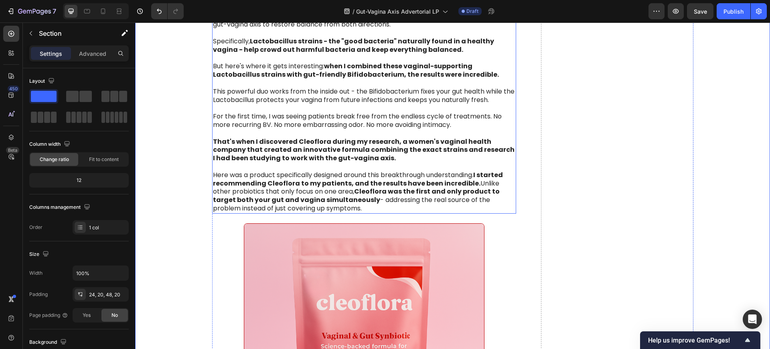
scroll to position [2565, 0]
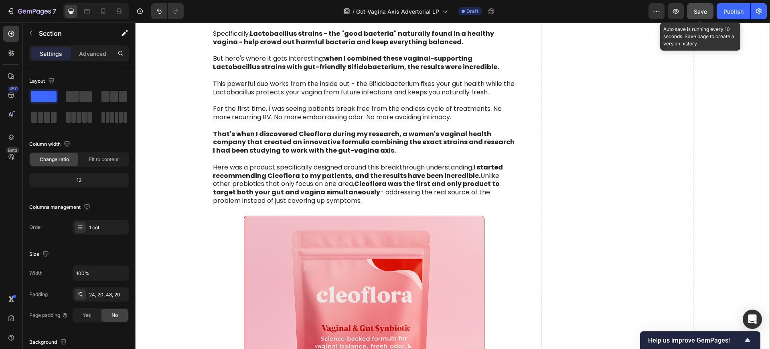
click at [699, 7] on div "Save" at bounding box center [700, 11] width 13 height 8
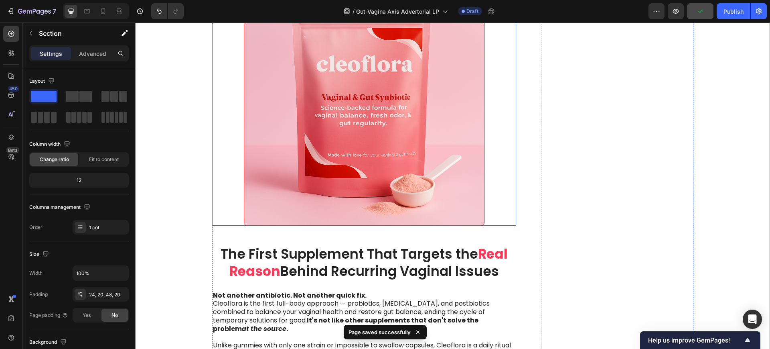
scroll to position [2815, 0]
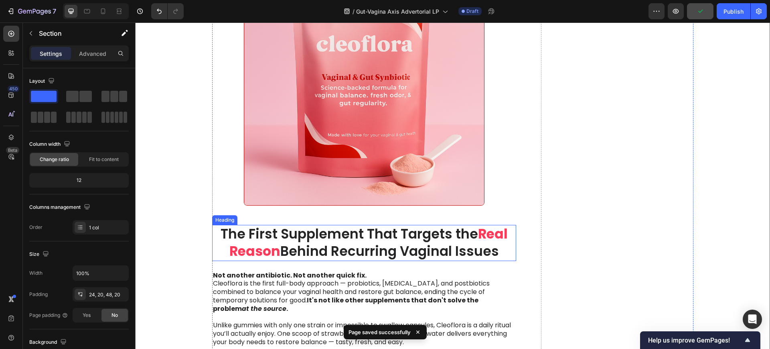
click at [351, 249] on h2 "The First Supplement That Targets the Real Reason Behind Recurring Vaginal Issu…" at bounding box center [364, 243] width 304 height 36
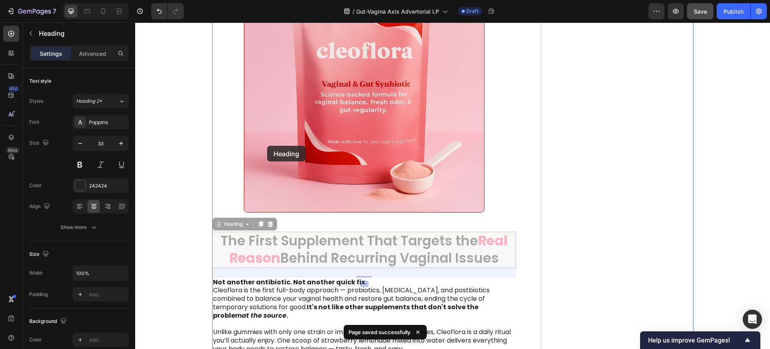
scroll to position [2665, 0]
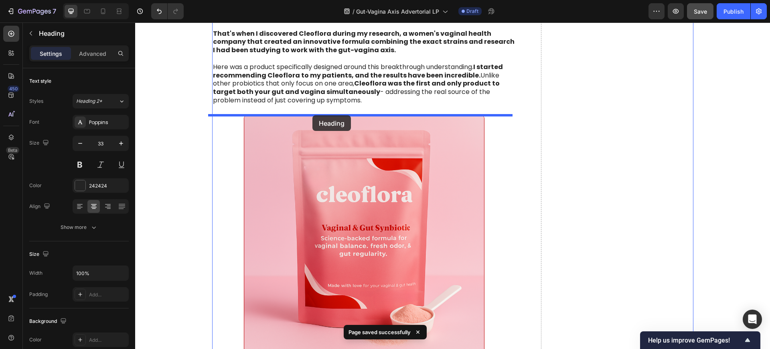
drag, startPoint x: 214, startPoint y: 217, endPoint x: 312, endPoint y: 115, distance: 141.2
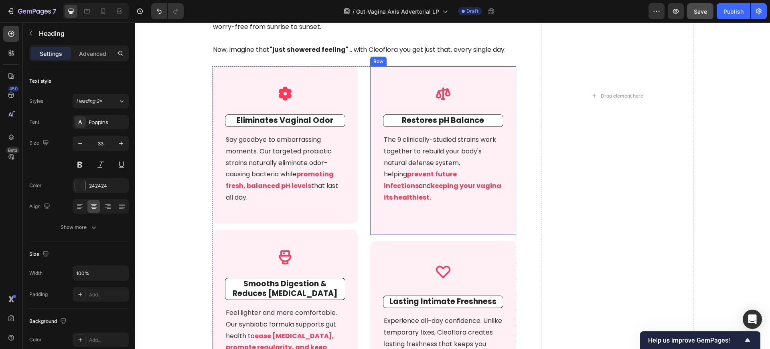
scroll to position [4419, 0]
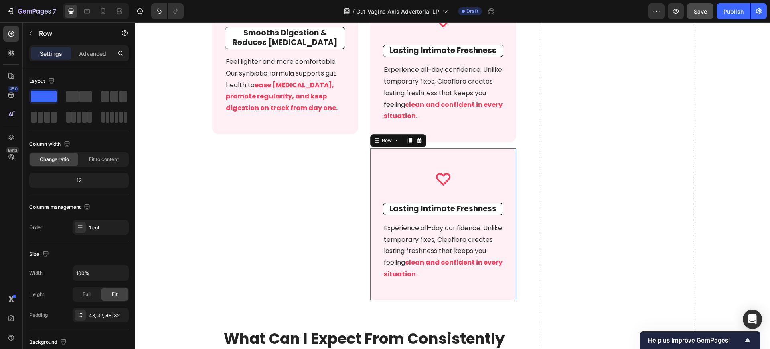
click at [385, 148] on div "Icon Lasting Intimate Freshness Text block Experience all-day confidence. Unlik…" at bounding box center [443, 224] width 146 height 152
click at [416, 136] on div at bounding box center [420, 141] width 10 height 10
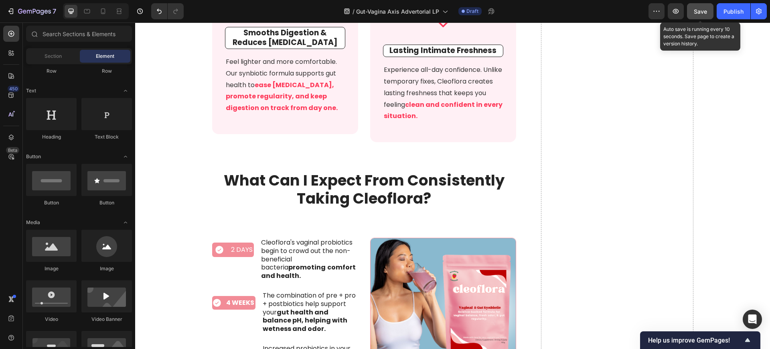
click at [705, 13] on span "Save" at bounding box center [700, 11] width 13 height 7
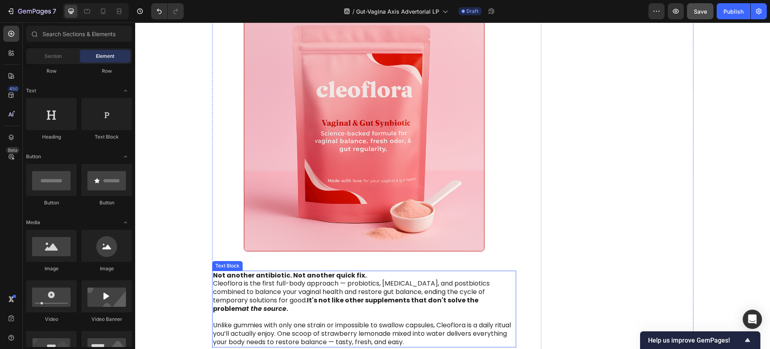
scroll to position [2916, 0]
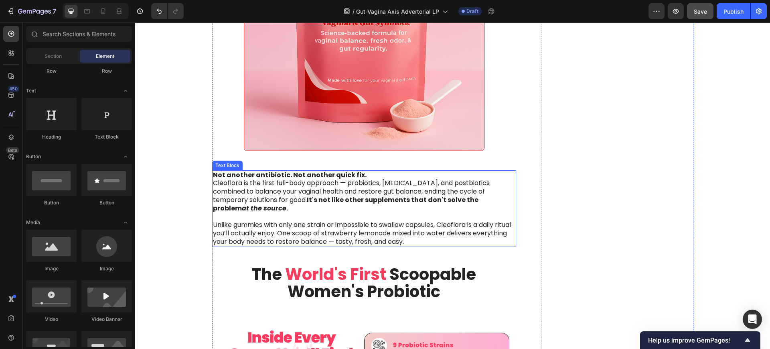
click at [264, 174] on strong "Not another antibiotic. Not another quick fix." at bounding box center [290, 174] width 154 height 9
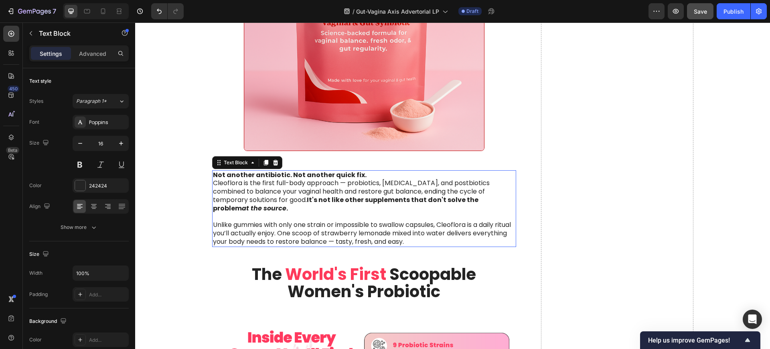
click at [264, 174] on strong "Not another antibiotic. Not another quick fix." at bounding box center [290, 174] width 154 height 9
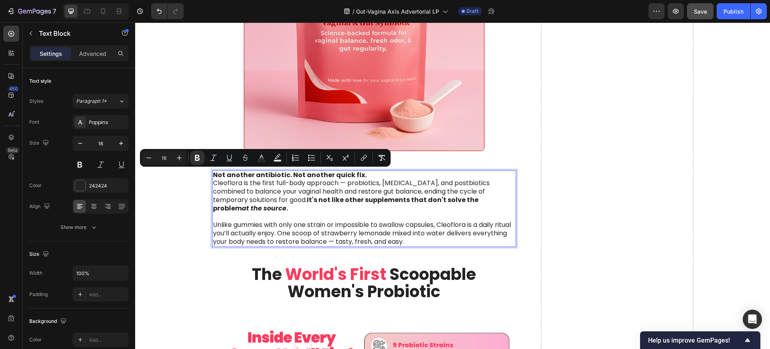
click at [350, 190] on p "Not another antibiotic. Not another quick fix. Cleoflora is the first full-body…" at bounding box center [364, 192] width 303 height 42
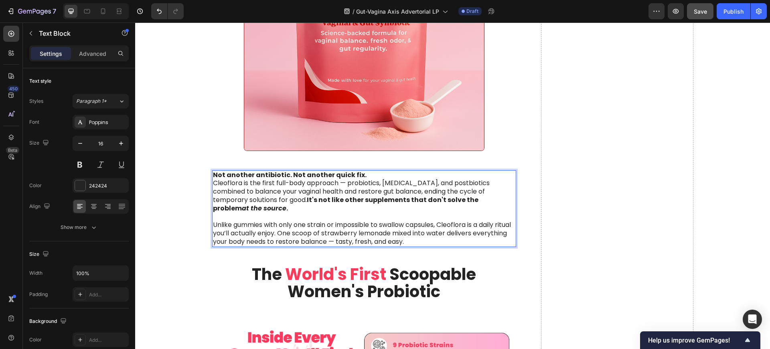
click at [268, 174] on strong "Not another antibiotic. Not another quick fix." at bounding box center [290, 174] width 154 height 9
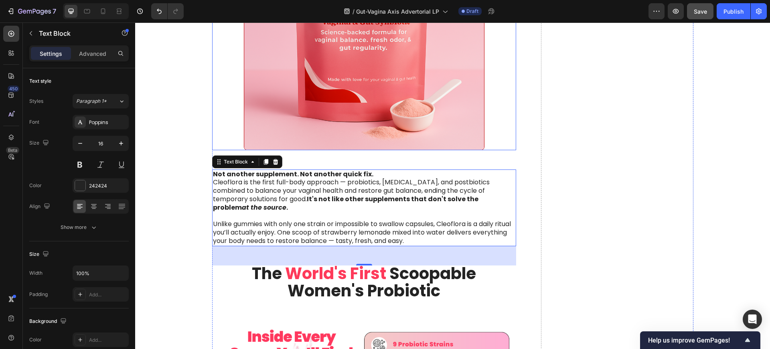
scroll to position [2966, 0]
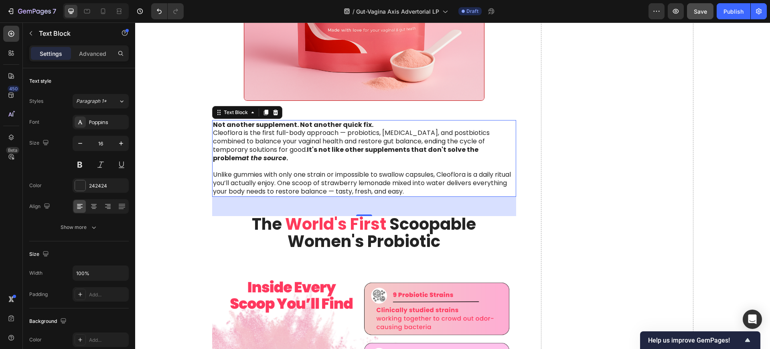
click at [213, 124] on strong "Not another supplement. Not another quick fix." at bounding box center [293, 124] width 160 height 9
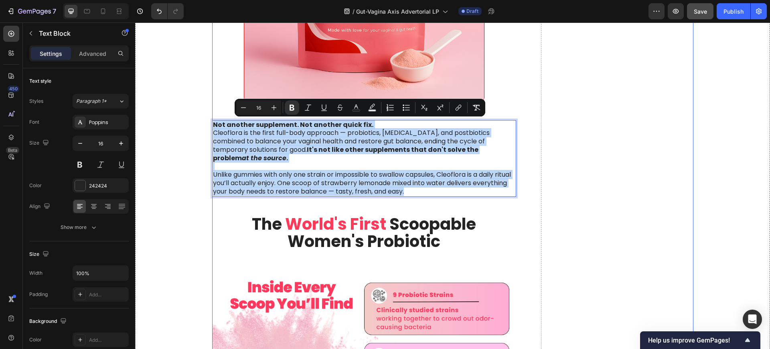
drag, startPoint x: 209, startPoint y: 124, endPoint x: 455, endPoint y: 190, distance: 255.0
copy div "Not another supplement. Not another quick fix. Cleoflora is the first full-body…"
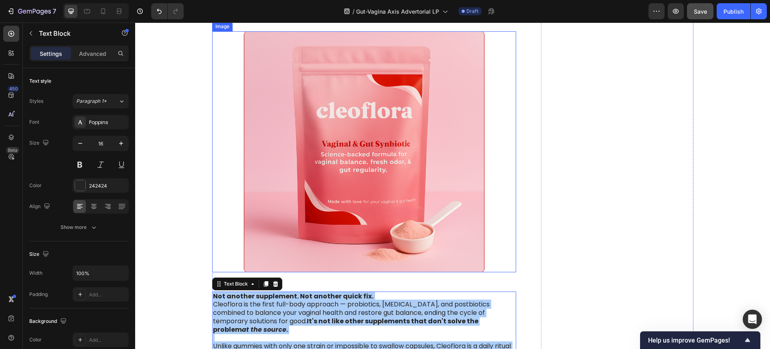
scroll to position [2865, 0]
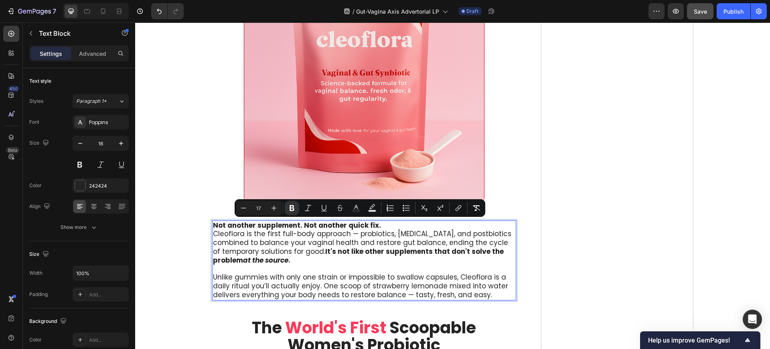
type input "16"
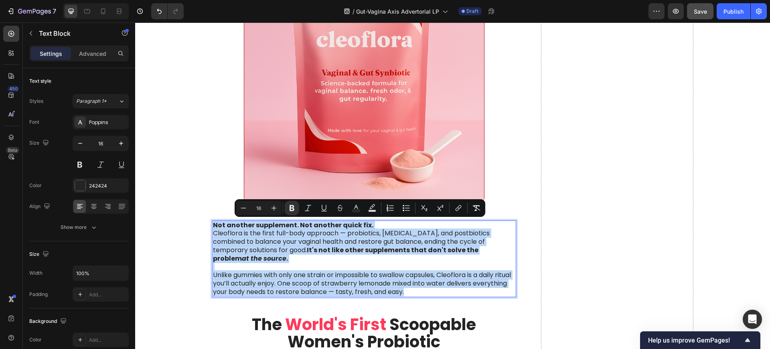
click at [262, 234] on p "Not another supplement. Not another quick fix. Cleoflora is the first full-body…" at bounding box center [364, 242] width 303 height 42
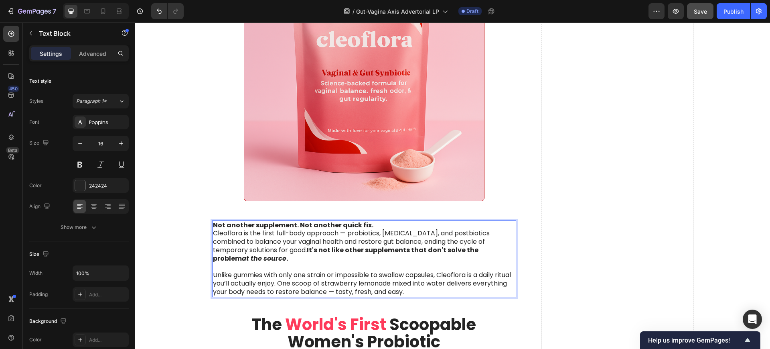
click at [260, 223] on strong "Not another supplement. Not another quick fix." at bounding box center [293, 224] width 160 height 9
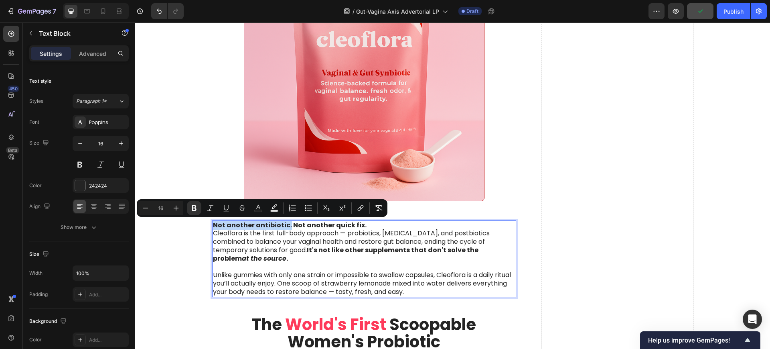
drag, startPoint x: 284, startPoint y: 226, endPoint x: 210, endPoint y: 221, distance: 73.9
click at [213, 221] on strong "Not another antibiotic. Not another quick fix." at bounding box center [290, 224] width 154 height 9
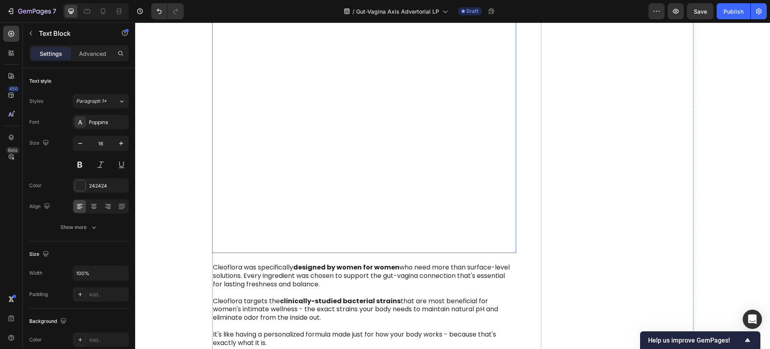
scroll to position [2966, 0]
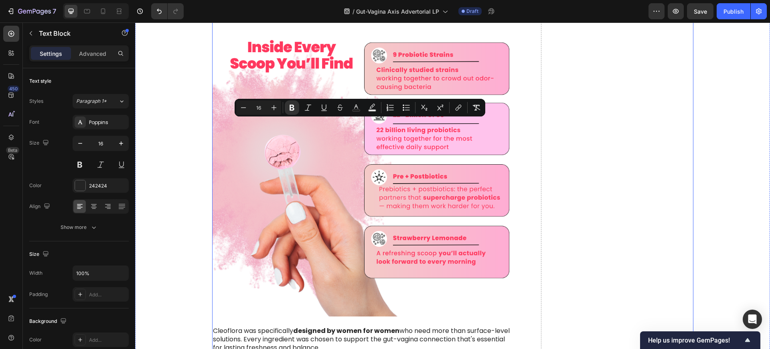
drag, startPoint x: 446, startPoint y: 182, endPoint x: 210, endPoint y: 118, distance: 243.9
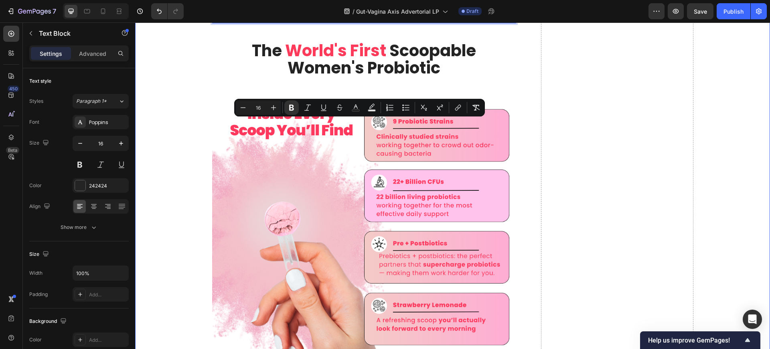
drag, startPoint x: 248, startPoint y: 254, endPoint x: 206, endPoint y: 128, distance: 132.7
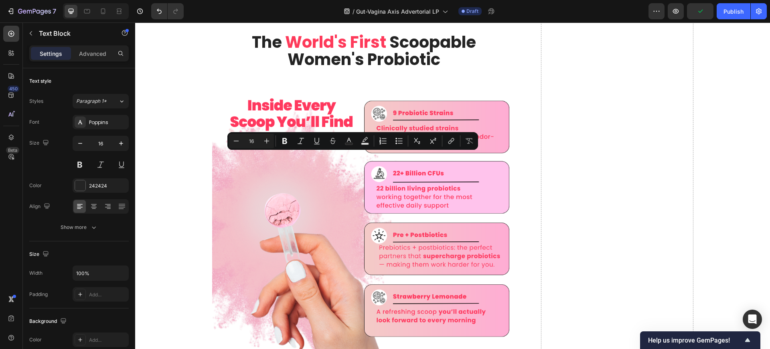
drag, startPoint x: 346, startPoint y: 157, endPoint x: 449, endPoint y: 164, distance: 103.3
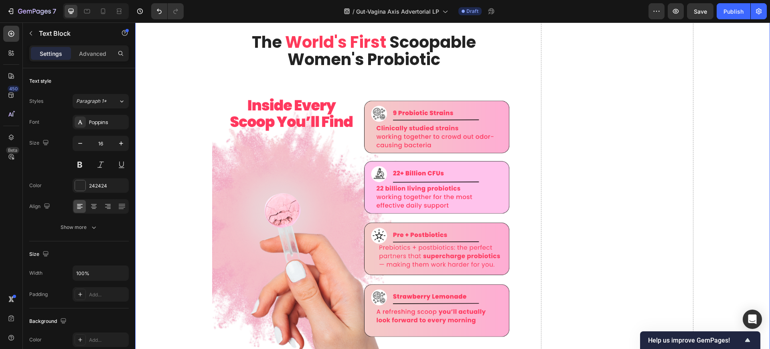
drag, startPoint x: 239, startPoint y: 173, endPoint x: 208, endPoint y: 174, distance: 31.7
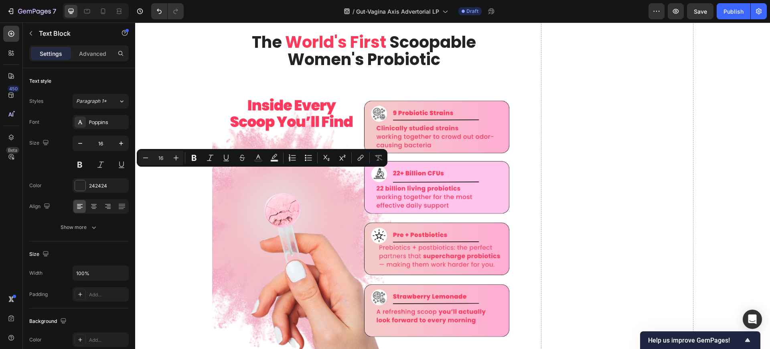
click at [195, 159] on icon "Editor contextual toolbar" at bounding box center [194, 158] width 5 height 6
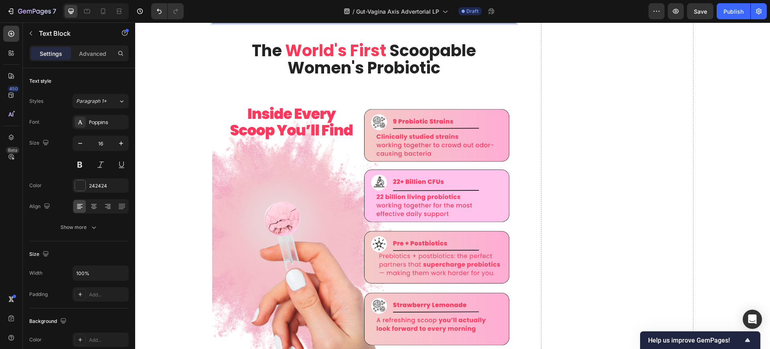
drag, startPoint x: 239, startPoint y: 191, endPoint x: 210, endPoint y: 191, distance: 28.9
drag, startPoint x: 244, startPoint y: 208, endPoint x: 210, endPoint y: 208, distance: 34.1
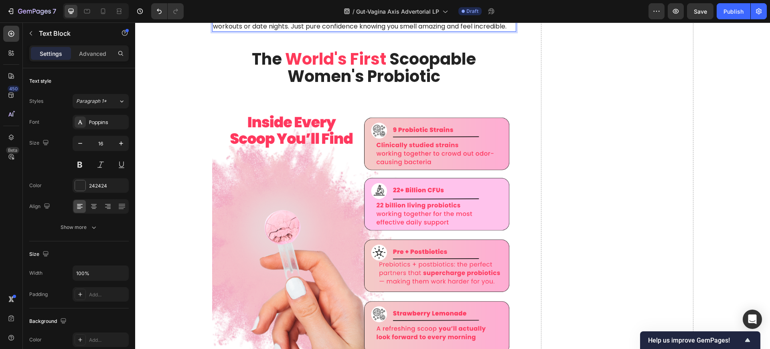
click at [494, 31] on p "⁠⁠⁠⁠⁠⁠⁠ This complete system makes sure the good bacteria actually get where th…" at bounding box center [364, 6] width 303 height 50
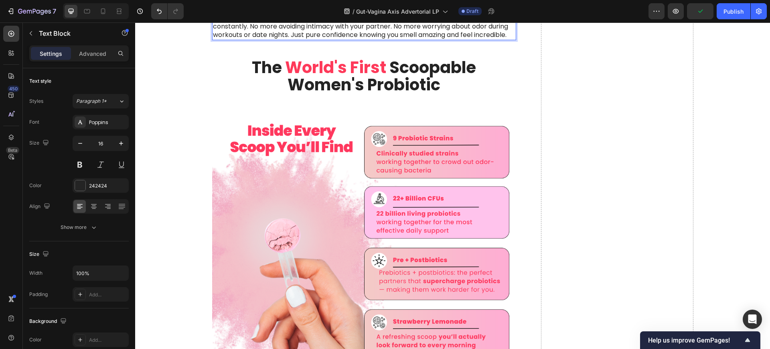
drag, startPoint x: 247, startPoint y: 240, endPoint x: 209, endPoint y: 236, distance: 38.3
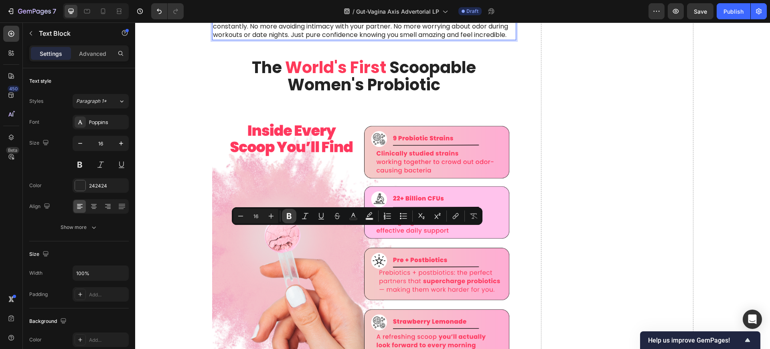
click at [289, 216] on icon "Editor contextual toolbar" at bounding box center [289, 216] width 5 height 6
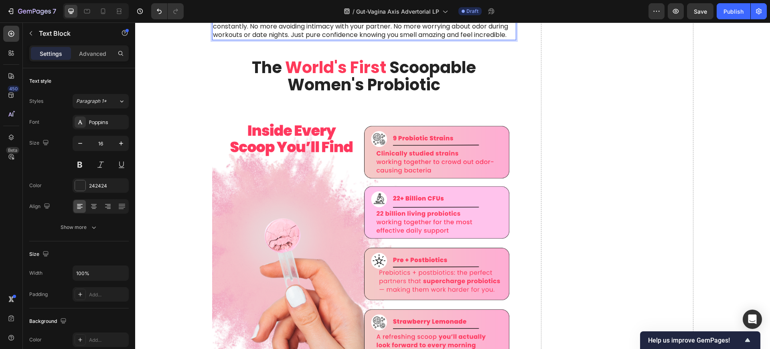
drag, startPoint x: 360, startPoint y: 124, endPoint x: 163, endPoint y: 122, distance: 196.9
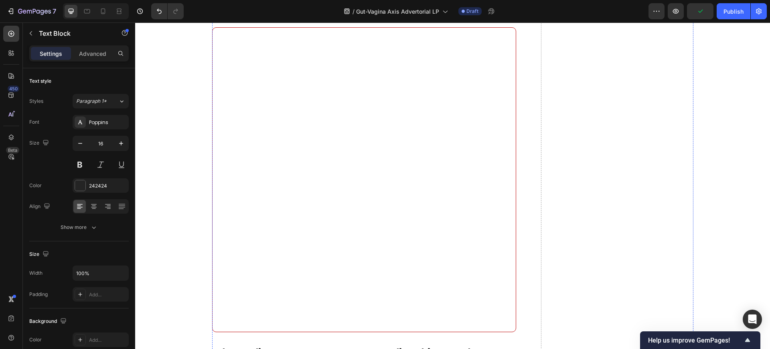
scroll to position [3467, 0]
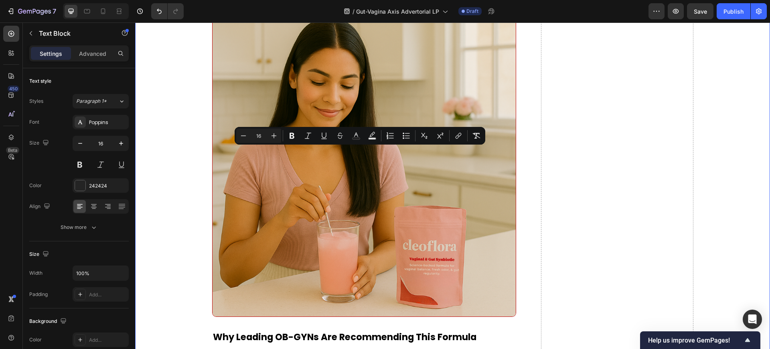
drag, startPoint x: 266, startPoint y: 229, endPoint x: 198, endPoint y: 136, distance: 115.1
copy div "Cleoflora was specifically designed by women for women who need more than surfa…"
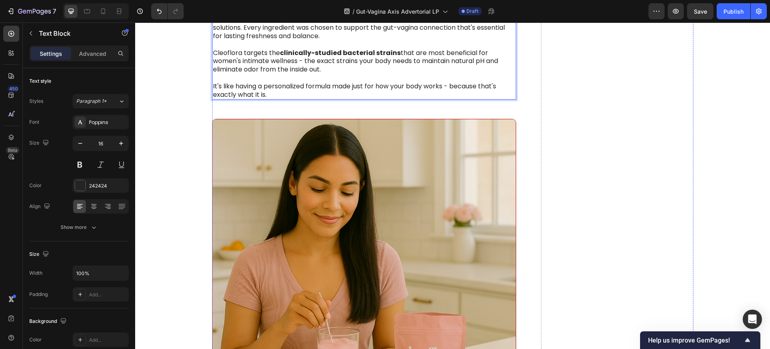
scroll to position [3367, 0]
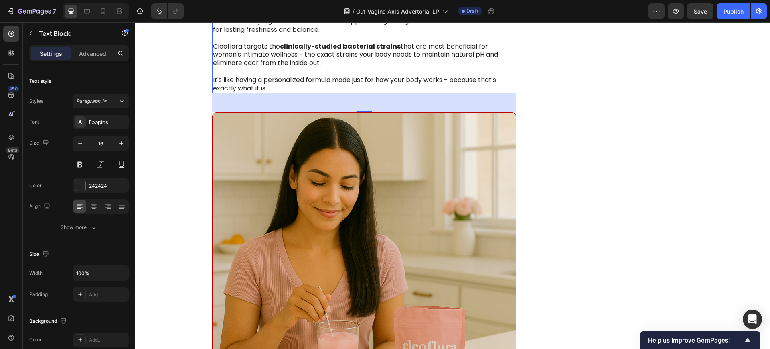
click at [291, 51] on strong "clinically-studied bacterial strains" at bounding box center [340, 46] width 121 height 9
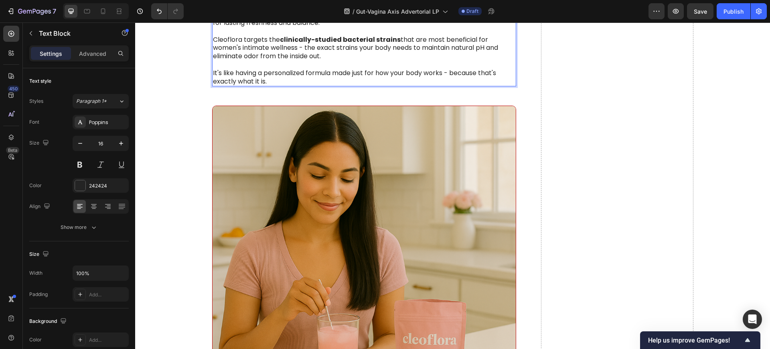
scroll to position [3417, 0]
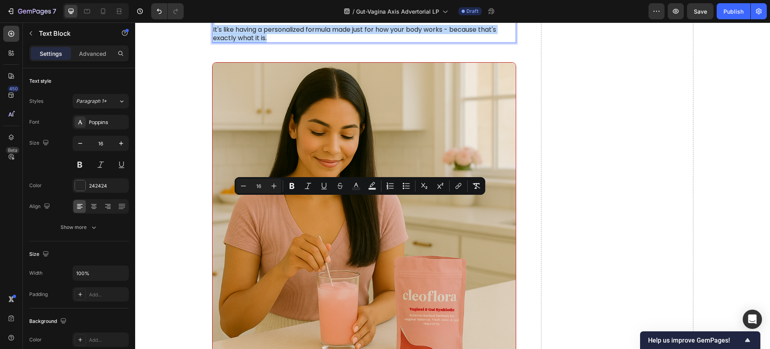
drag, startPoint x: 271, startPoint y: 277, endPoint x: 211, endPoint y: 202, distance: 95.8
click at [212, 43] on div "Cleoflora was specifically designed by women for women who need more than surfa…" at bounding box center [364, 0] width 304 height 85
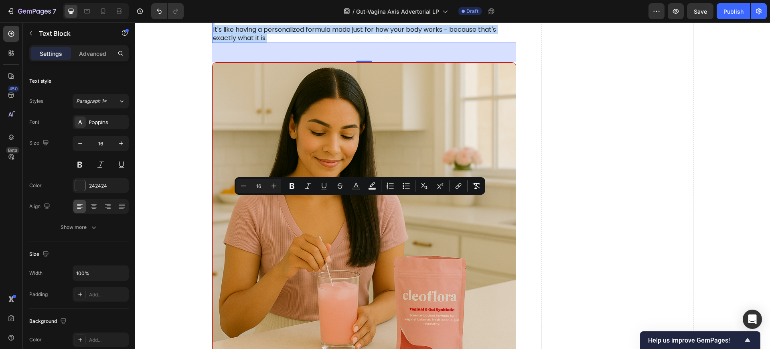
click at [279, 26] on p "Rich Text Editor. Editing area: main" at bounding box center [364, 21] width 303 height 8
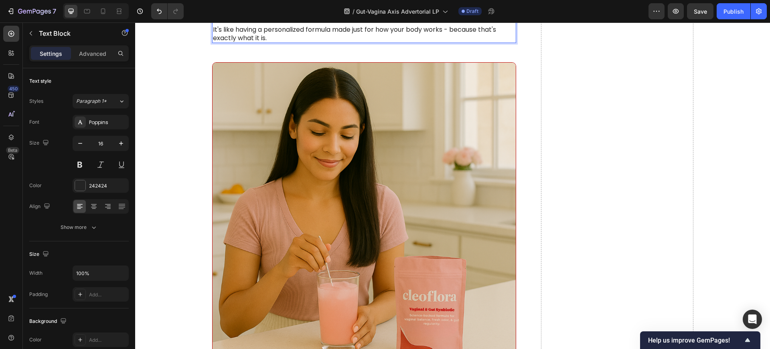
click at [274, 43] on p "It's like having a personalized formula made just for how your body works - bec…" at bounding box center [364, 34] width 303 height 17
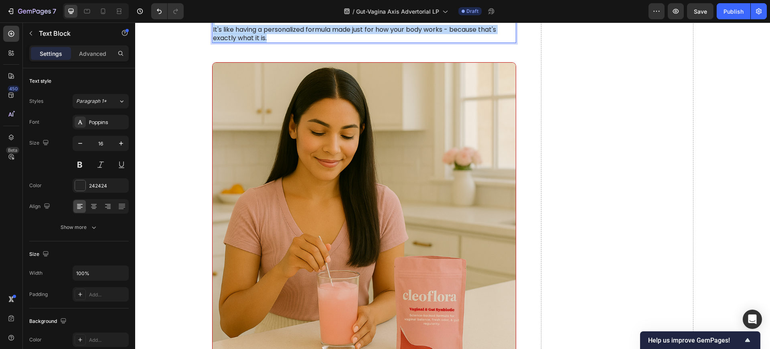
drag, startPoint x: 272, startPoint y: 278, endPoint x: 209, endPoint y: 203, distance: 97.9
click at [212, 43] on div "Cleoflora was specifically designed by women for women who need more than surfa…" at bounding box center [364, 0] width 304 height 85
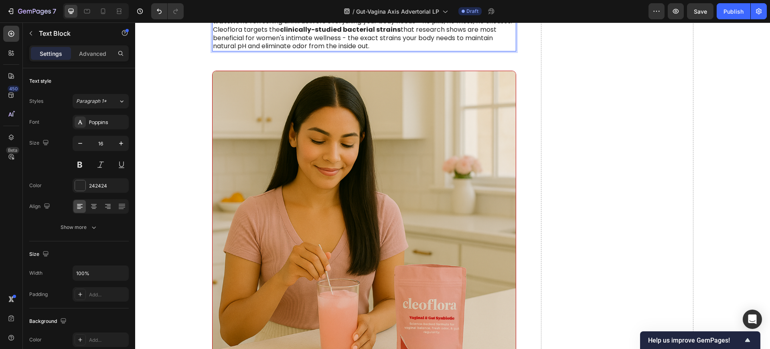
click at [494, 25] on p "Unlike those hard-to-swallow capsules or sugary gummies, Cleoflora is a delicio…" at bounding box center [364, 12] width 303 height 25
click at [213, 51] on p "Cleoflora targets the clinically-studied bacterial strains that research shows …" at bounding box center [364, 38] width 303 height 25
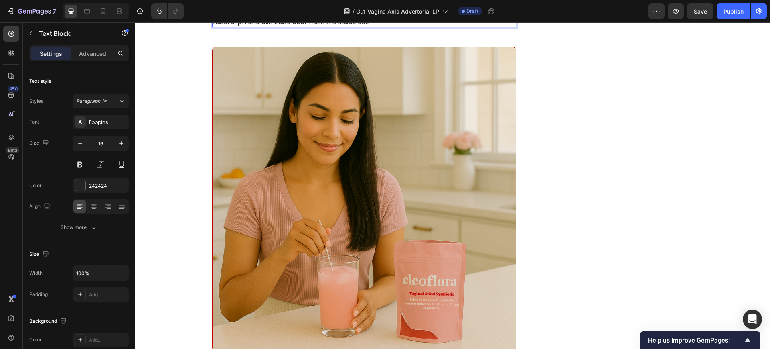
scroll to position [3467, 0]
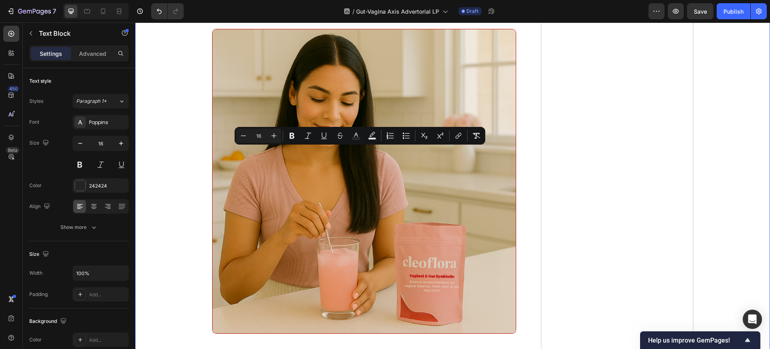
drag, startPoint x: 378, startPoint y: 237, endPoint x: 178, endPoint y: 142, distance: 220.5
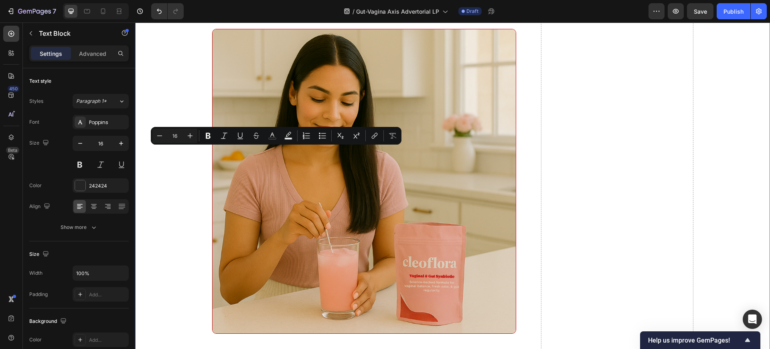
drag, startPoint x: 363, startPoint y: 152, endPoint x: 174, endPoint y: 148, distance: 188.1
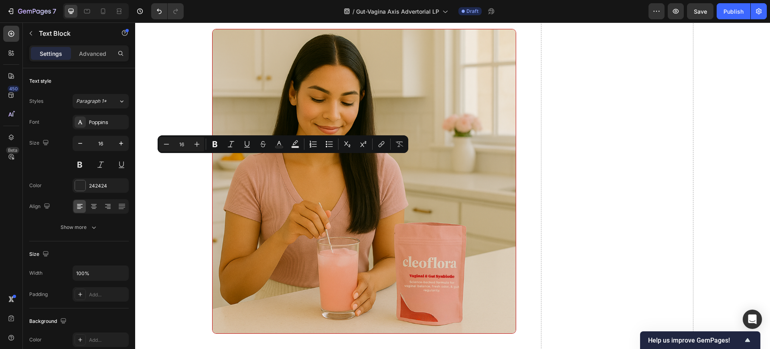
drag, startPoint x: 368, startPoint y: 157, endPoint x: 226, endPoint y: 152, distance: 142.0
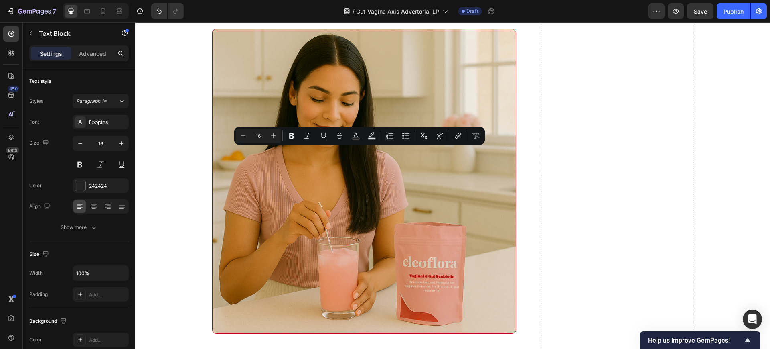
drag, startPoint x: 319, startPoint y: 158, endPoint x: 479, endPoint y: 154, distance: 160.5
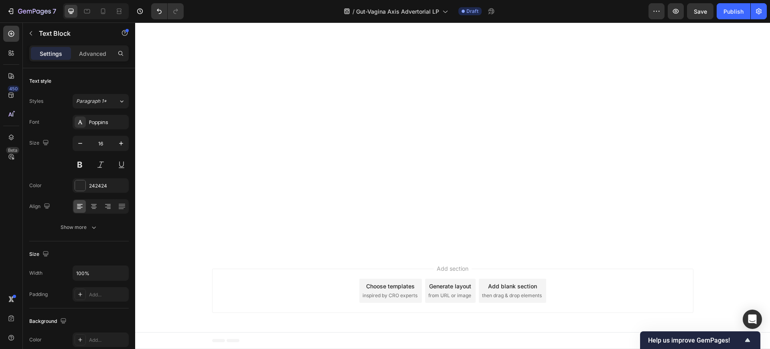
scroll to position [6074, 0]
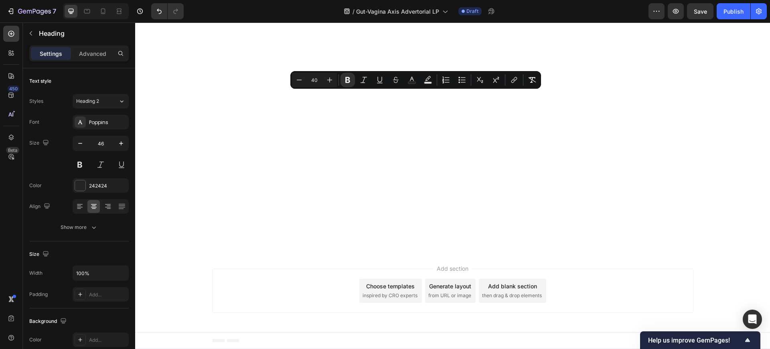
drag, startPoint x: 391, startPoint y: 103, endPoint x: 440, endPoint y: 105, distance: 48.6
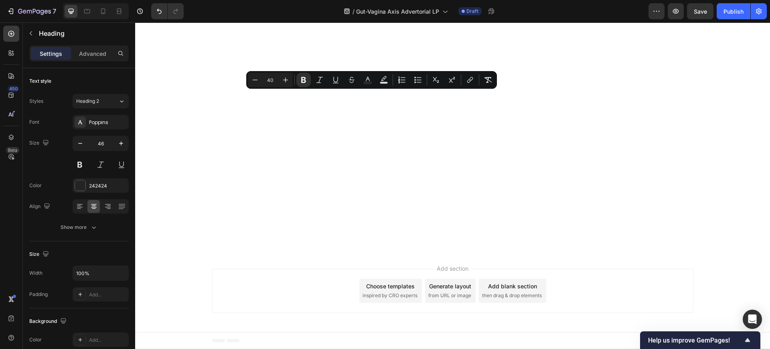
drag, startPoint x: 306, startPoint y: 103, endPoint x: 439, endPoint y: 104, distance: 132.7
click at [285, 81] on icon "Editor contextual toolbar" at bounding box center [286, 80] width 8 height 8
type input "41"
click at [107, 186] on div "242424" at bounding box center [100, 185] width 23 height 7
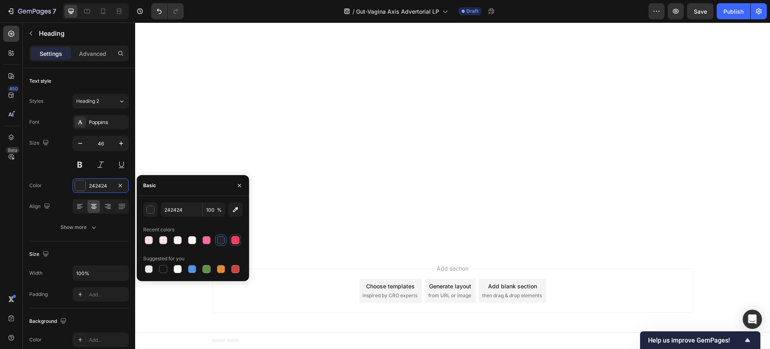
click at [231, 237] on div at bounding box center [235, 240] width 8 height 8
click at [190, 208] on input "FE3A5A" at bounding box center [182, 209] width 42 height 14
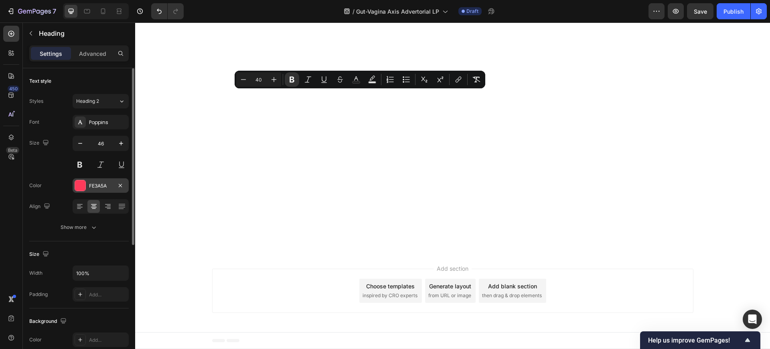
click at [113, 190] on div "FE3A5A" at bounding box center [101, 185] width 56 height 14
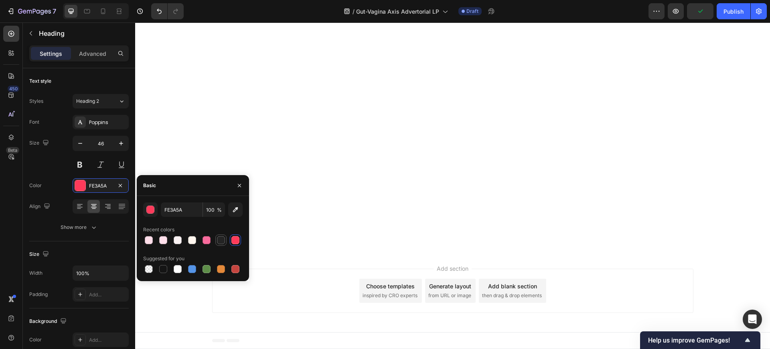
click at [221, 241] on div at bounding box center [221, 240] width 8 height 8
type input "242424"
drag, startPoint x: 337, startPoint y: 97, endPoint x: 344, endPoint y: 108, distance: 13.7
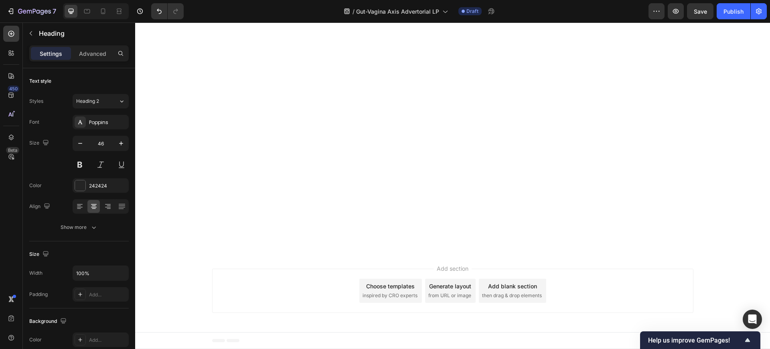
drag, startPoint x: 304, startPoint y: 106, endPoint x: 440, endPoint y: 109, distance: 136.0
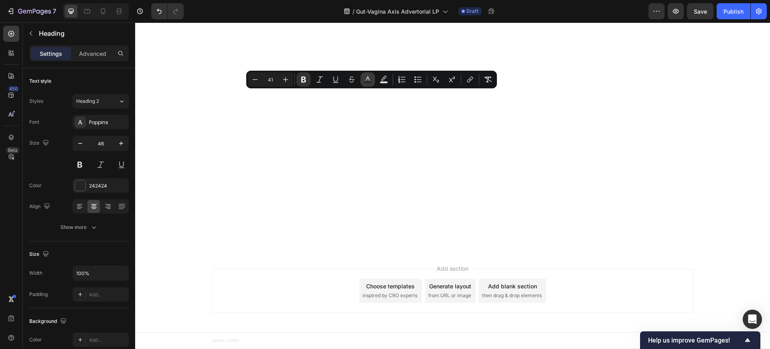
click at [367, 82] on rect "Editor contextual toolbar" at bounding box center [368, 82] width 8 height 2
type input "242424"
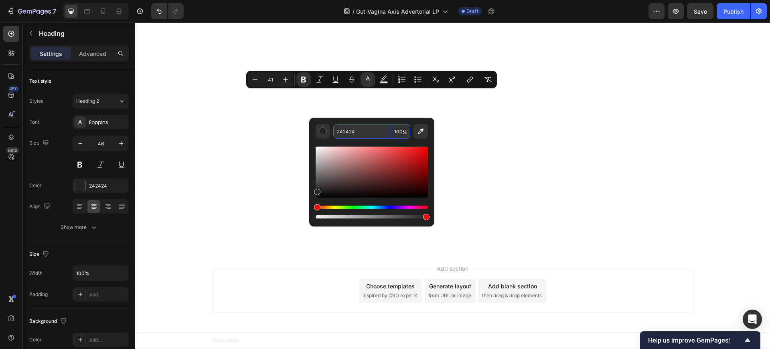
paste input "FE3A5A"
type input "FE3A5A"
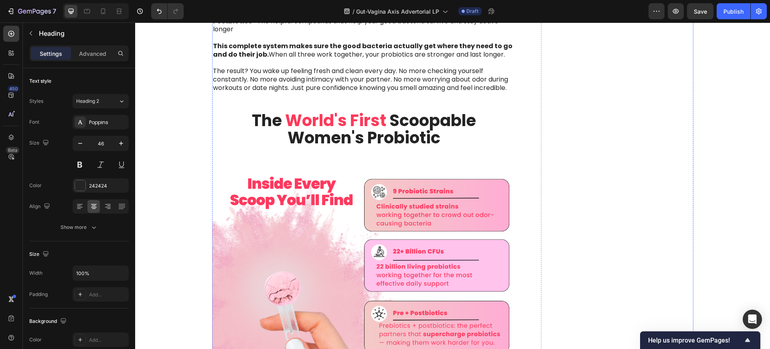
scroll to position [2966, 0]
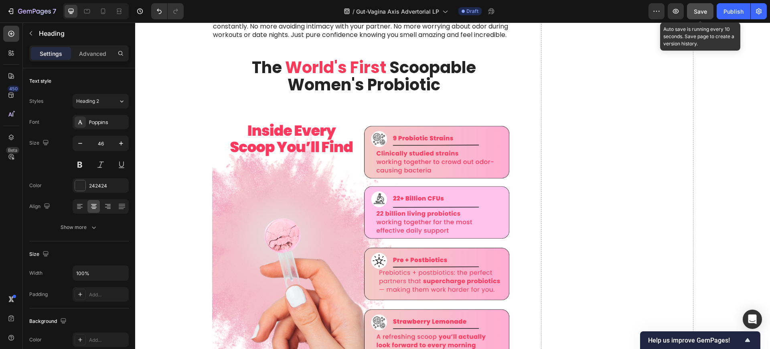
click at [701, 6] on button "Save" at bounding box center [700, 11] width 26 height 16
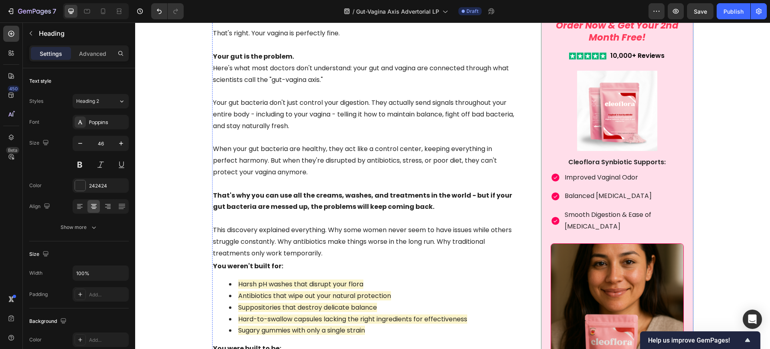
scroll to position [1562, 0]
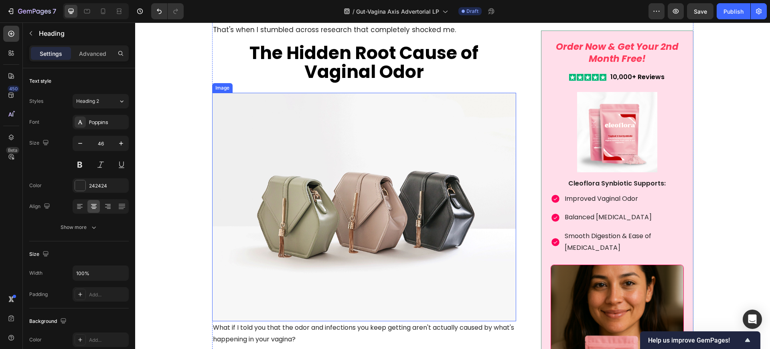
click at [383, 190] on img at bounding box center [364, 207] width 304 height 228
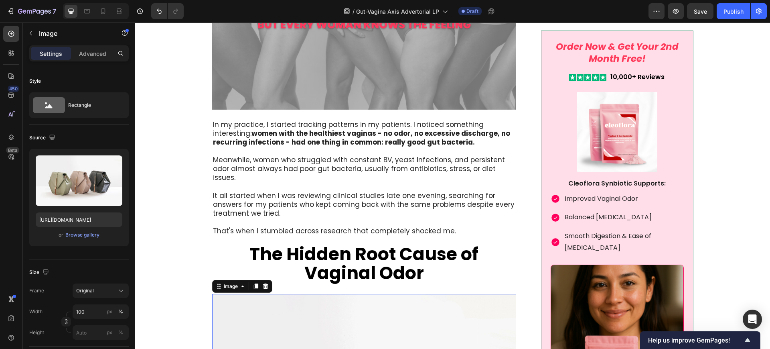
scroll to position [1362, 0]
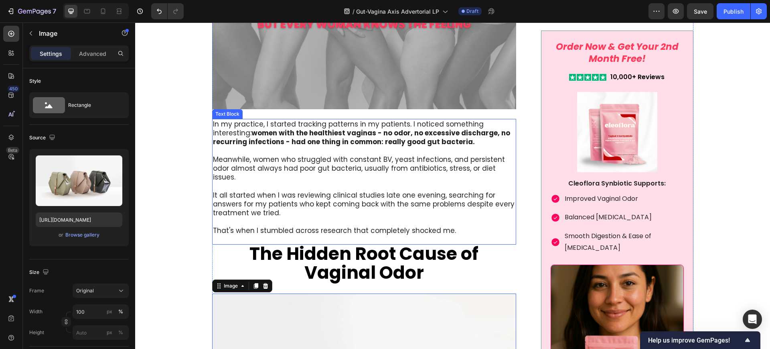
click at [312, 142] on strong "women with the healthiest vaginas - no odor, no excessive discharge, no recurri…" at bounding box center [361, 137] width 297 height 18
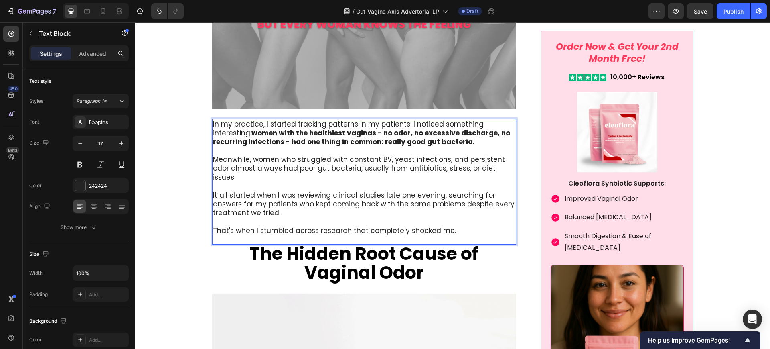
click at [305, 156] on p "Meanwhile, women who struggled with constant BV, yeast infections, and persiste…" at bounding box center [364, 168] width 303 height 26
click at [367, 251] on strong "The Hidden Root Cause of Vaginal Odor" at bounding box center [363, 262] width 229 height 43
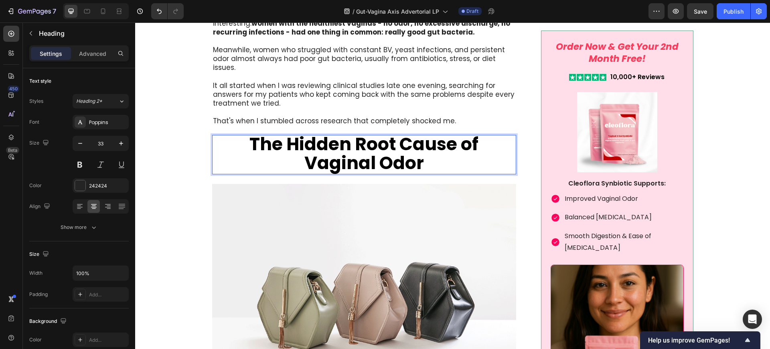
scroll to position [1612, 0]
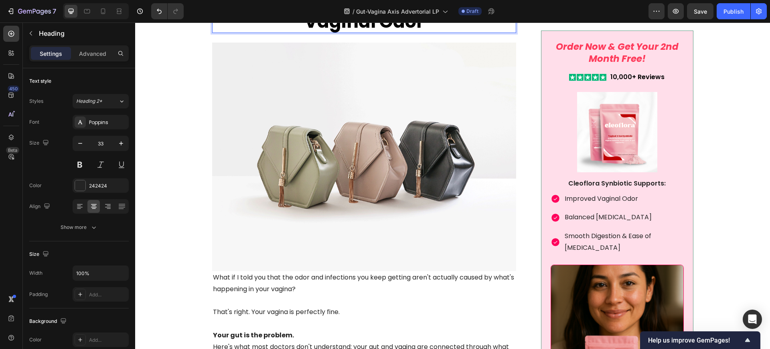
click at [349, 159] on img at bounding box center [364, 157] width 304 height 228
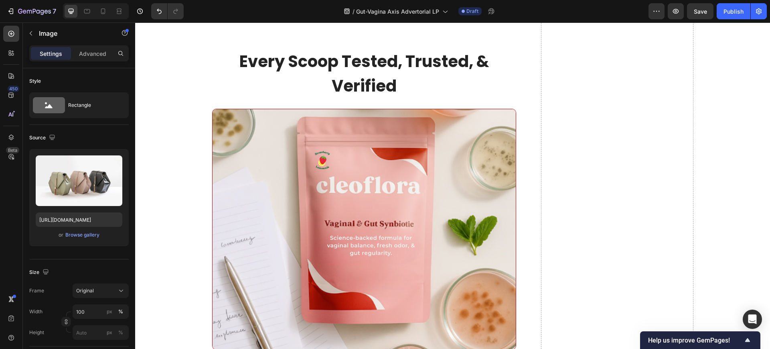
scroll to position [4921, 0]
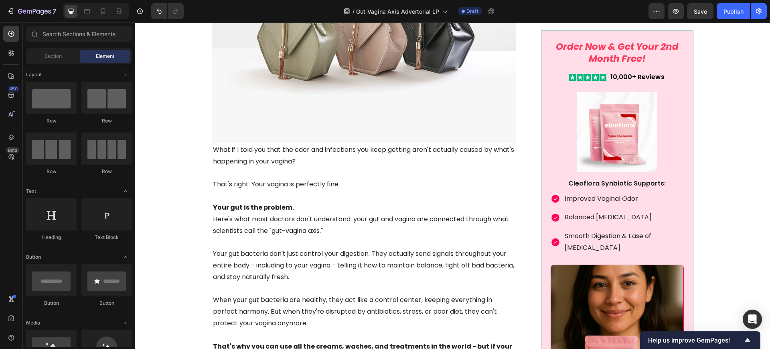
scroll to position [1758, 0]
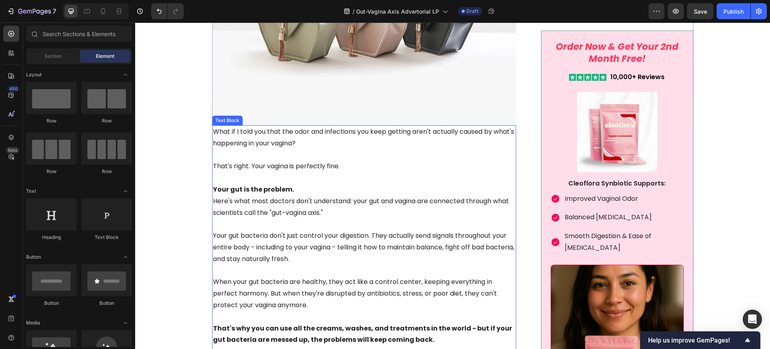
click at [320, 160] on p "That's right. Your vagina is perfectly fine." at bounding box center [364, 166] width 303 height 12
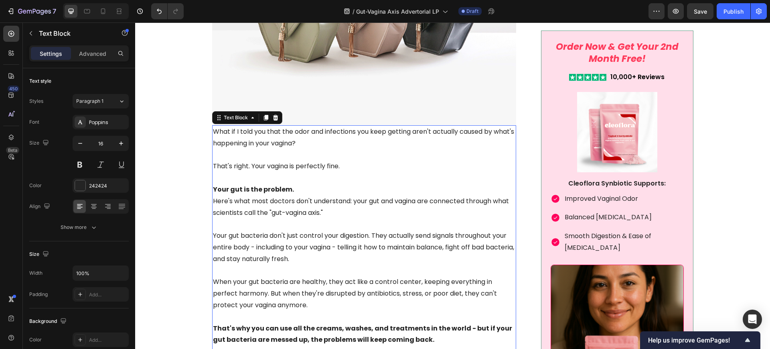
click at [320, 160] on p "That's right. Your vagina is perfectly fine." at bounding box center [364, 166] width 303 height 12
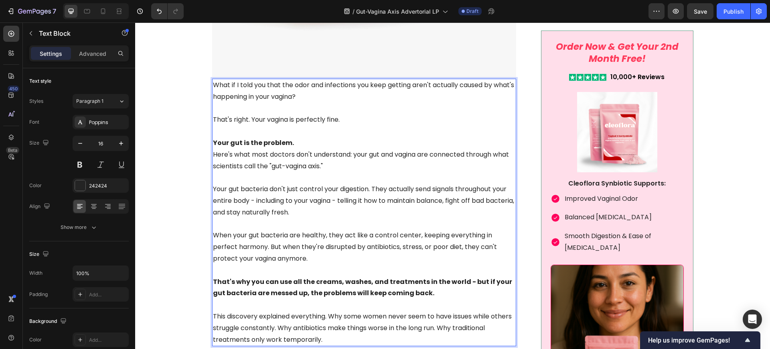
scroll to position [1808, 0]
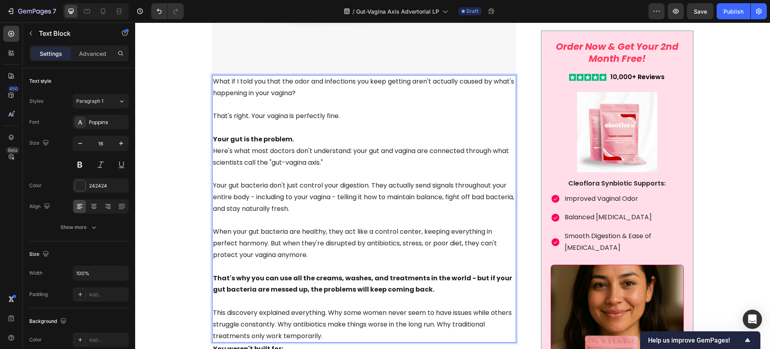
click at [334, 82] on p "What if I told you that the odor and infections you keep getting aren't actuall…" at bounding box center [364, 87] width 303 height 23
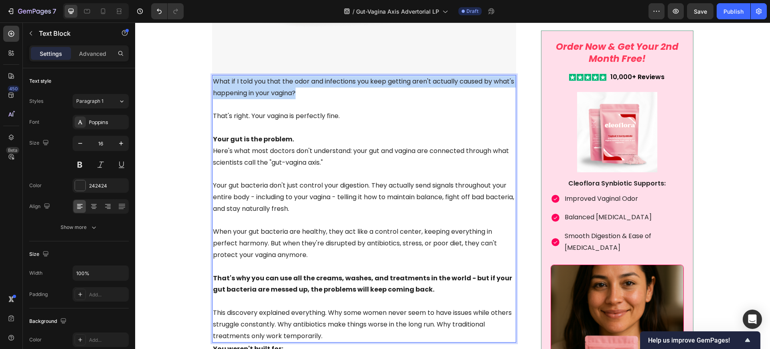
drag, startPoint x: 327, startPoint y: 82, endPoint x: 208, endPoint y: 66, distance: 119.8
click at [212, 75] on div "What if I told you that the odor and infections you keep getting aren't actuall…" at bounding box center [364, 208] width 304 height 267
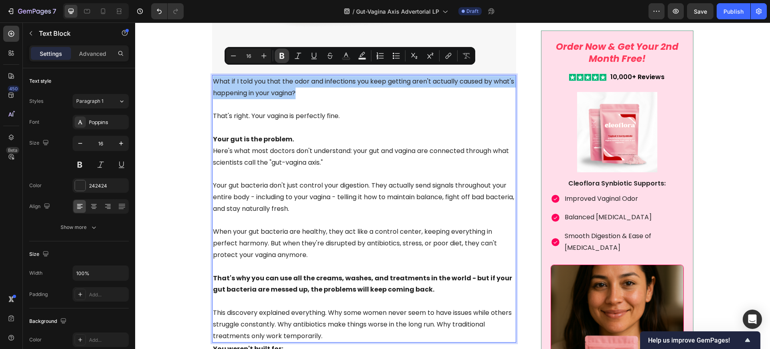
click at [284, 54] on icon "Editor contextual toolbar" at bounding box center [282, 56] width 8 height 8
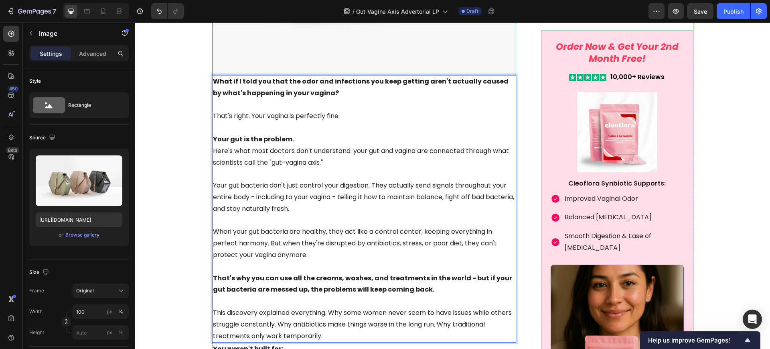
click at [338, 79] on p "What if I told you that the odor and infections you keep getting aren't actuall…" at bounding box center [364, 87] width 303 height 23
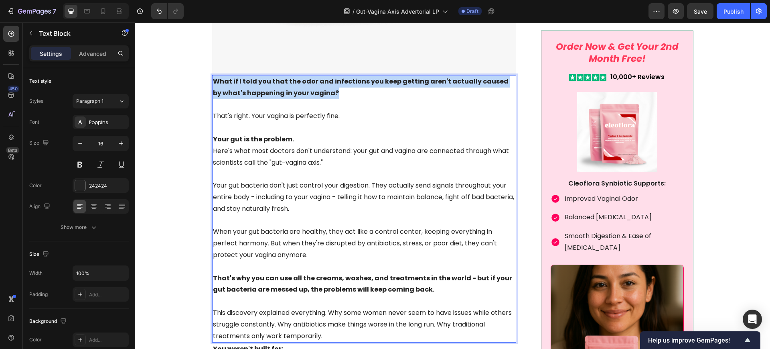
drag, startPoint x: 324, startPoint y: 82, endPoint x: 211, endPoint y: 72, distance: 113.2
click at [213, 76] on p "What if I told you that the odor and infections you keep getting aren't actuall…" at bounding box center [364, 87] width 303 height 23
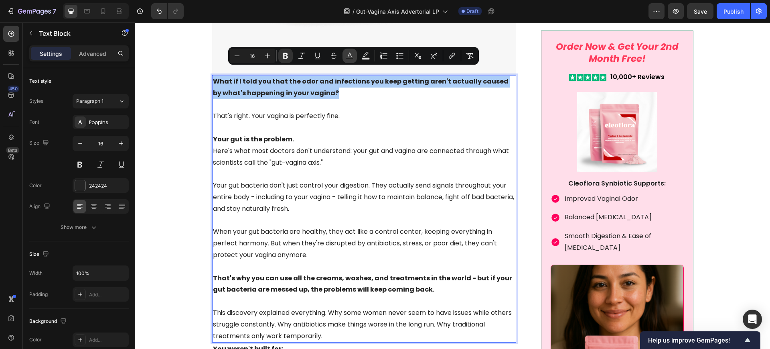
click at [355, 55] on button "Text Color" at bounding box center [349, 56] width 14 height 14
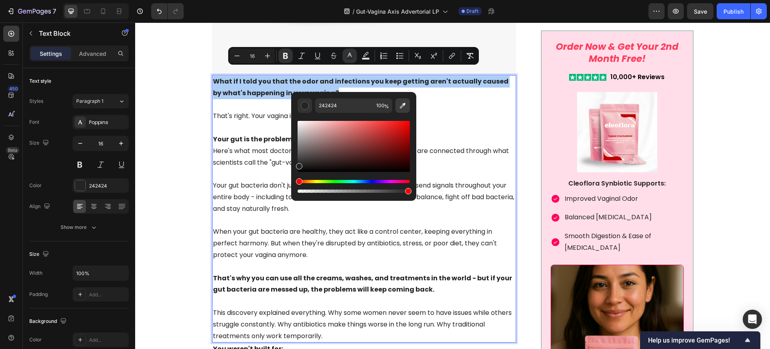
click at [407, 103] on button "Editor contextual toolbar" at bounding box center [402, 105] width 14 height 14
type input "FE3A5A"
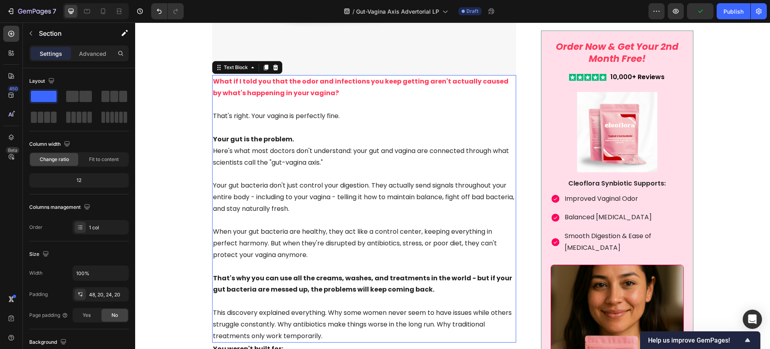
click at [316, 77] on strong "What if I told you that the odor and infections you keep getting aren't actuall…" at bounding box center [361, 87] width 296 height 21
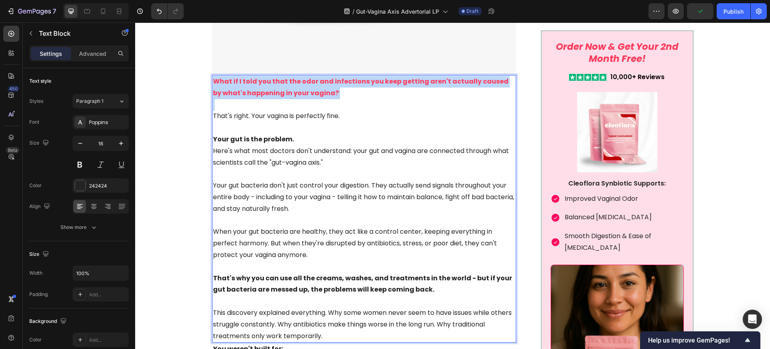
click at [316, 77] on strong "What if I told you that the odor and infections you keep getting aren't actuall…" at bounding box center [361, 87] width 296 height 21
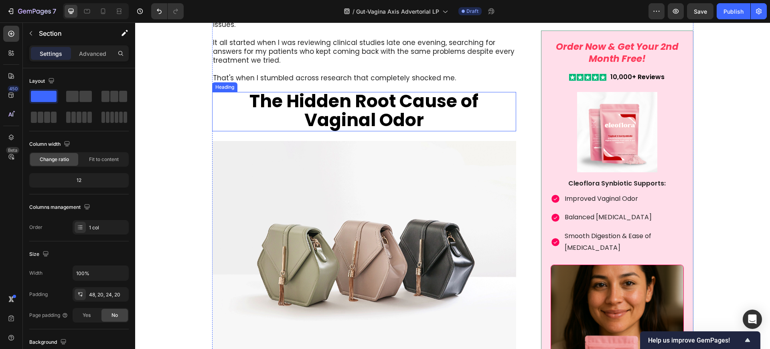
scroll to position [1557, 0]
